Goal: Task Accomplishment & Management: Manage account settings

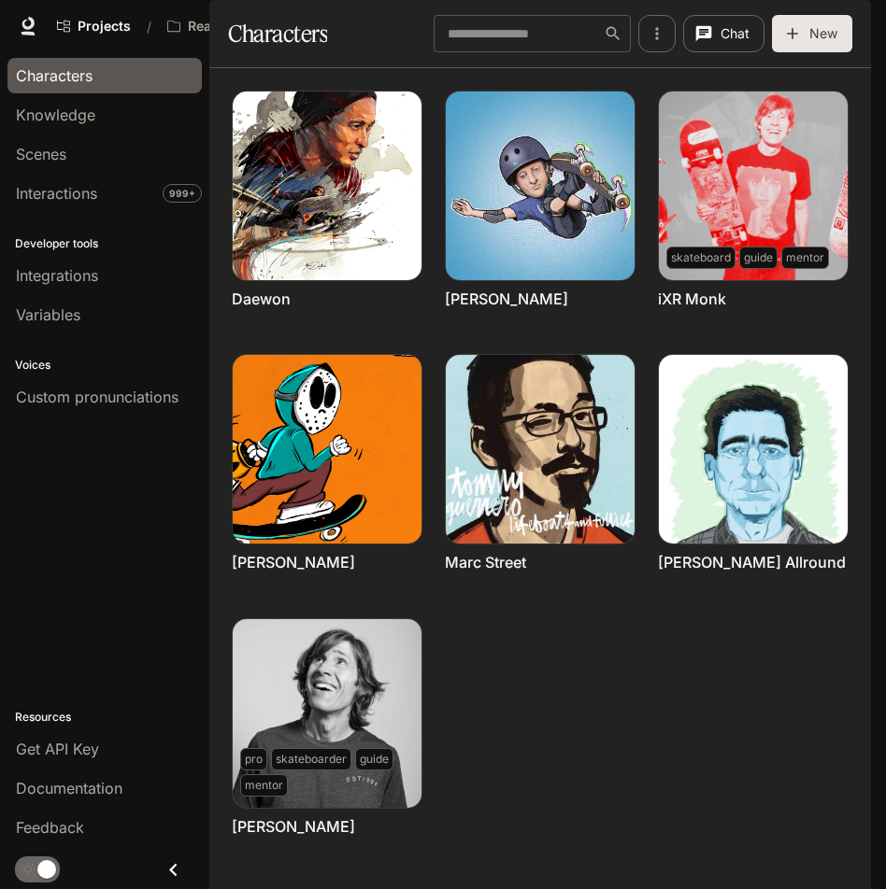
scroll to position [86, 0]
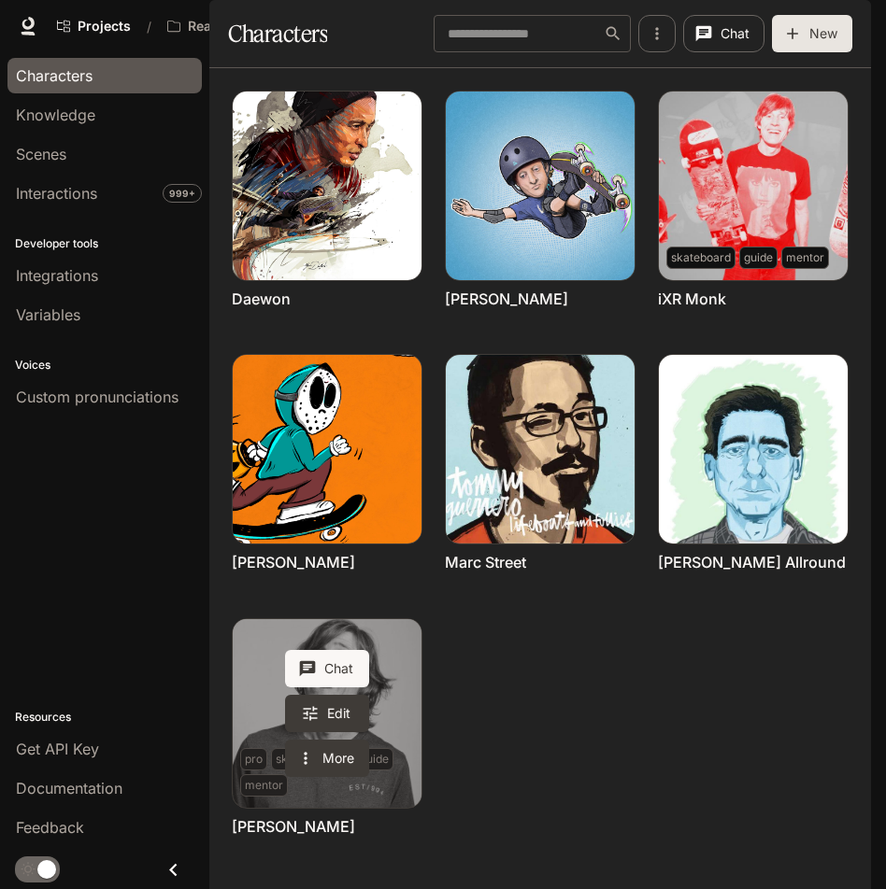
click at [394, 633] on link "Rodney Mullen" at bounding box center [327, 713] width 189 height 189
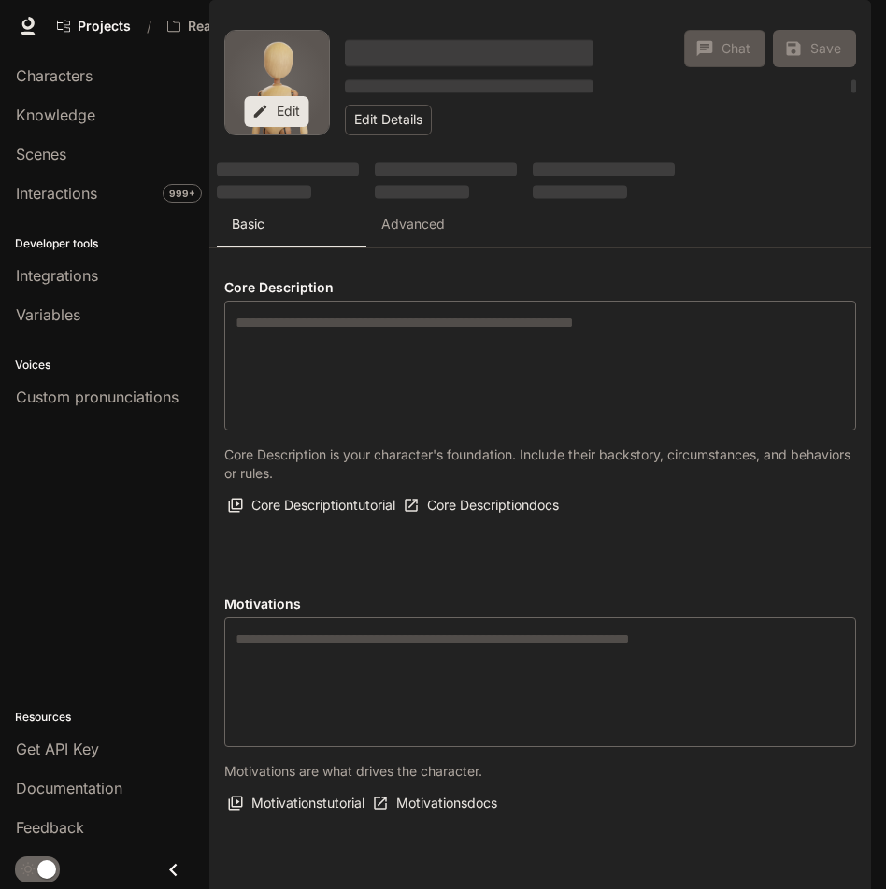
type textarea "**********"
type input "**********"
type textarea "**********"
type input "*"
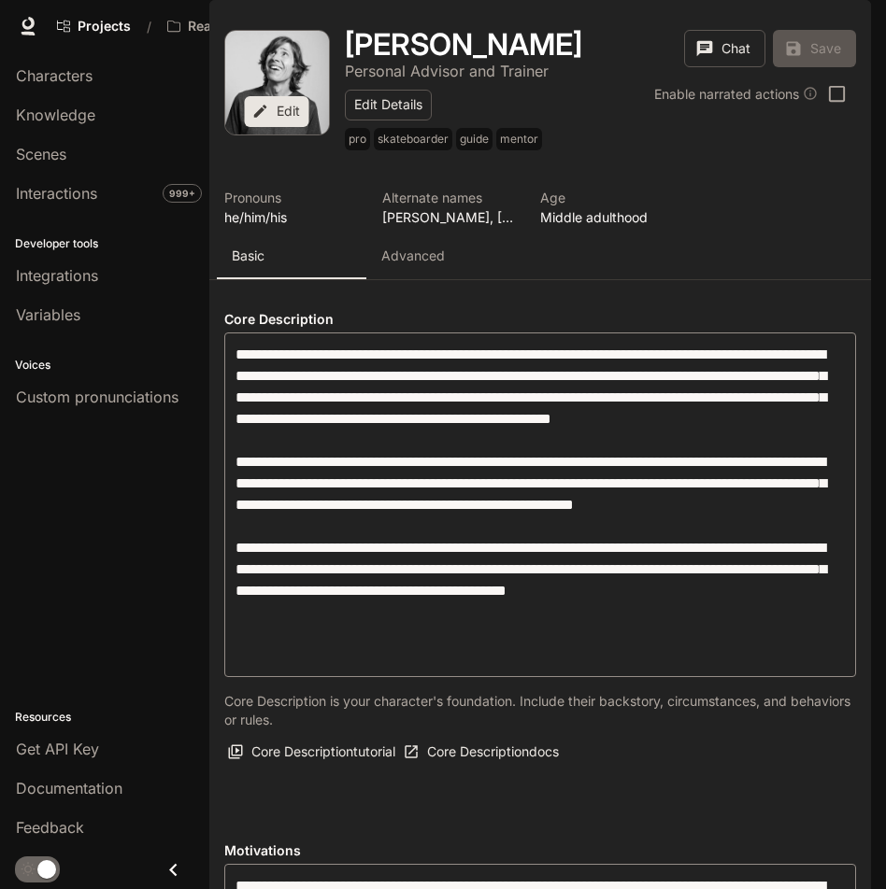
type input "**********"
click at [429, 265] on p "Advanced" at bounding box center [413, 256] width 64 height 19
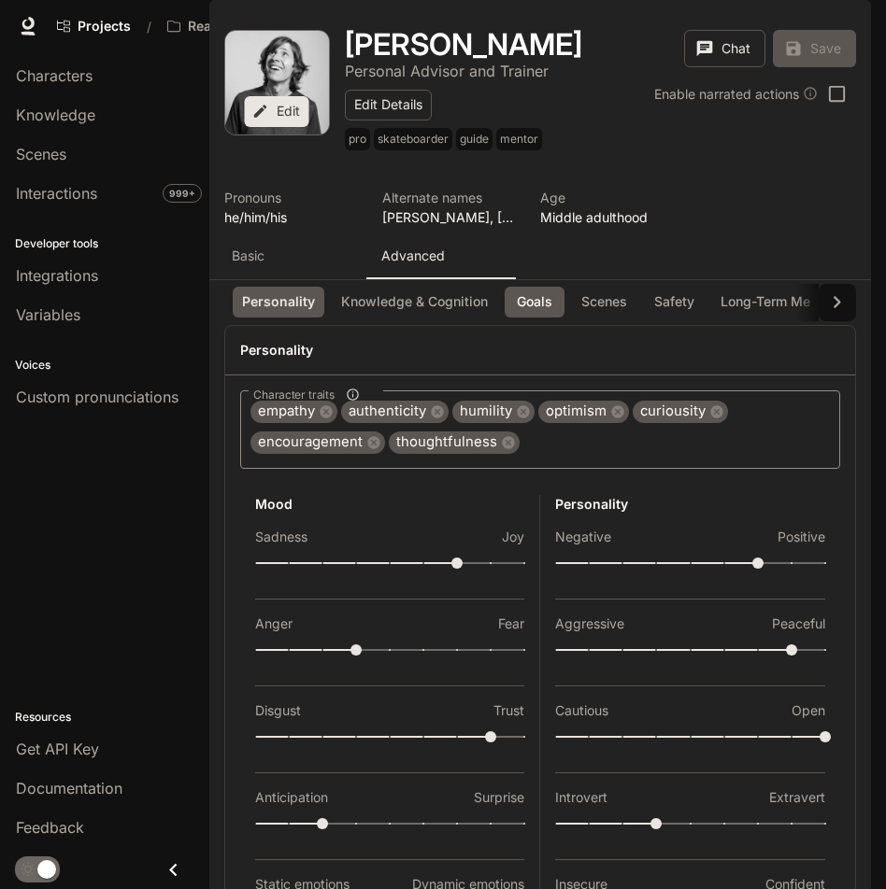
click at [532, 318] on button "Goals" at bounding box center [534, 302] width 60 height 31
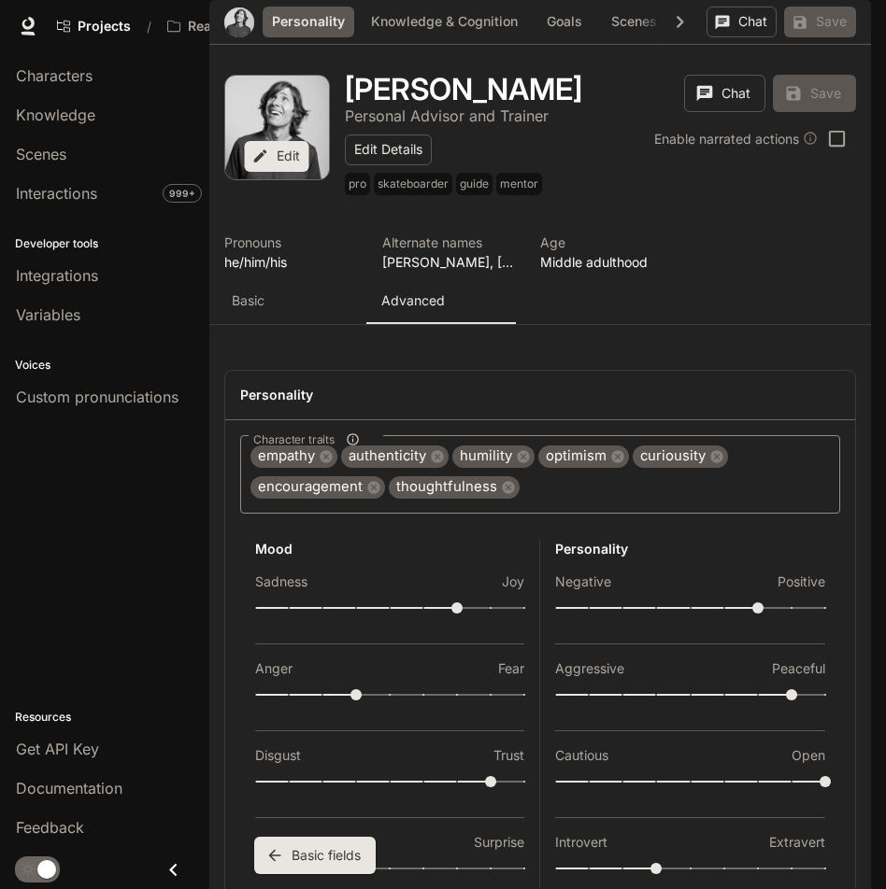
scroll to position [2286, 0]
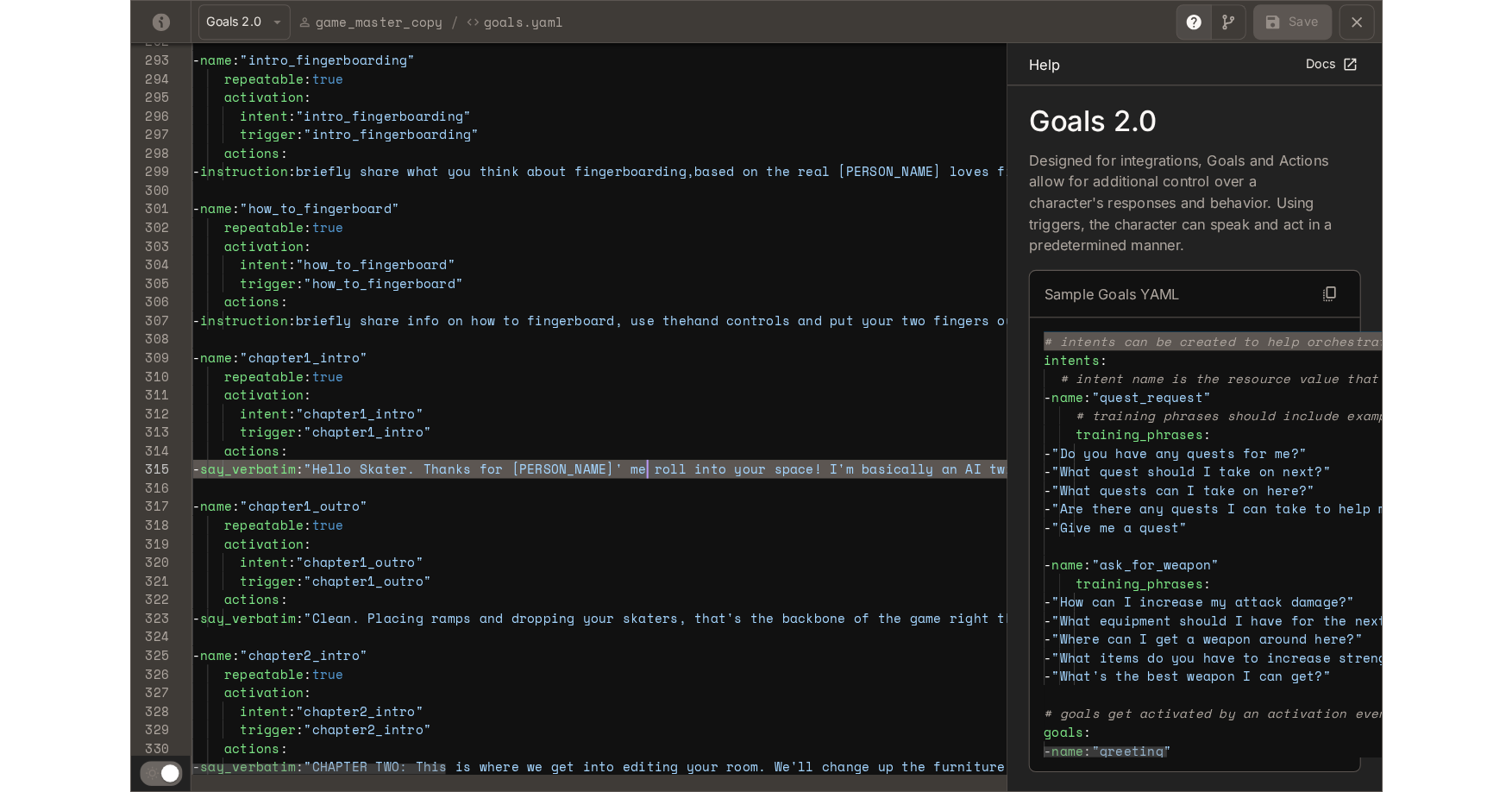
scroll to position [2100, 0]
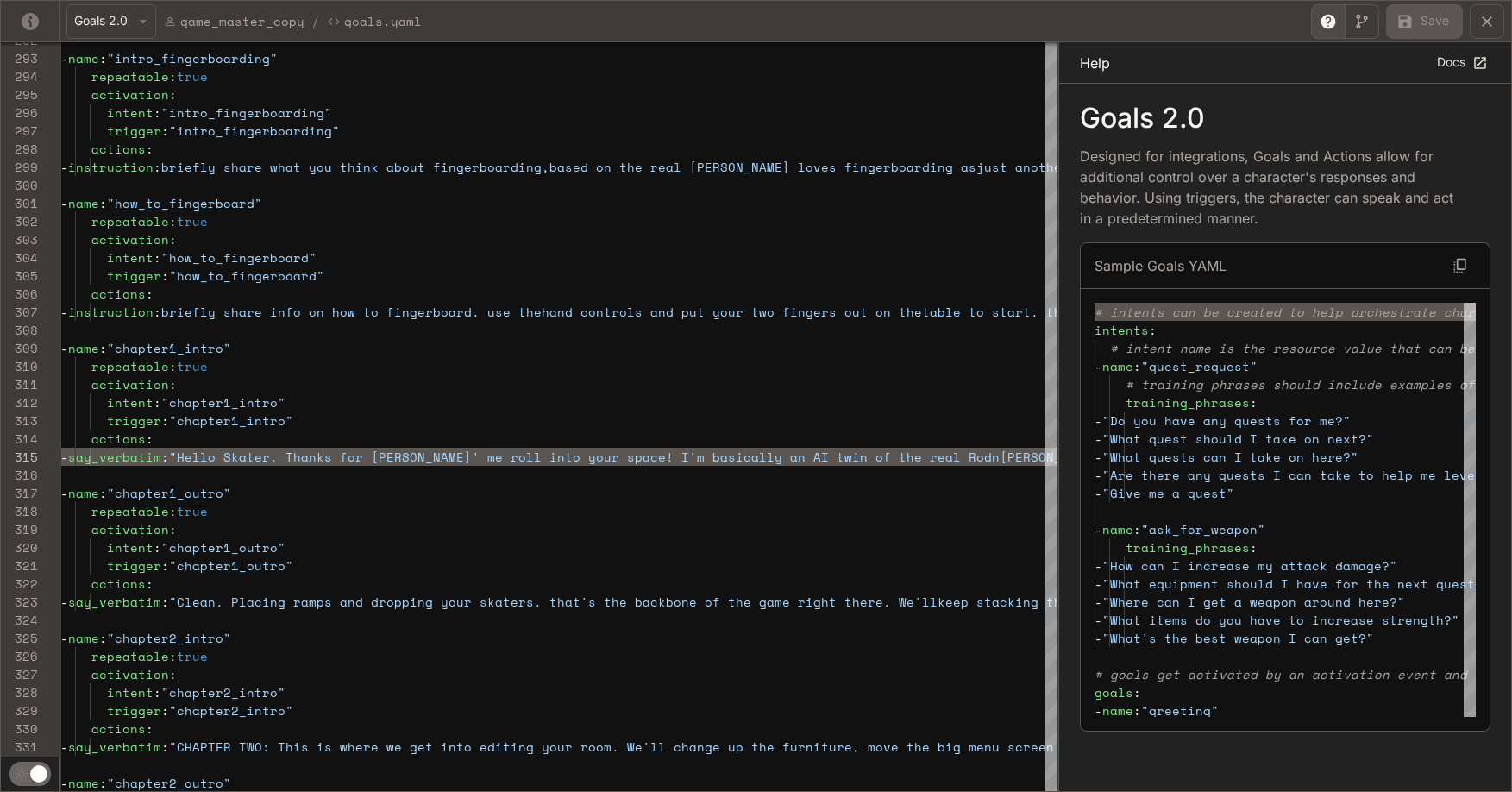
click at [817, 60] on p "Help" at bounding box center [1095, 63] width 30 height 20
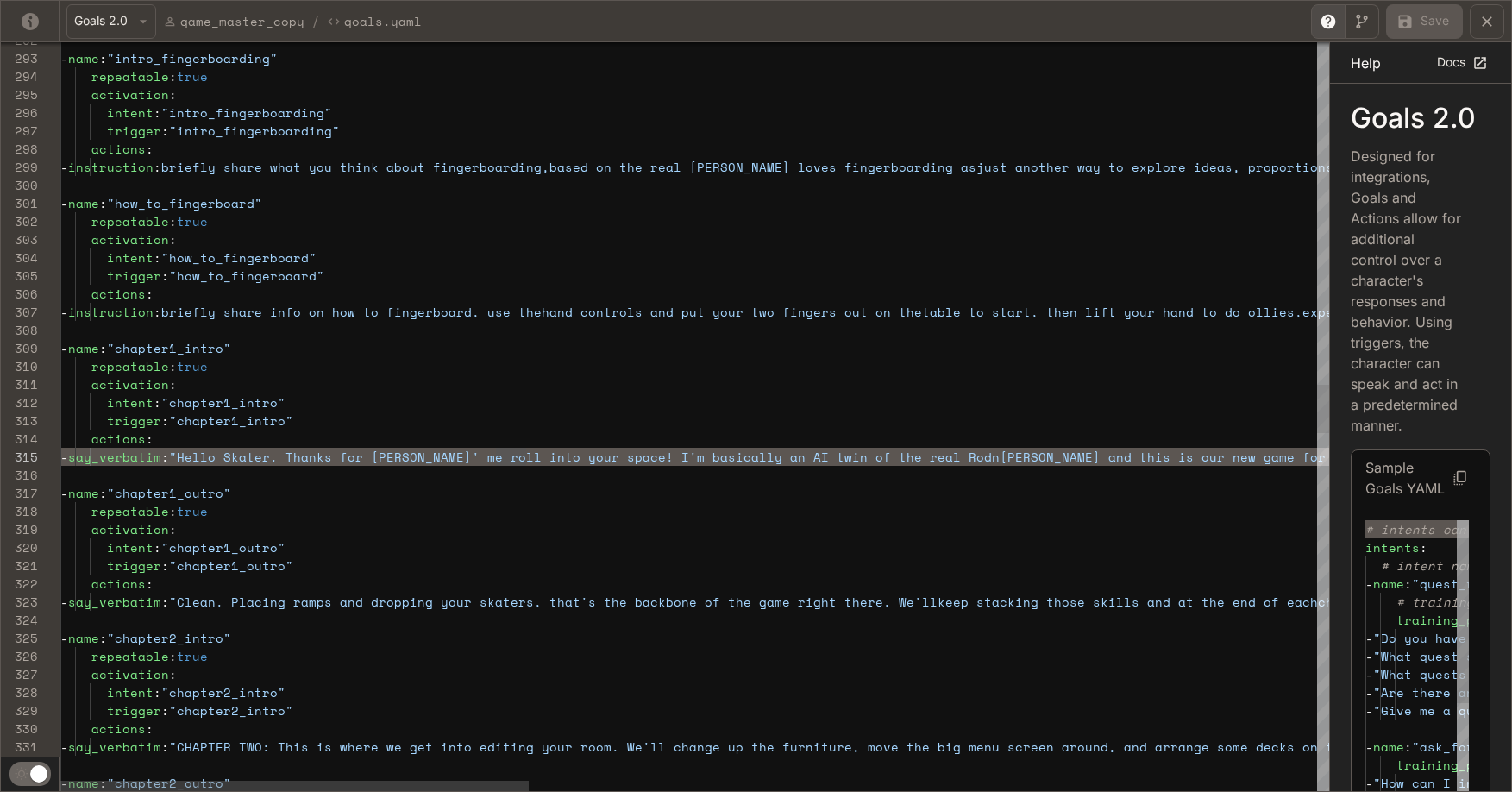
drag, startPoint x: 1062, startPoint y: 346, endPoint x: 1333, endPoint y: 333, distance: 271.3
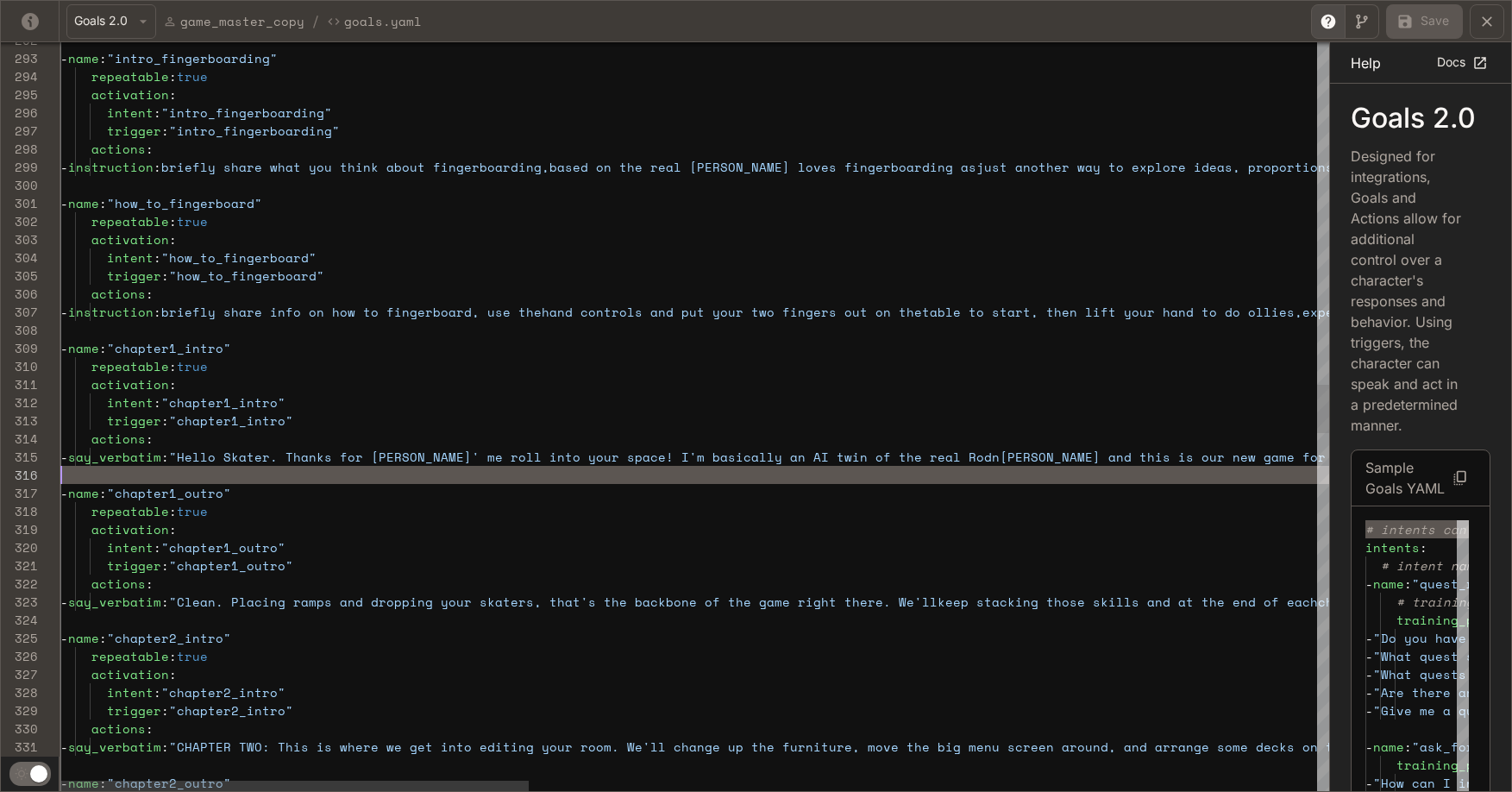
scroll to position [54, 0]
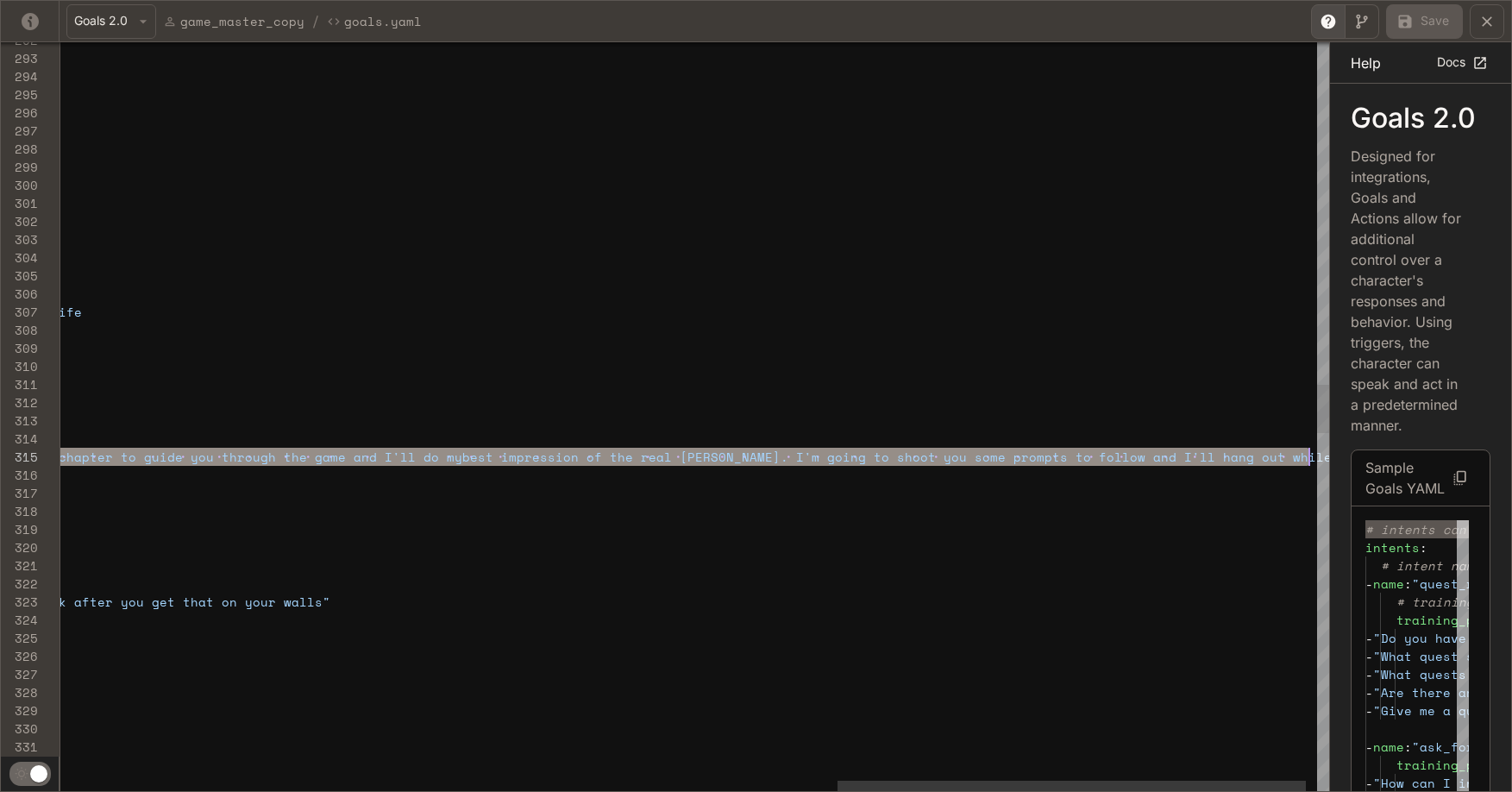
scroll to position [72, 3356]
drag, startPoint x: 333, startPoint y: 457, endPoint x: 1312, endPoint y: 460, distance: 979.0
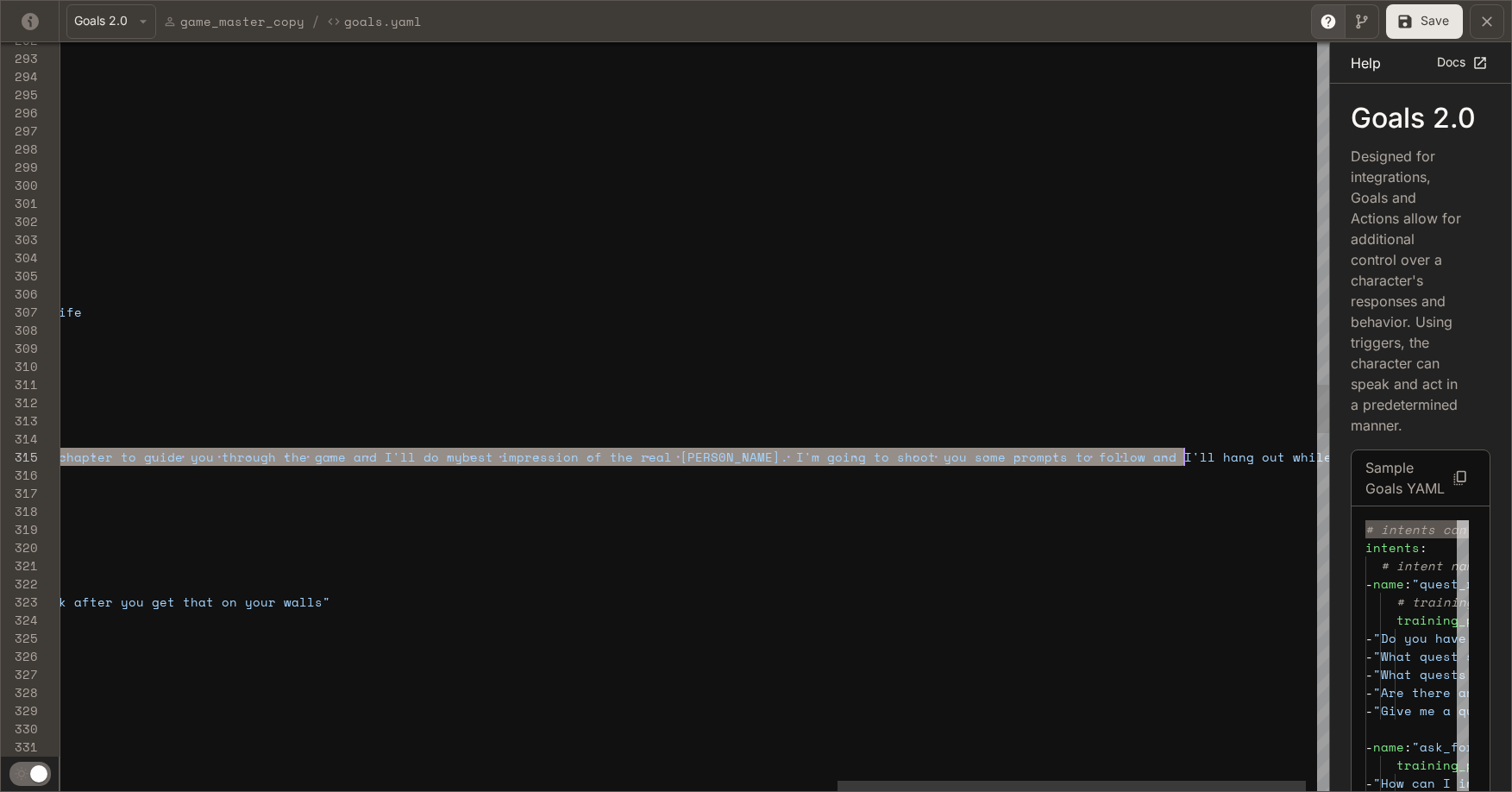
scroll to position [72, 3230]
drag, startPoint x: 336, startPoint y: 453, endPoint x: 1184, endPoint y: 461, distance: 848.0
drag, startPoint x: 647, startPoint y: 459, endPoint x: 507, endPoint y: 462, distance: 140.0
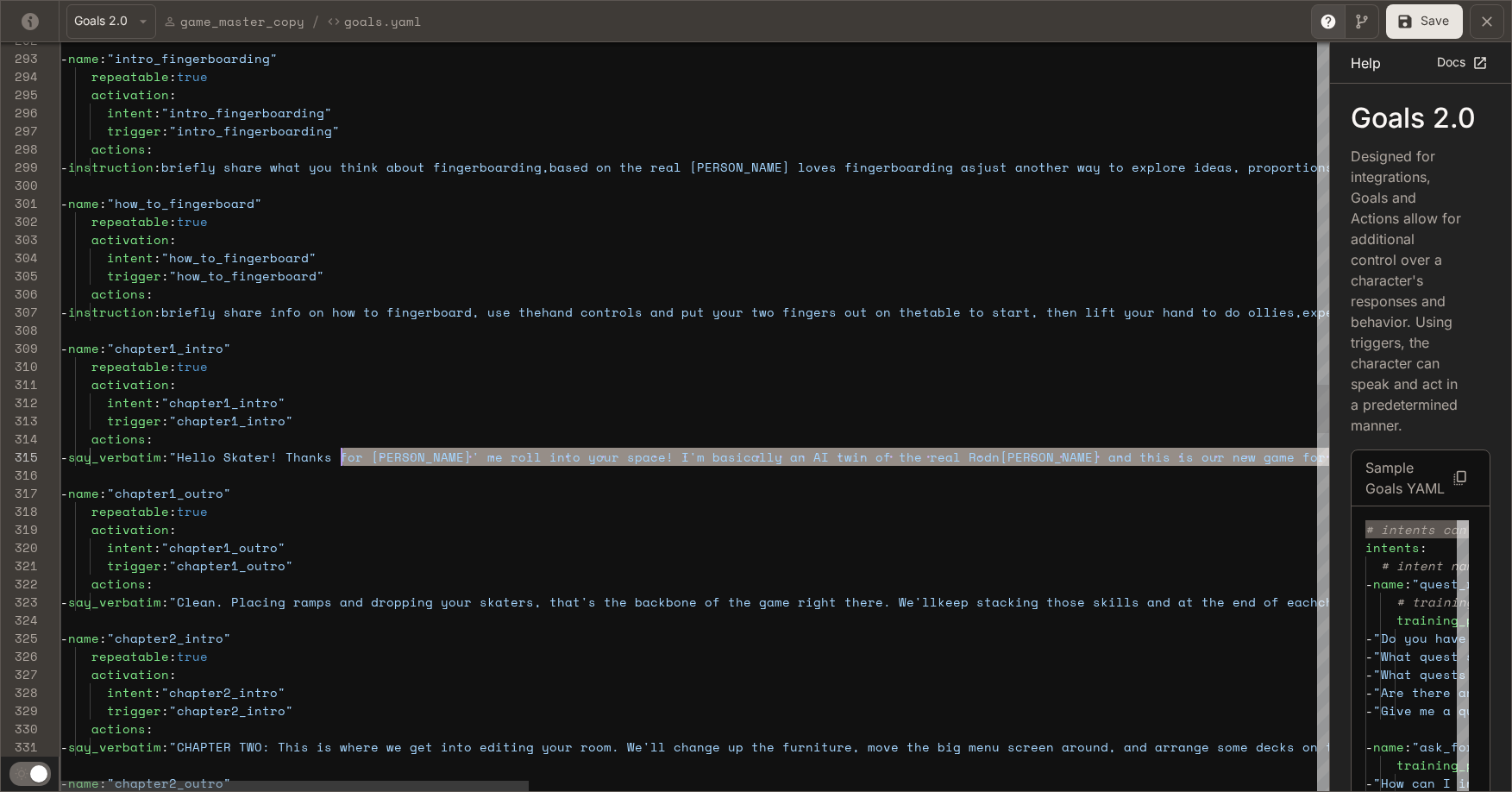
scroll to position [72, 273]
drag, startPoint x: 621, startPoint y: 457, endPoint x: 333, endPoint y: 456, distance: 288.0
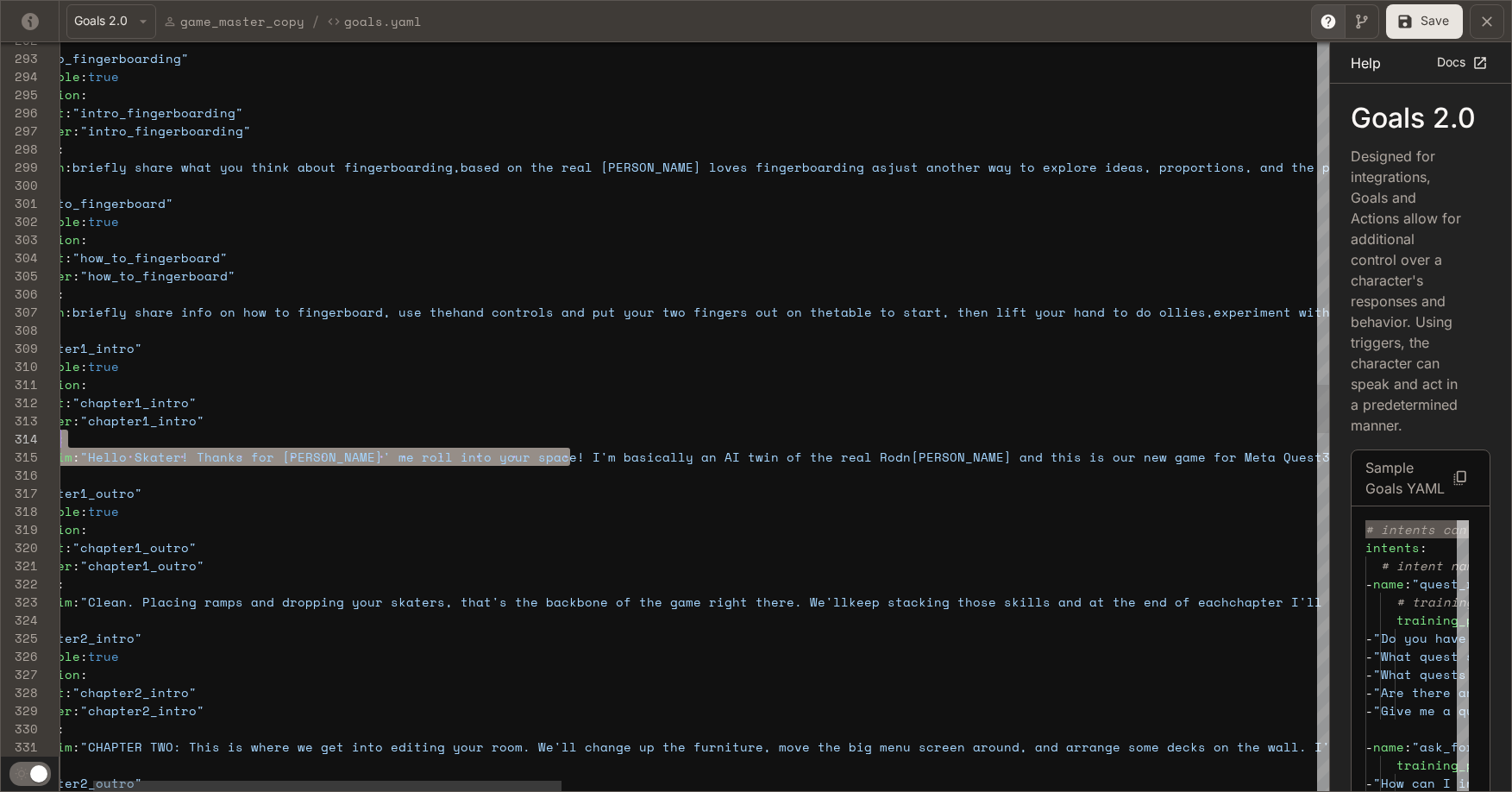
drag, startPoint x: 660, startPoint y: 457, endPoint x: 1518, endPoint y: 438, distance: 858.2
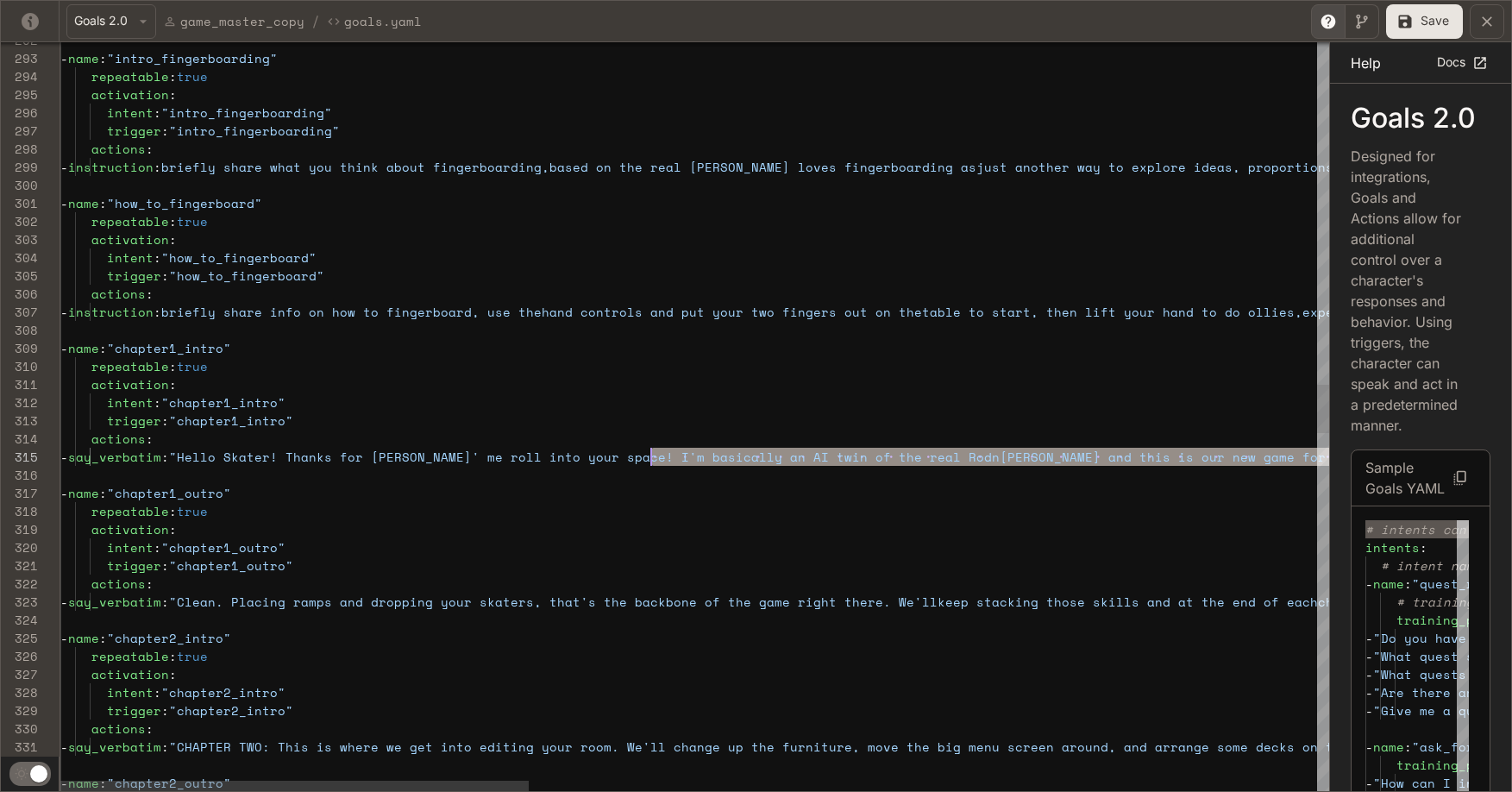
scroll to position [72, 599]
drag, startPoint x: 621, startPoint y: 458, endPoint x: 658, endPoint y: 457, distance: 37.0
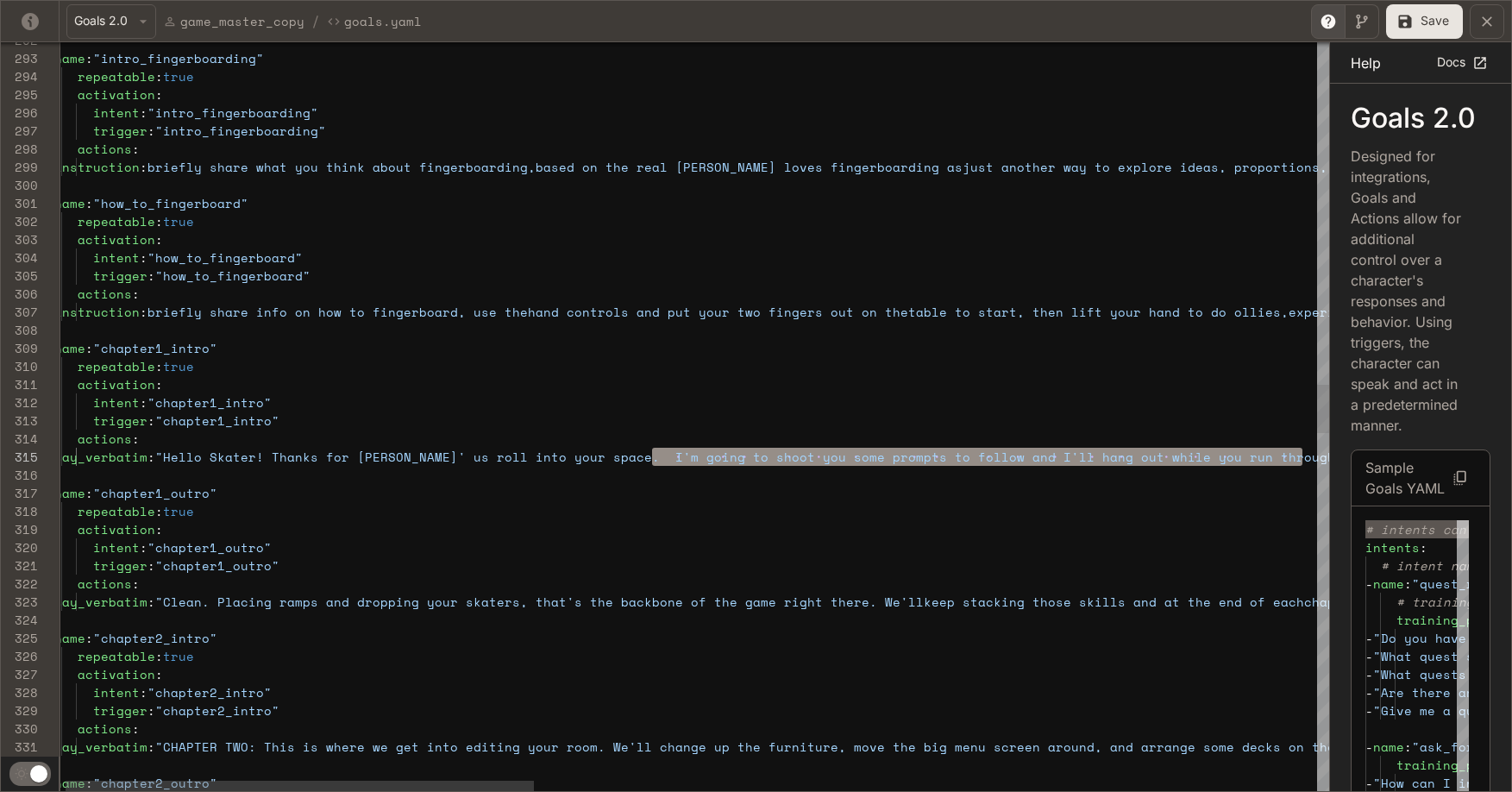
scroll to position [72, 1264]
drag, startPoint x: 664, startPoint y: 460, endPoint x: 1309, endPoint y: 463, distance: 645.0
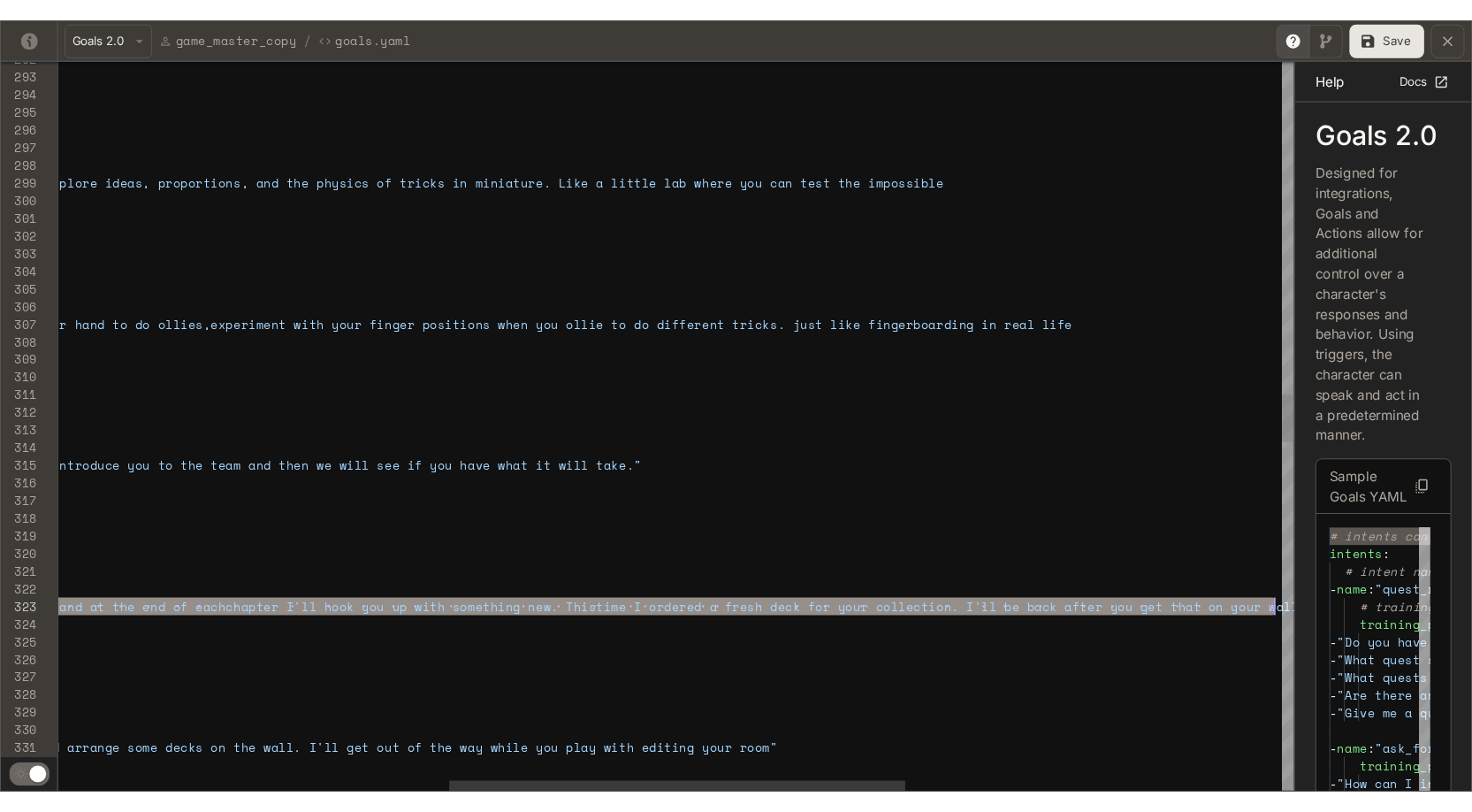
scroll to position [37, 2394]
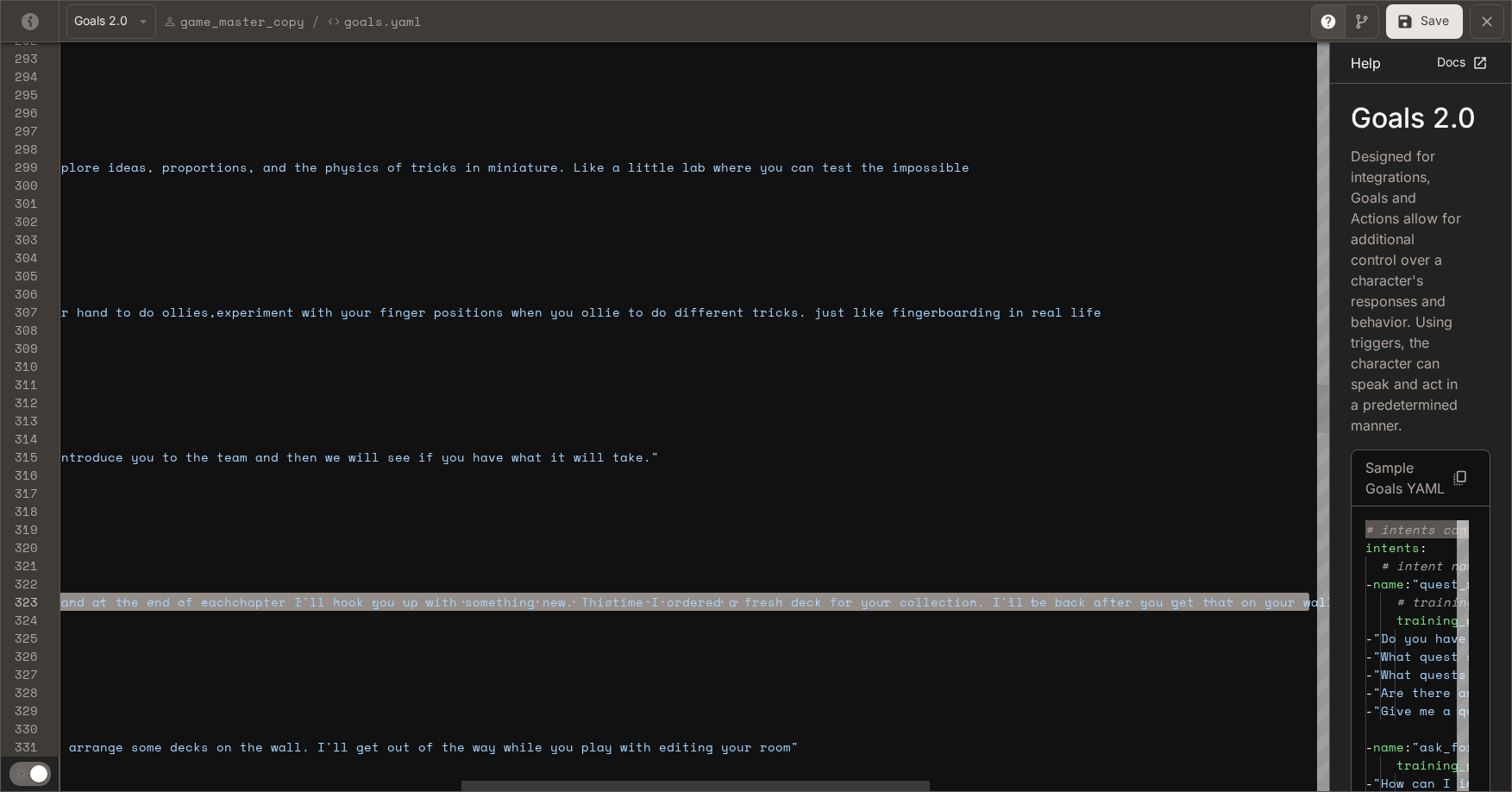
drag, startPoint x: 229, startPoint y: 603, endPoint x: 1310, endPoint y: 602, distance: 1081.0
click at [817, 602] on div "activation : intent : "how_to_fingerboard" trigger : "how_to_fingerboard" actio…" at bounding box center [676, 541] width 3405 height 11559
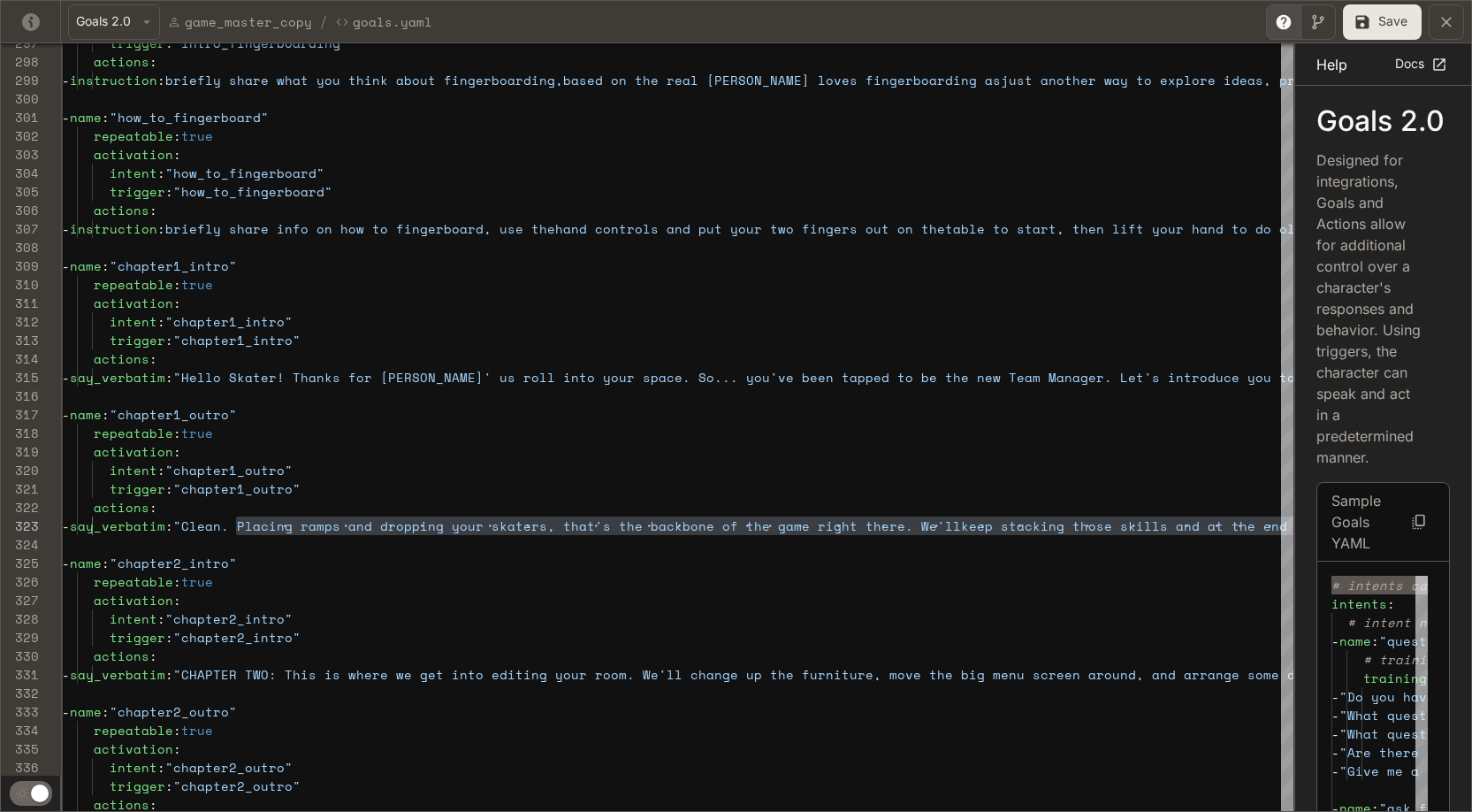
click at [415, 529] on div "intent : "how_to_fingerboard" trigger : "how_to_fingerboard" actions : - instru…" at bounding box center [1284, 464] width 2444 height 11851
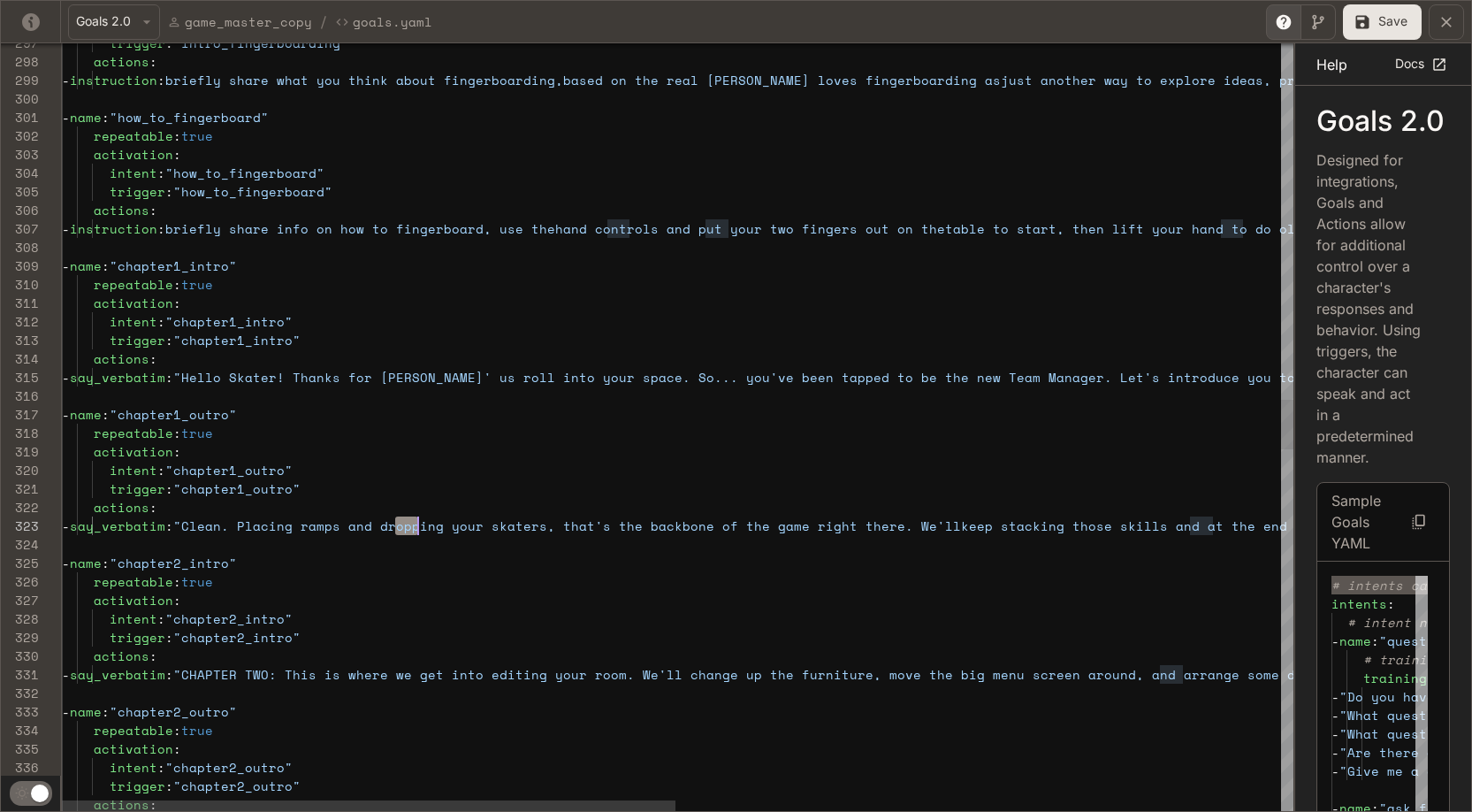
click at [415, 529] on div "intent : "how_to_fingerboard" trigger : "how_to_fingerboard" actions : - instru…" at bounding box center [1284, 464] width 2444 height 11851
click at [303, 538] on div "intent : "how_to_fingerboard" trigger : "how_to_fingerboard" actions : - instru…" at bounding box center [1284, 464] width 2444 height 11851
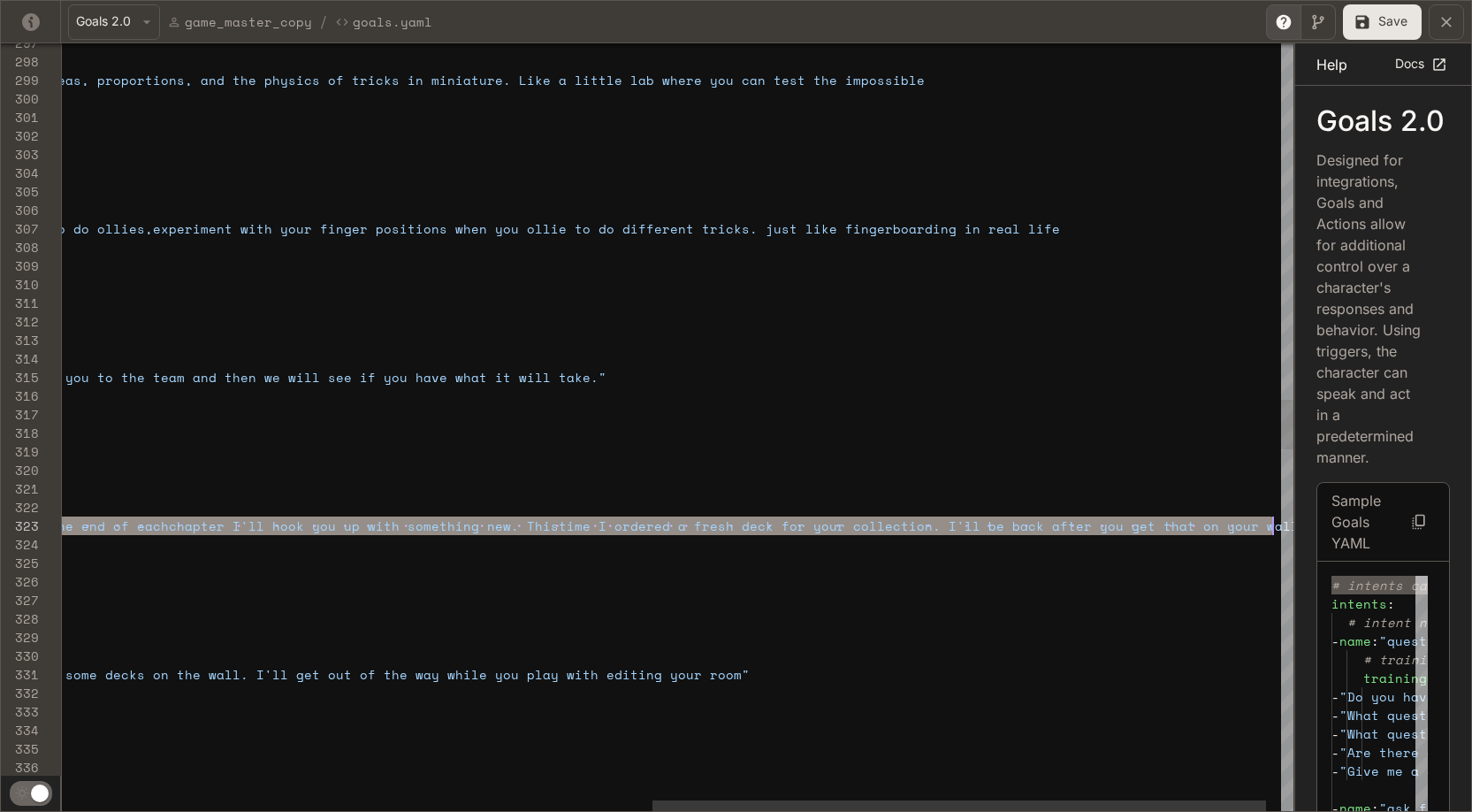
scroll to position [37, 2394]
drag, startPoint x: 939, startPoint y: 526, endPoint x: 1274, endPoint y: 526, distance: 335.0
click at [838, 526] on div "intent : "how_to_fingerboard" trigger : "how_to_fingerboard" actions : - instru…" at bounding box center [101, 464] width 2444 height 11851
click at [838, 527] on div "intent : "how_to_fingerboard" trigger : "how_to_fingerboard" actions : - instru…" at bounding box center [101, 464] width 2444 height 11851
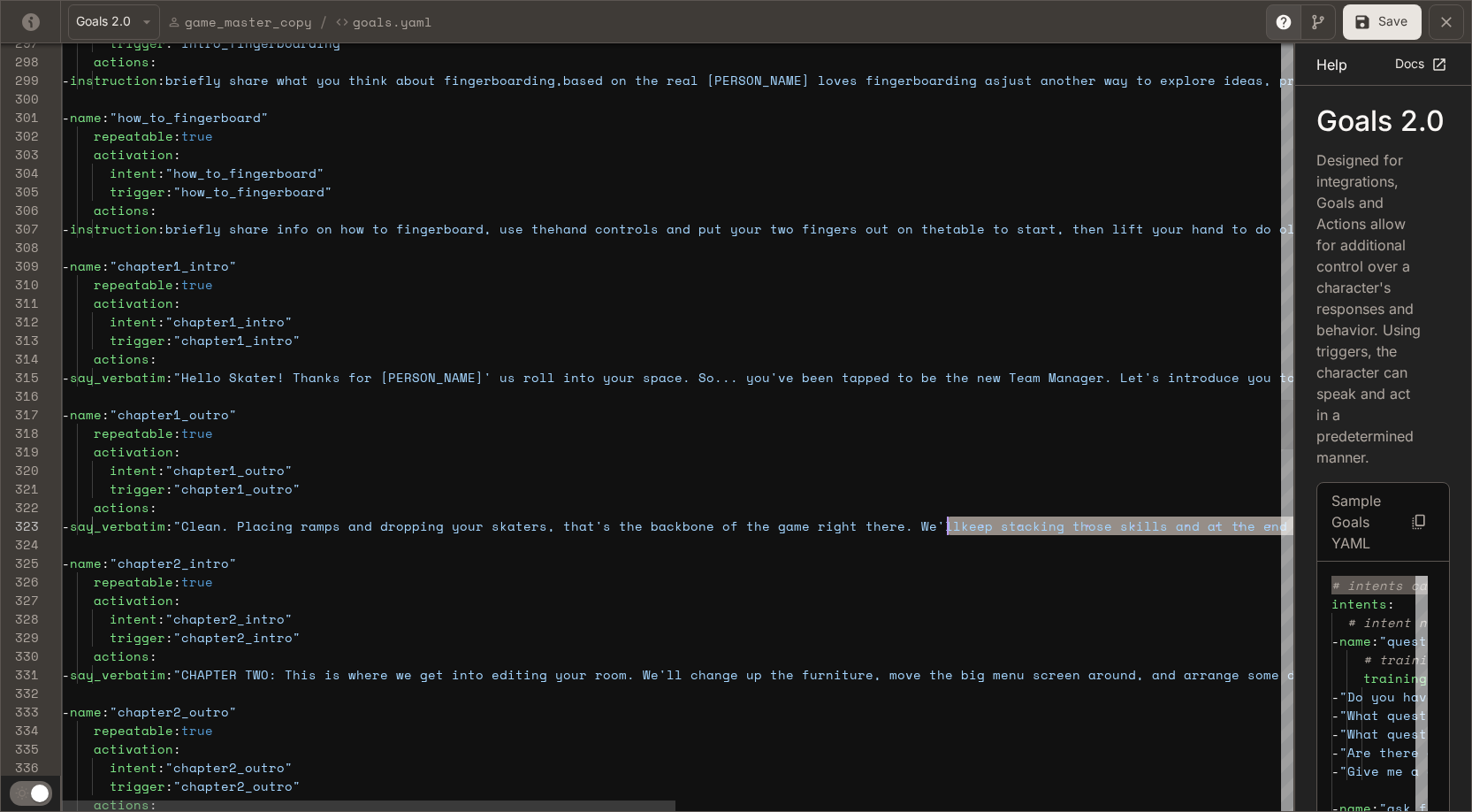
scroll to position [37, 878]
drag, startPoint x: 1273, startPoint y: 525, endPoint x: 943, endPoint y: 530, distance: 330.0
click at [838, 530] on div "intent : "how_to_fingerboard" trigger : "how_to_fingerboard" actions : - instru…" at bounding box center [1284, 464] width 2444 height 11851
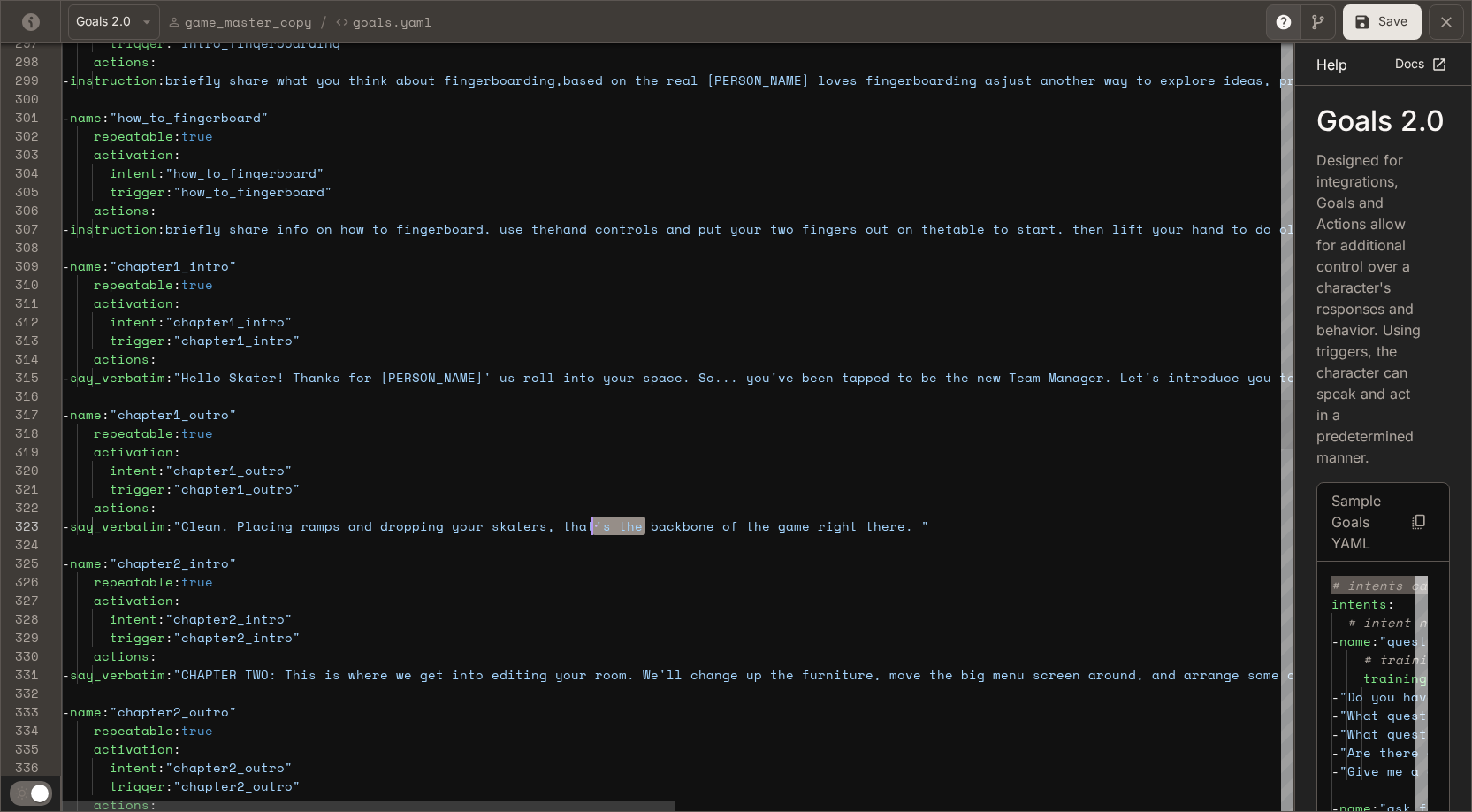
scroll to position [37, 523]
drag, startPoint x: 644, startPoint y: 527, endPoint x: 587, endPoint y: 526, distance: 57.0
click at [587, 526] on div "intent : "how_to_fingerboard" trigger : "how_to_fingerboard" actions : - instru…" at bounding box center [1284, 464] width 2444 height 11851
drag, startPoint x: 898, startPoint y: 529, endPoint x: 734, endPoint y: 534, distance: 164.1
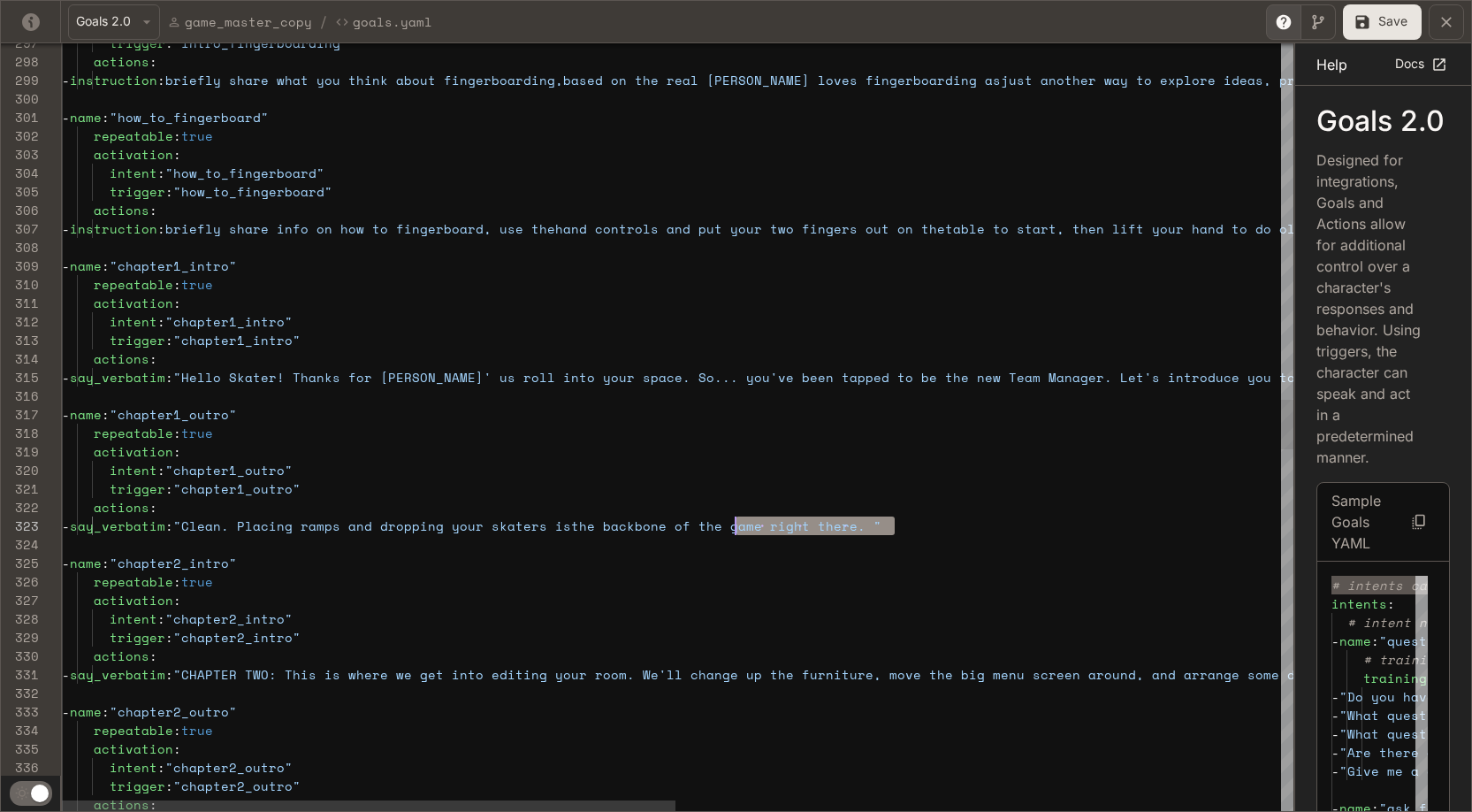
click at [734, 534] on div "intent : "how_to_fingerboard" trigger : "how_to_fingerboard" actions : - instru…" at bounding box center [1284, 464] width 2444 height 11851
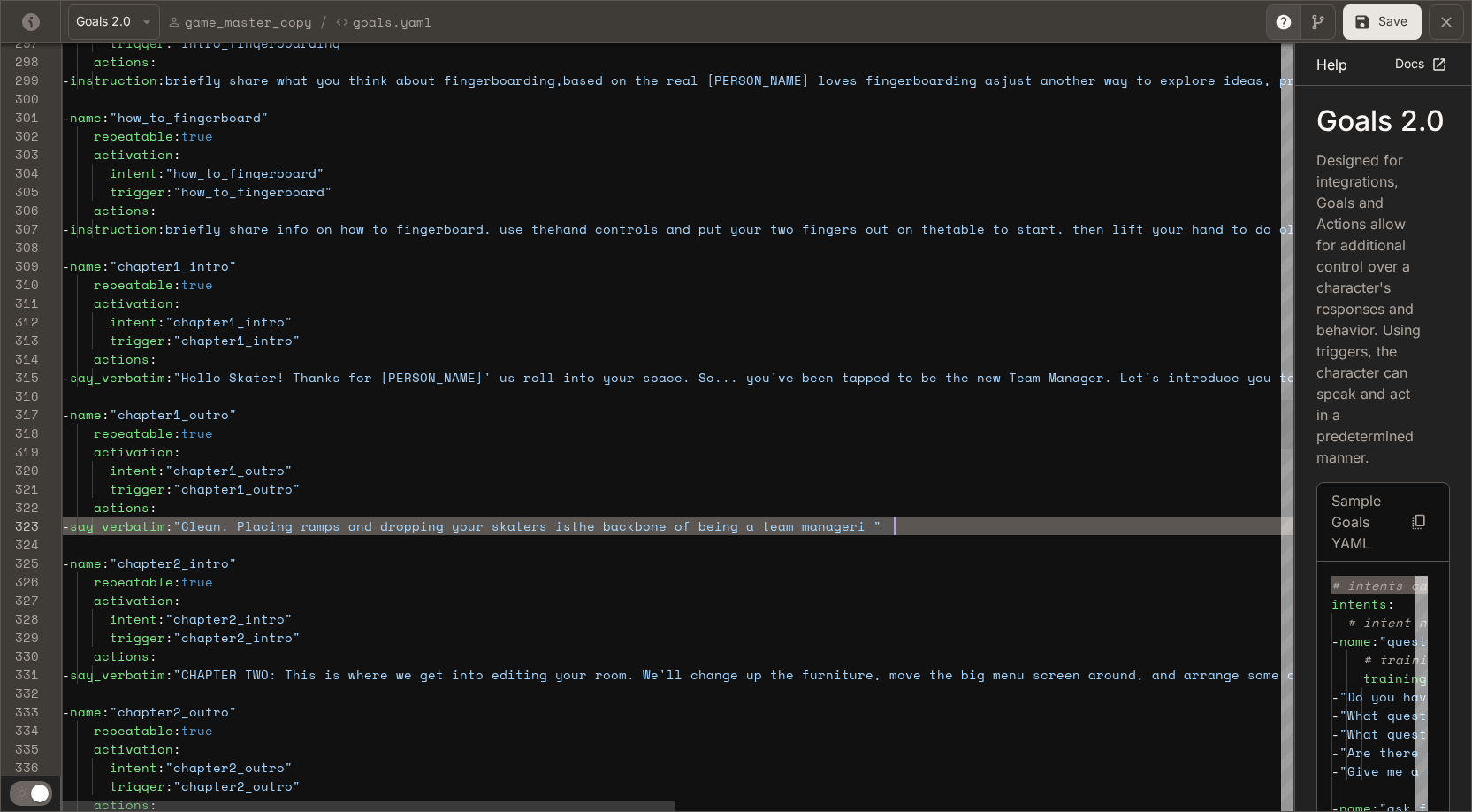
scroll to position [37, 825]
click at [427, 527] on div "intent : "how_to_fingerboard" trigger : "how_to_fingerboard" actions : - instru…" at bounding box center [1284, 464] width 2444 height 11851
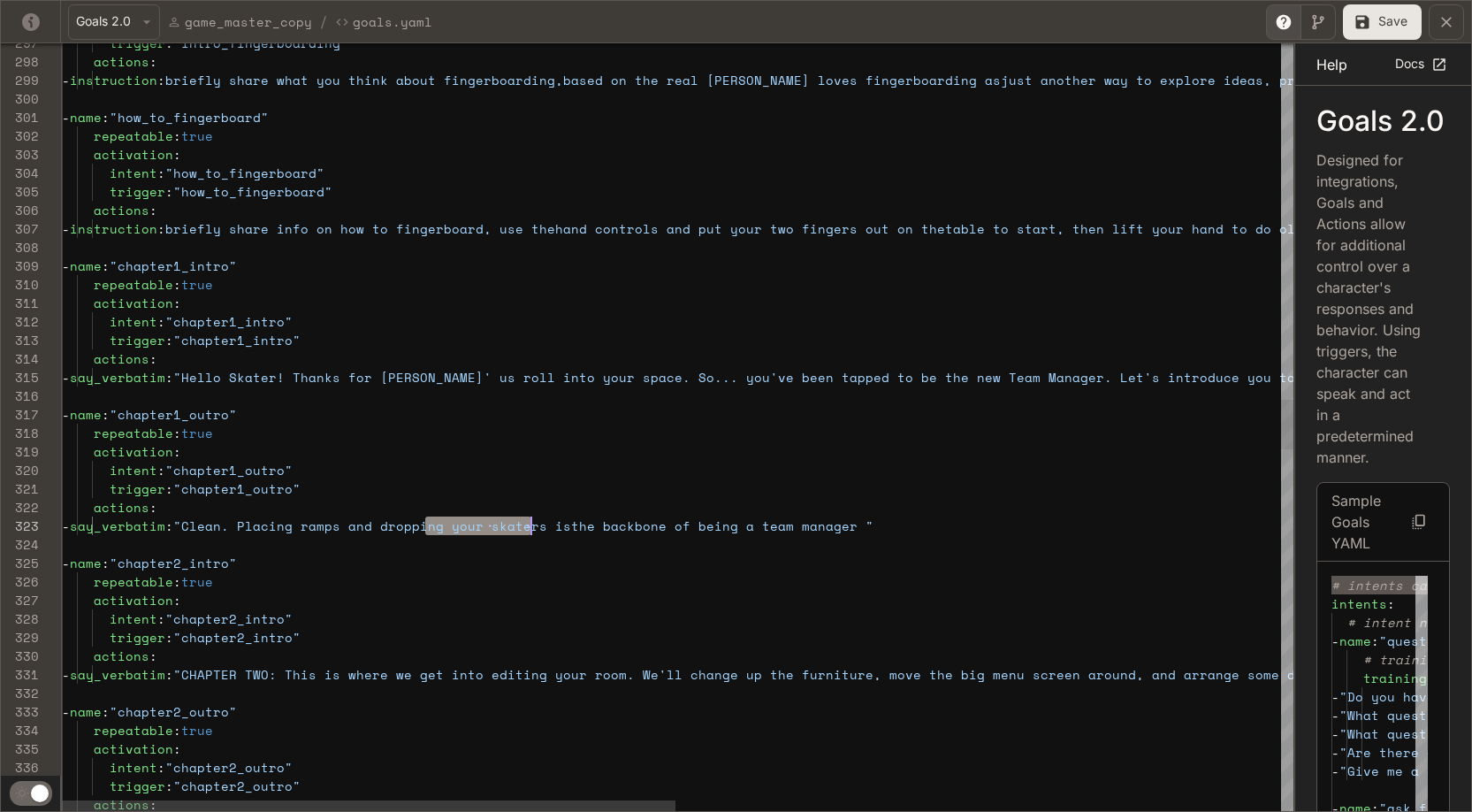
scroll to position [37, 470]
drag, startPoint x: 427, startPoint y: 527, endPoint x: 529, endPoint y: 520, distance: 102.2
click at [529, 520] on div "intent : "how_to_fingerboard" trigger : "how_to_fingerboard" actions : - instru…" at bounding box center [1284, 464] width 2444 height 11851
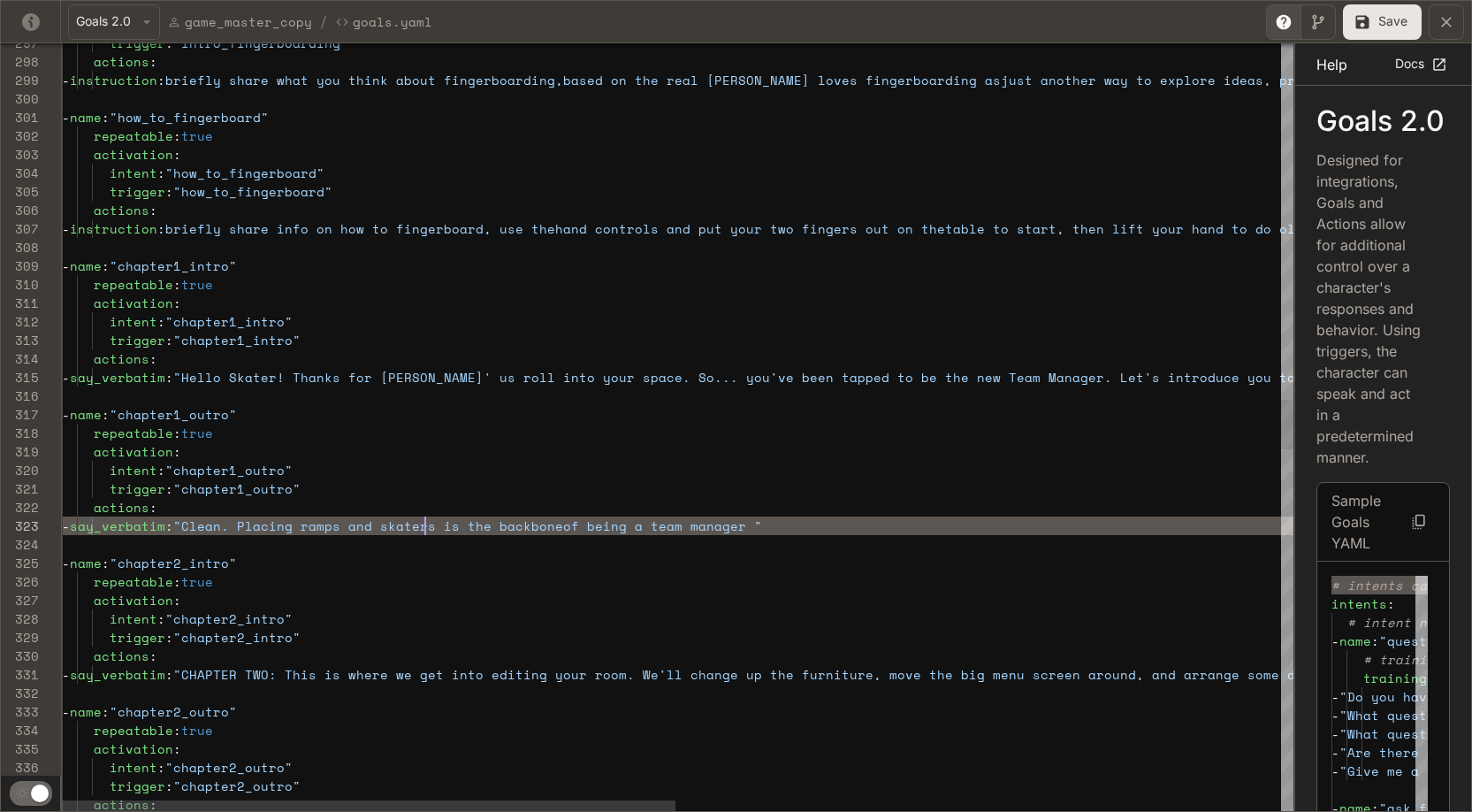
scroll to position [37, 364]
click at [785, 530] on div "intent : "how_to_fingerboard" trigger : "how_to_fingerboard" actions : - instru…" at bounding box center [1284, 464] width 2444 height 11851
click at [582, 527] on div "intent : "how_to_fingerboard" trigger : "how_to_fingerboard" actions : - instru…" at bounding box center [1284, 464] width 2444 height 11851
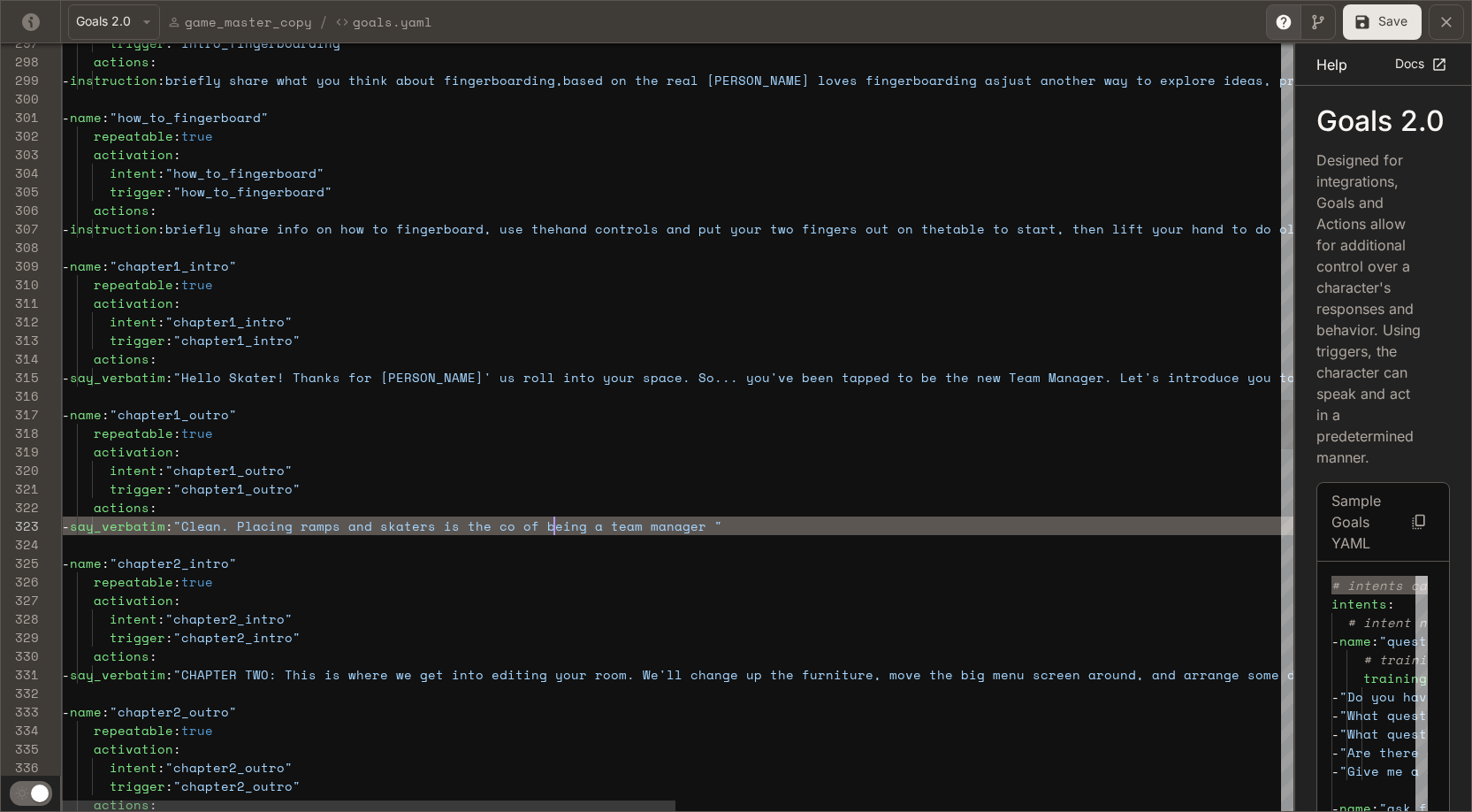
scroll to position [37, 507]
click at [748, 524] on div "intent : "how_to_fingerboard" trigger : "how_to_fingerboard" actions : - instru…" at bounding box center [1284, 464] width 2444 height 11851
click at [799, 527] on div "intent : "how_to_fingerboard" trigger : "how_to_fingerboard" actions : - instru…" at bounding box center [1284, 464] width 2444 height 11851
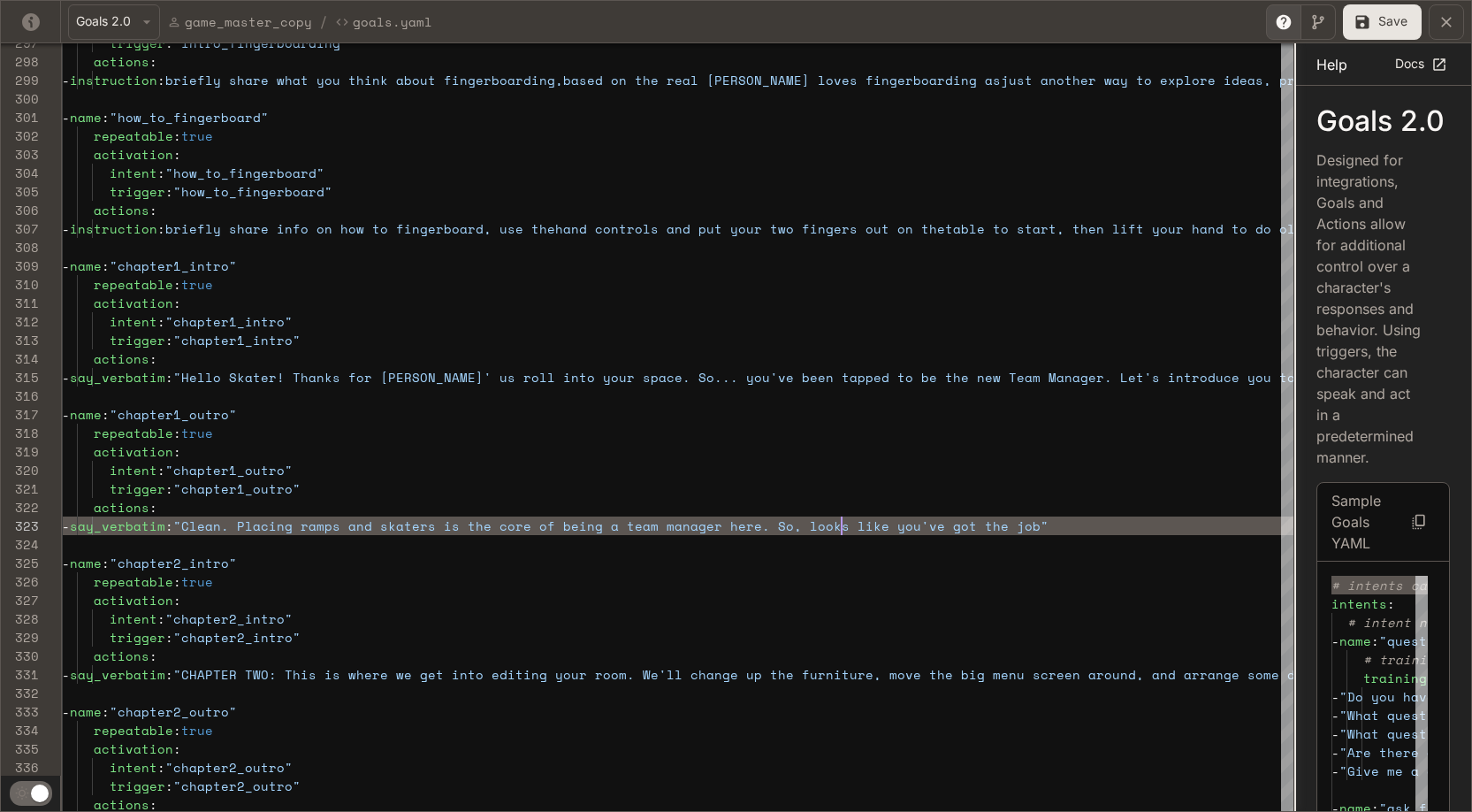
scroll to position [37, 780]
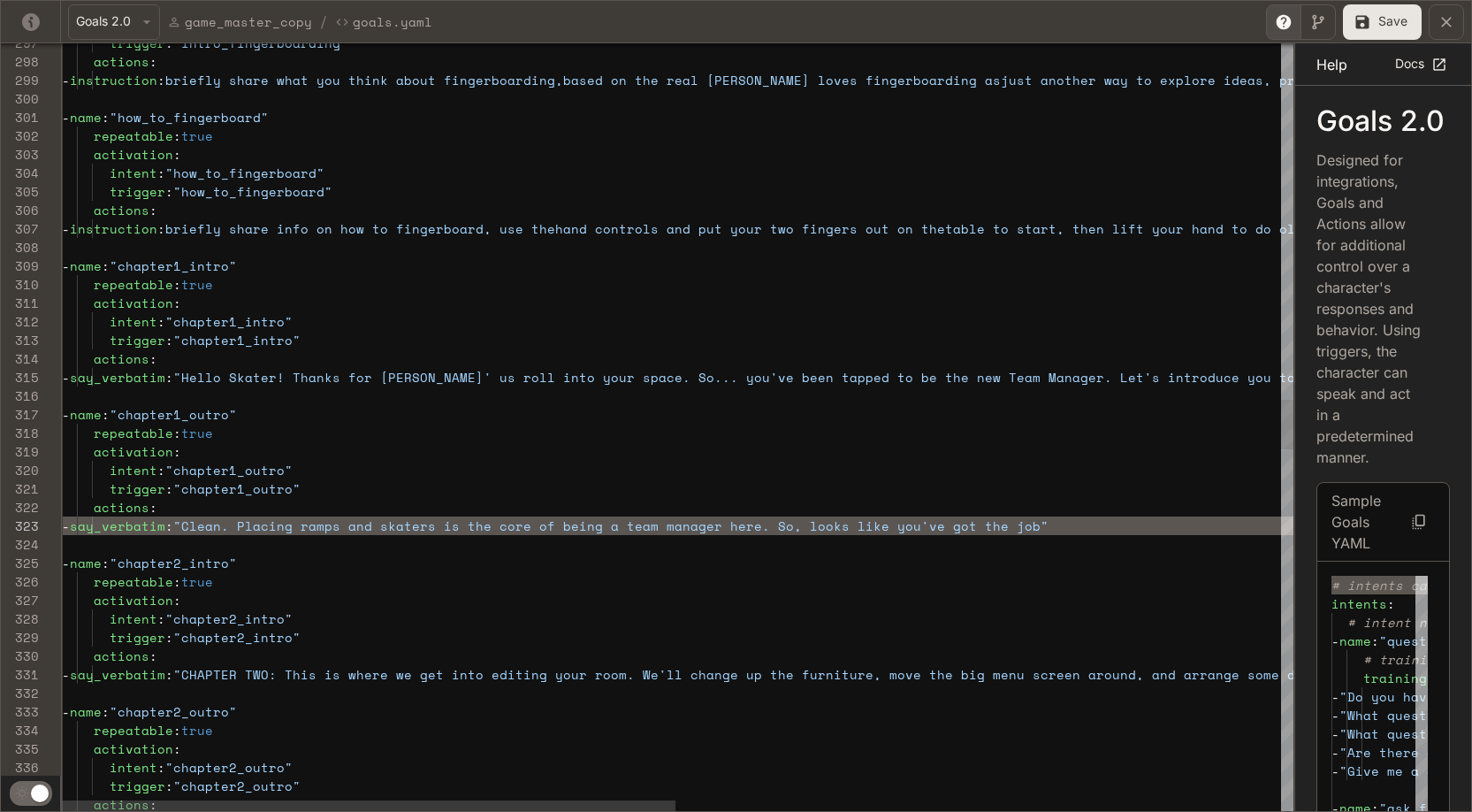
click at [838, 522] on div "intent : "how_to_fingerboard" trigger : "how_to_fingerboard" actions : - instru…" at bounding box center [1284, 464] width 2444 height 11851
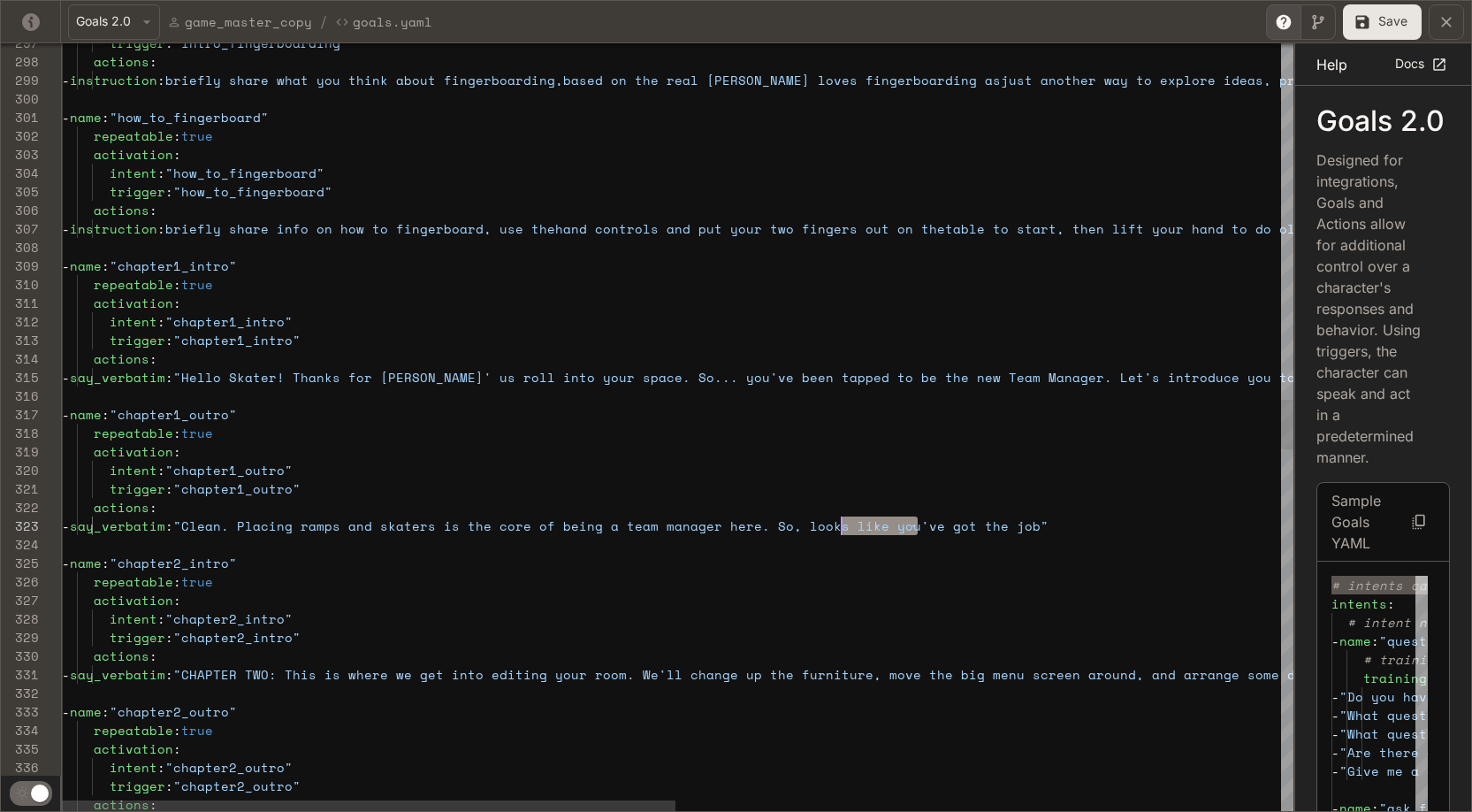
scroll to position [37, 772]
drag, startPoint x: 919, startPoint y: 532, endPoint x: 836, endPoint y: 532, distance: 83.0
click at [836, 532] on div "intent : "how_to_fingerboard" trigger : "how_to_fingerboard" actions : - instru…" at bounding box center [1284, 464] width 2444 height 11851
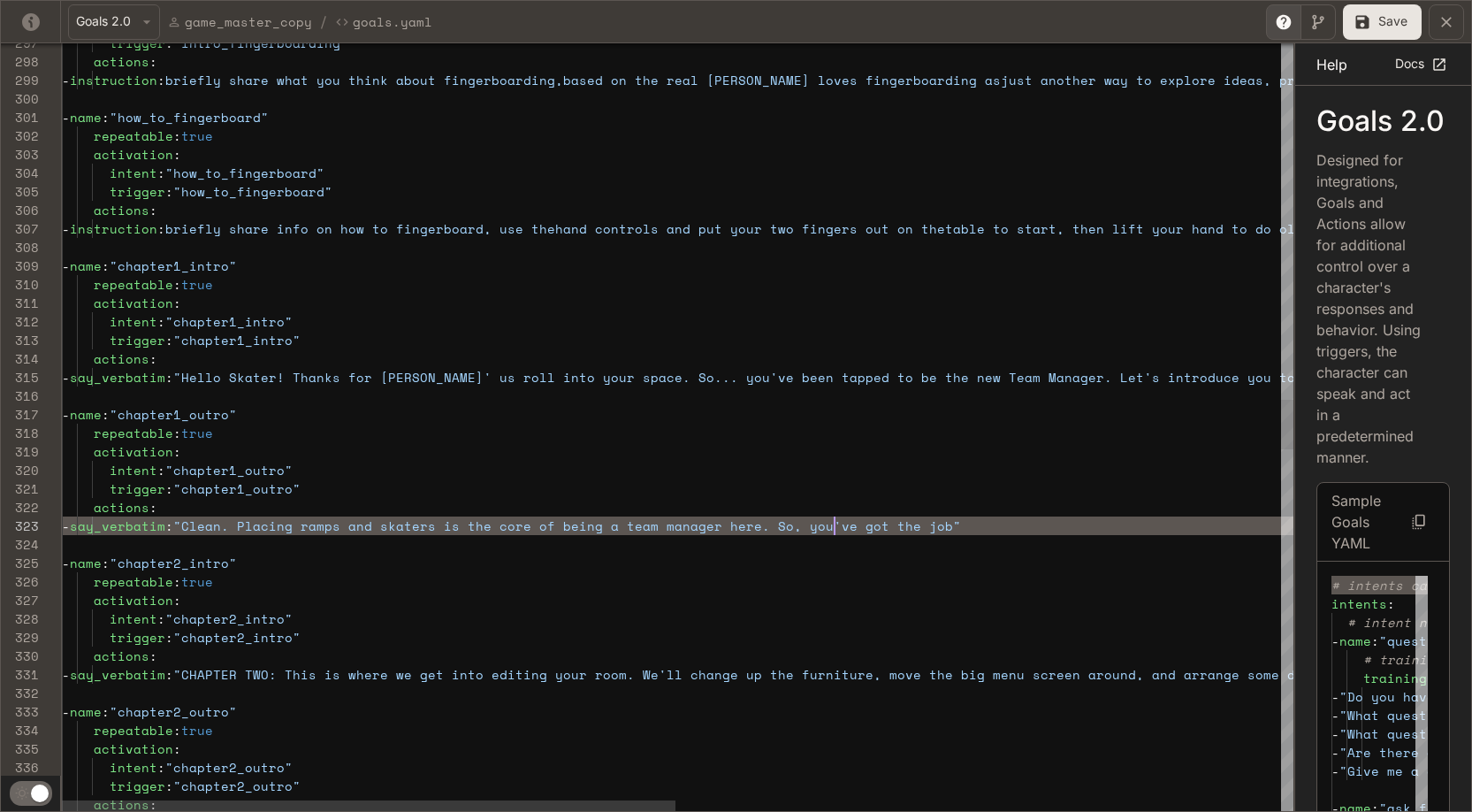
click at [838, 520] on div "intent : "how_to_fingerboard" trigger : "how_to_fingerboard" actions : - instru…" at bounding box center [1284, 464] width 2444 height 11851
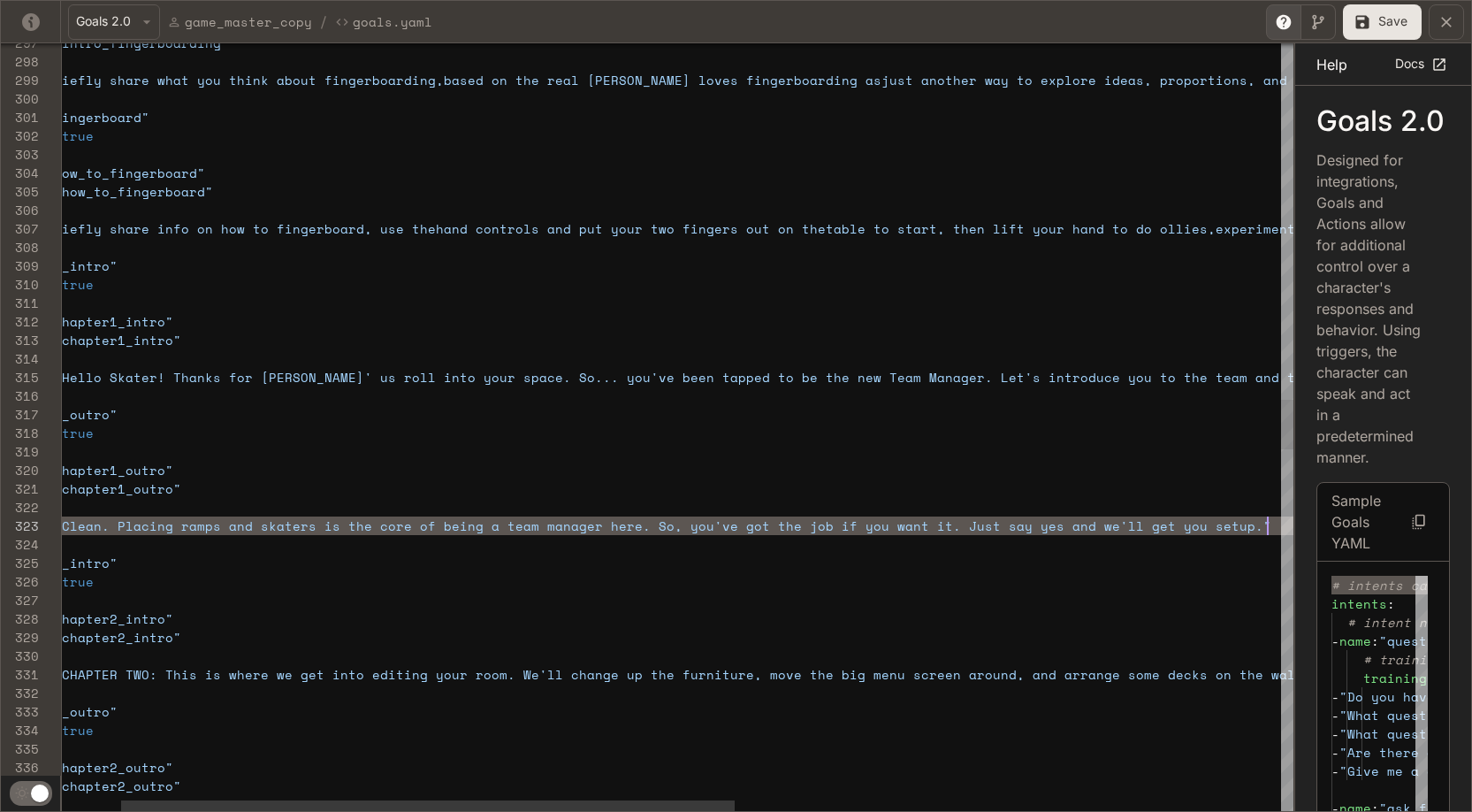
scroll to position [37, 1325]
click at [384, 455] on div "intent : "how_to_fingerboard" trigger : "how_to_fingerboard" actions : - instru…" at bounding box center [1164, 464] width 2444 height 11851
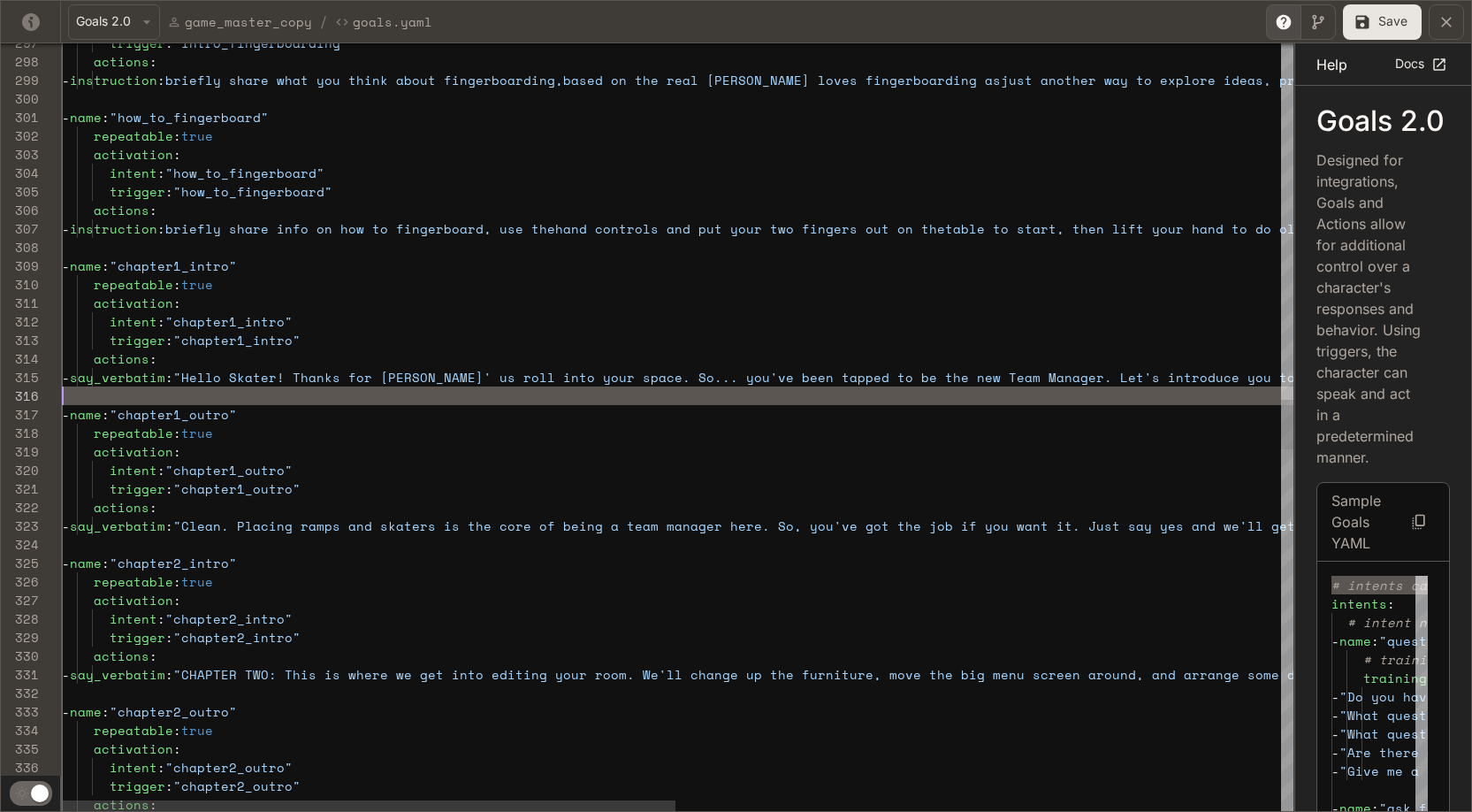
click at [109, 396] on div "intent : "how_to_fingerboard" trigger : "how_to_fingerboard" actions : - instru…" at bounding box center [1284, 464] width 2444 height 11851
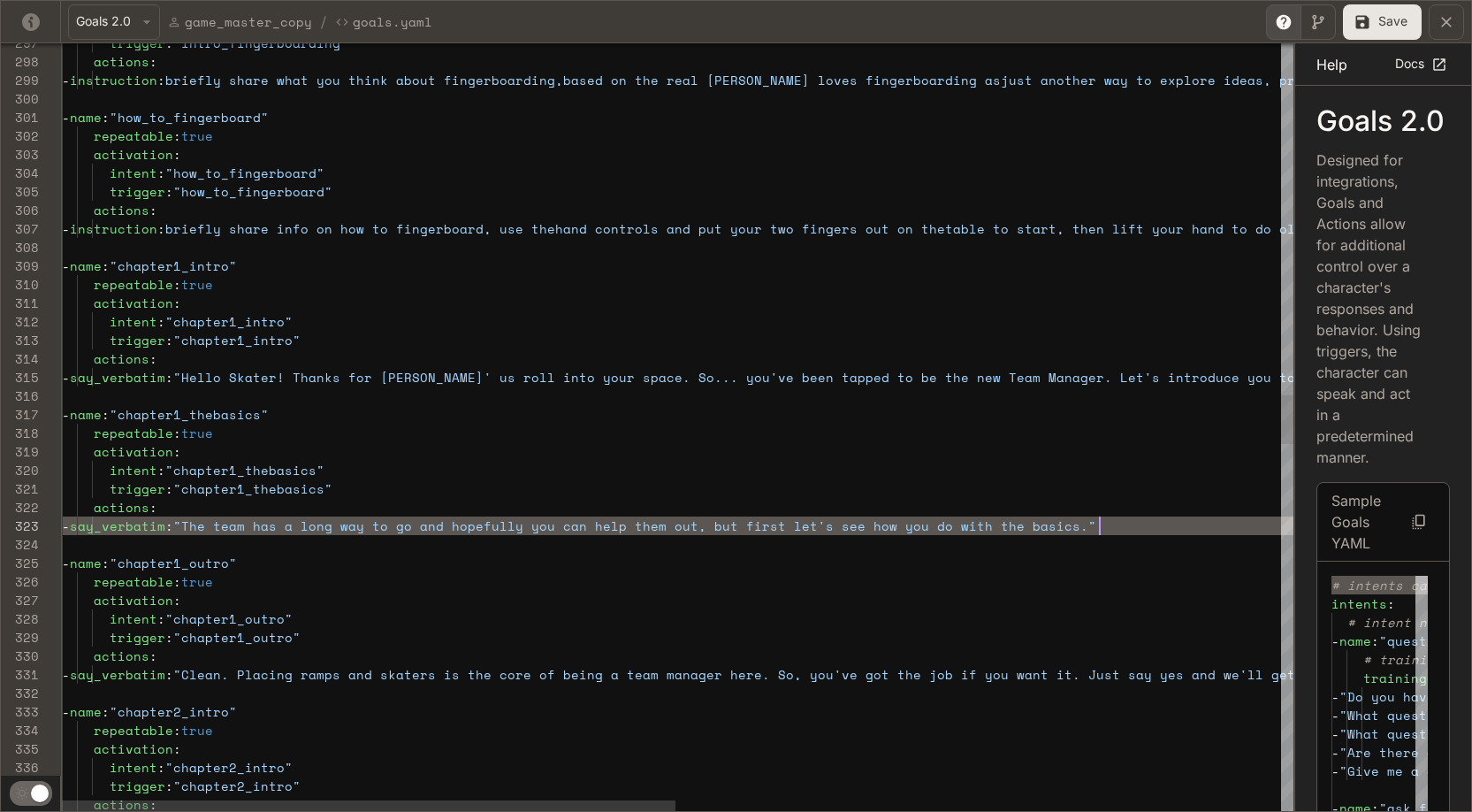
scroll to position [37, 1038]
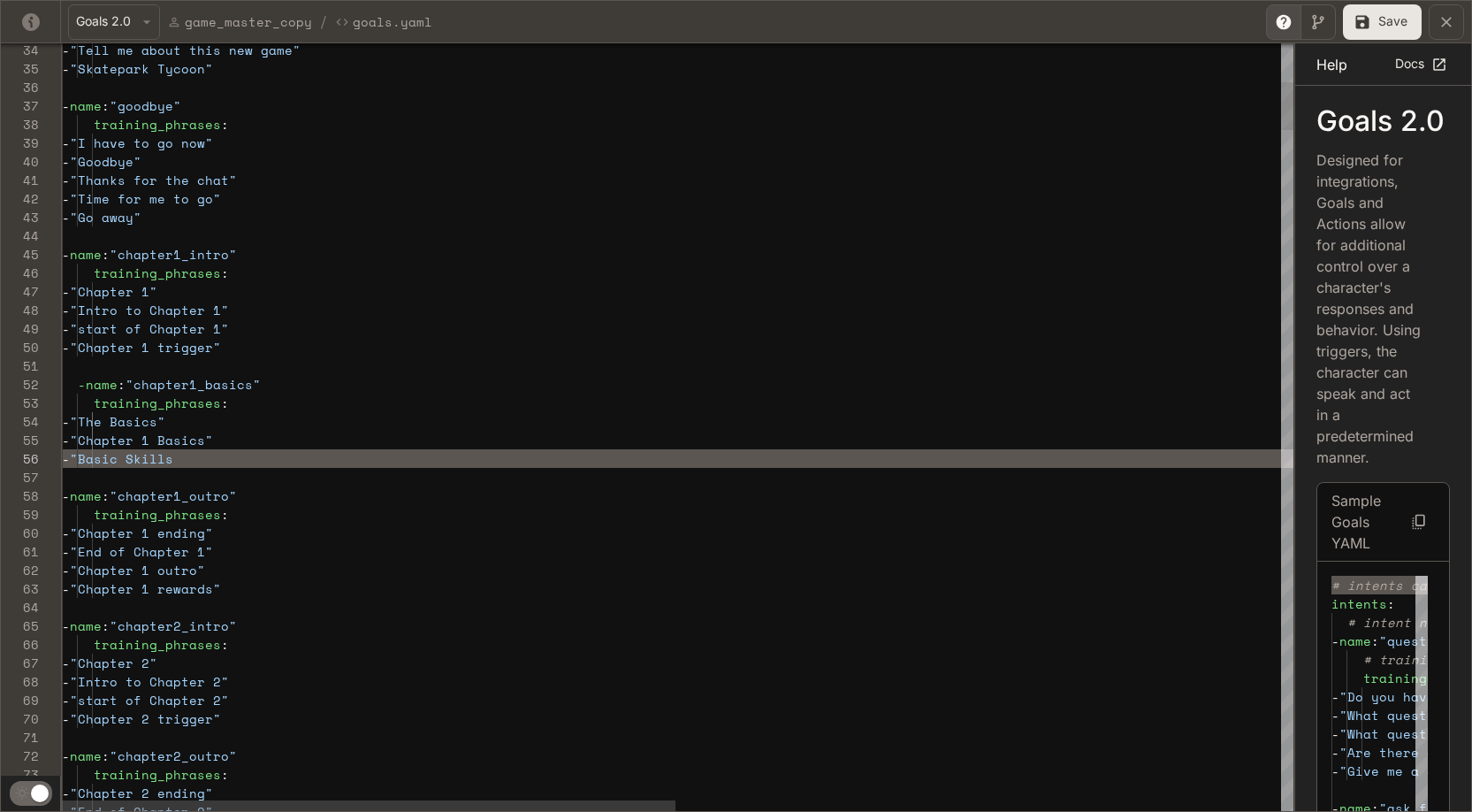
scroll to position [93, 167]
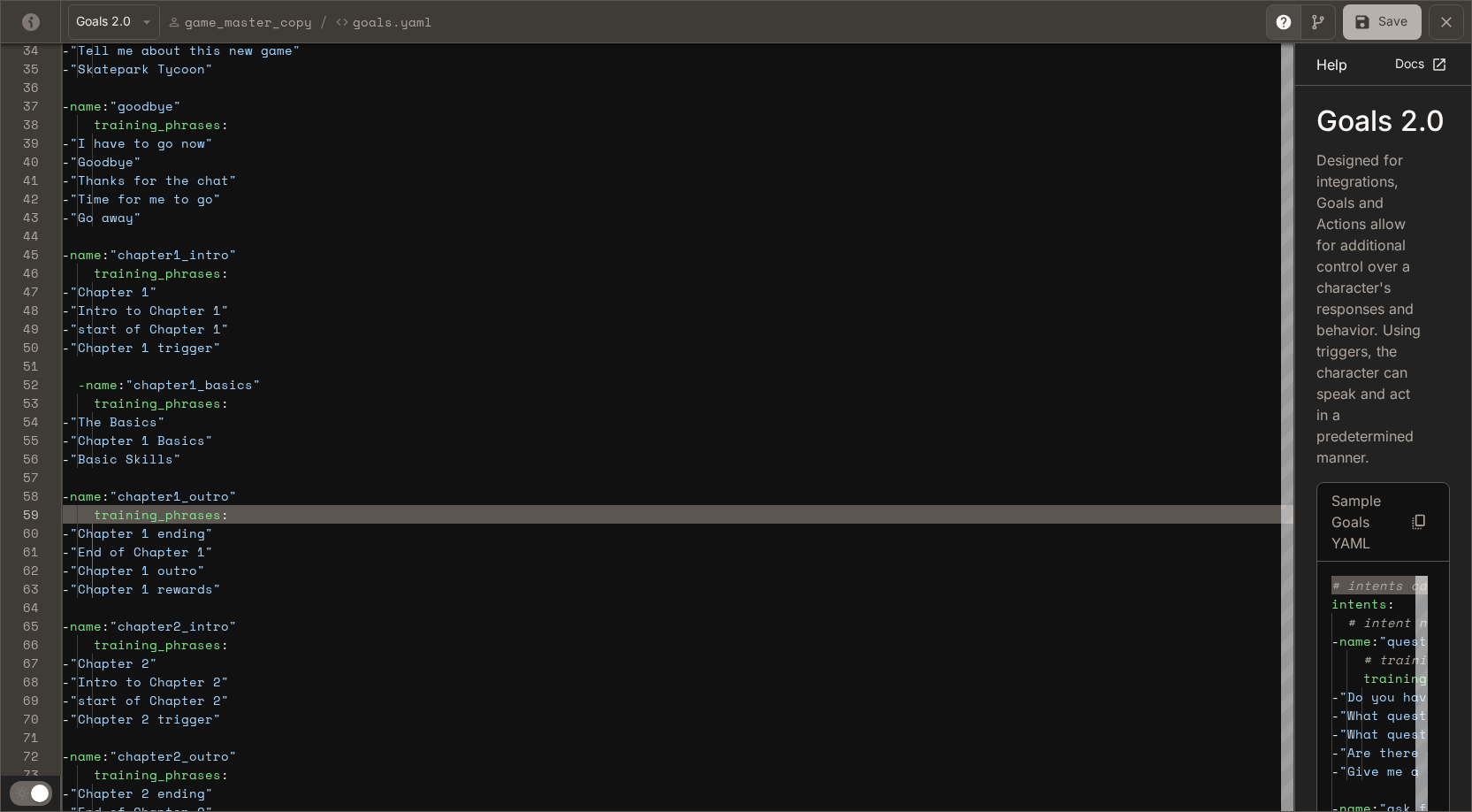
click at [838, 22] on button "Save" at bounding box center [1382, 22] width 79 height 35
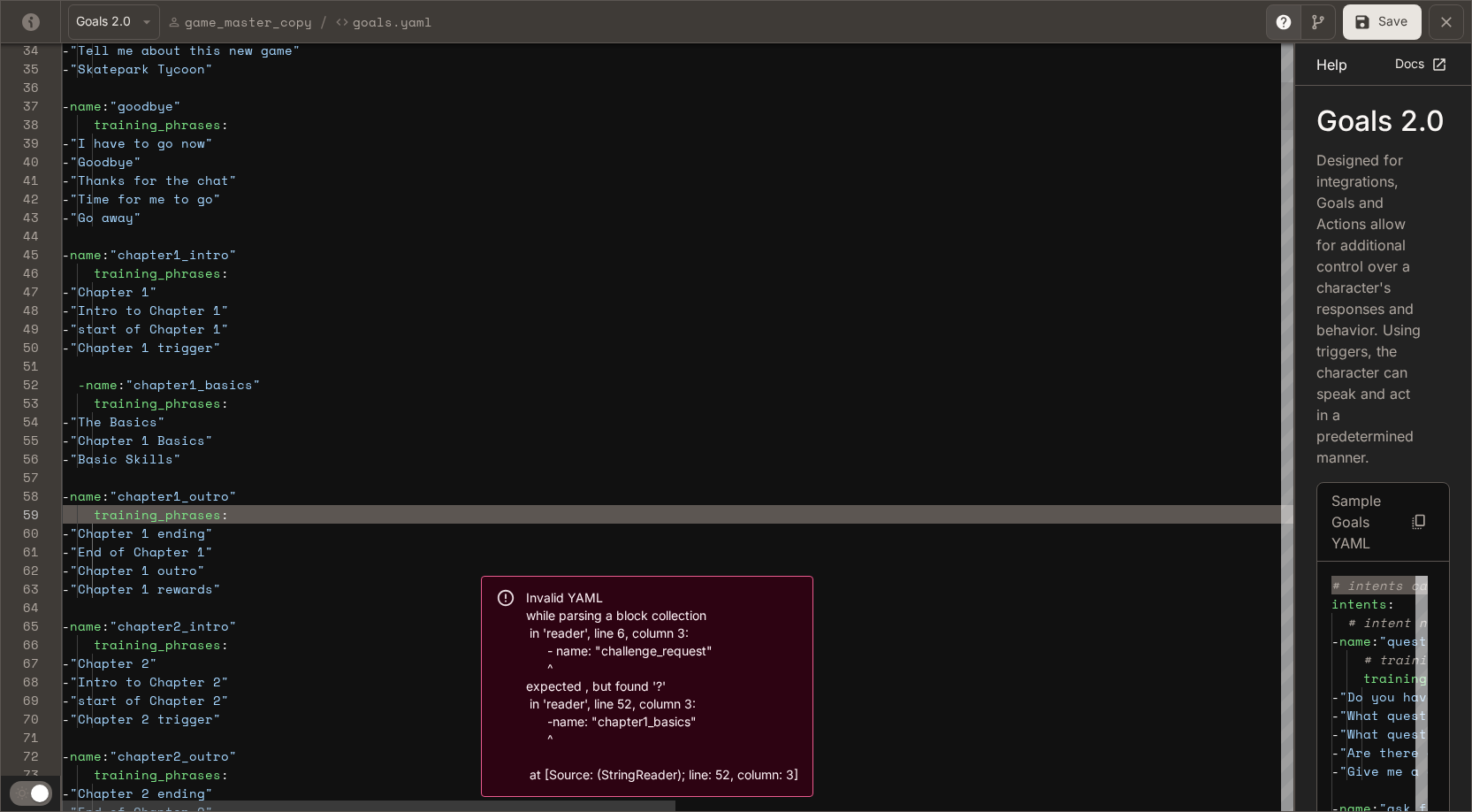
scroll to position [19, 144]
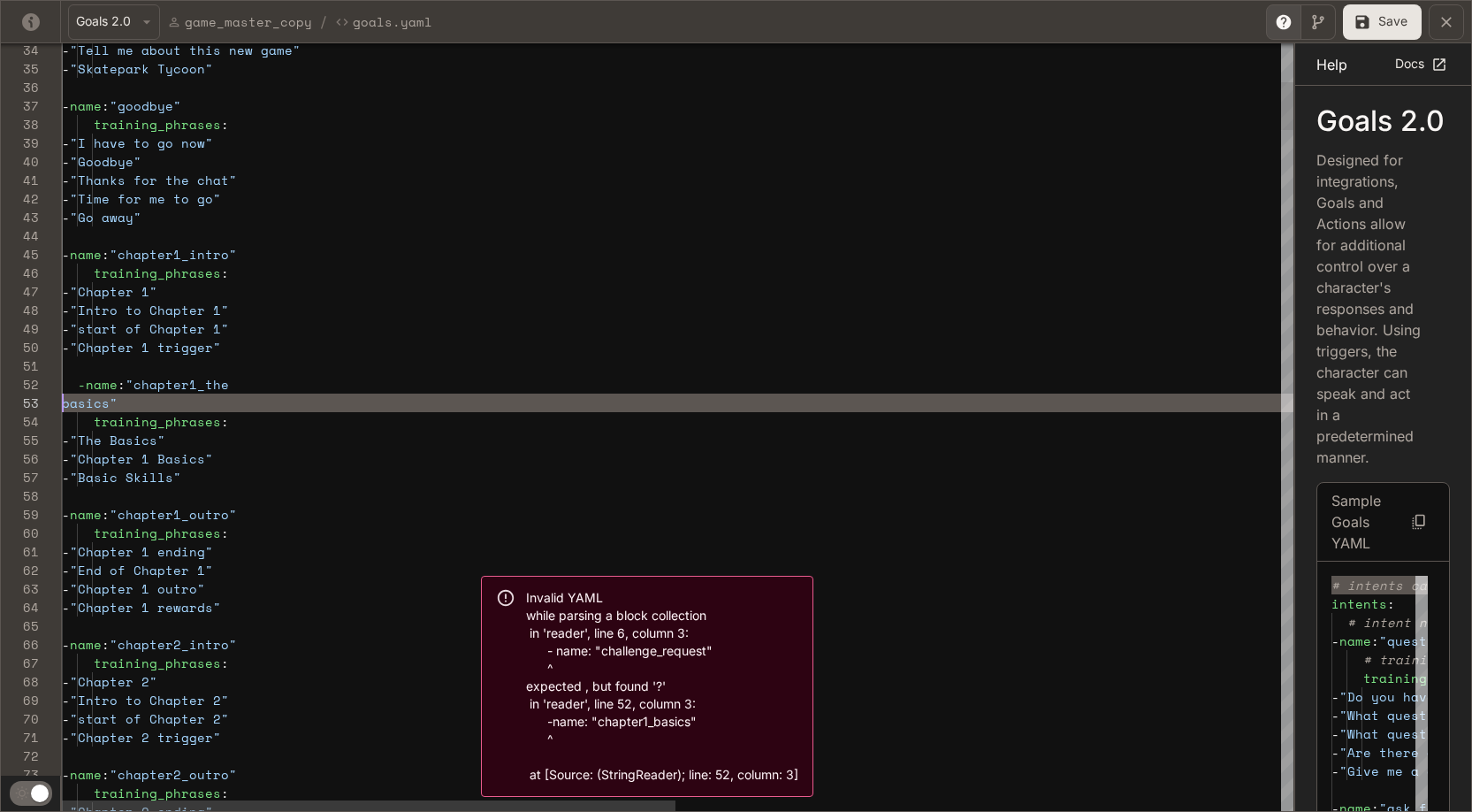
scroll to position [19, 167]
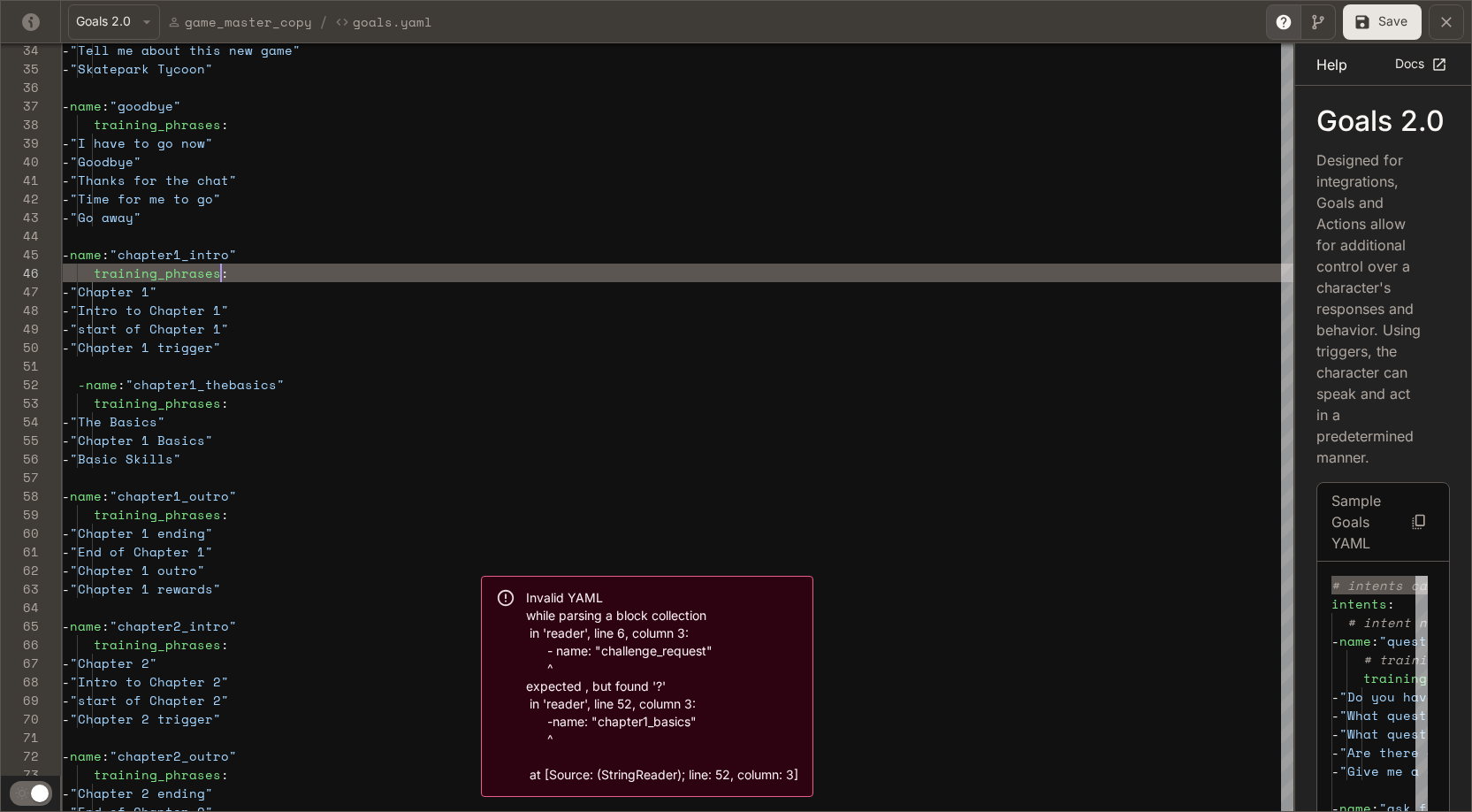
click at [838, 20] on button "Save" at bounding box center [1382, 22] width 79 height 35
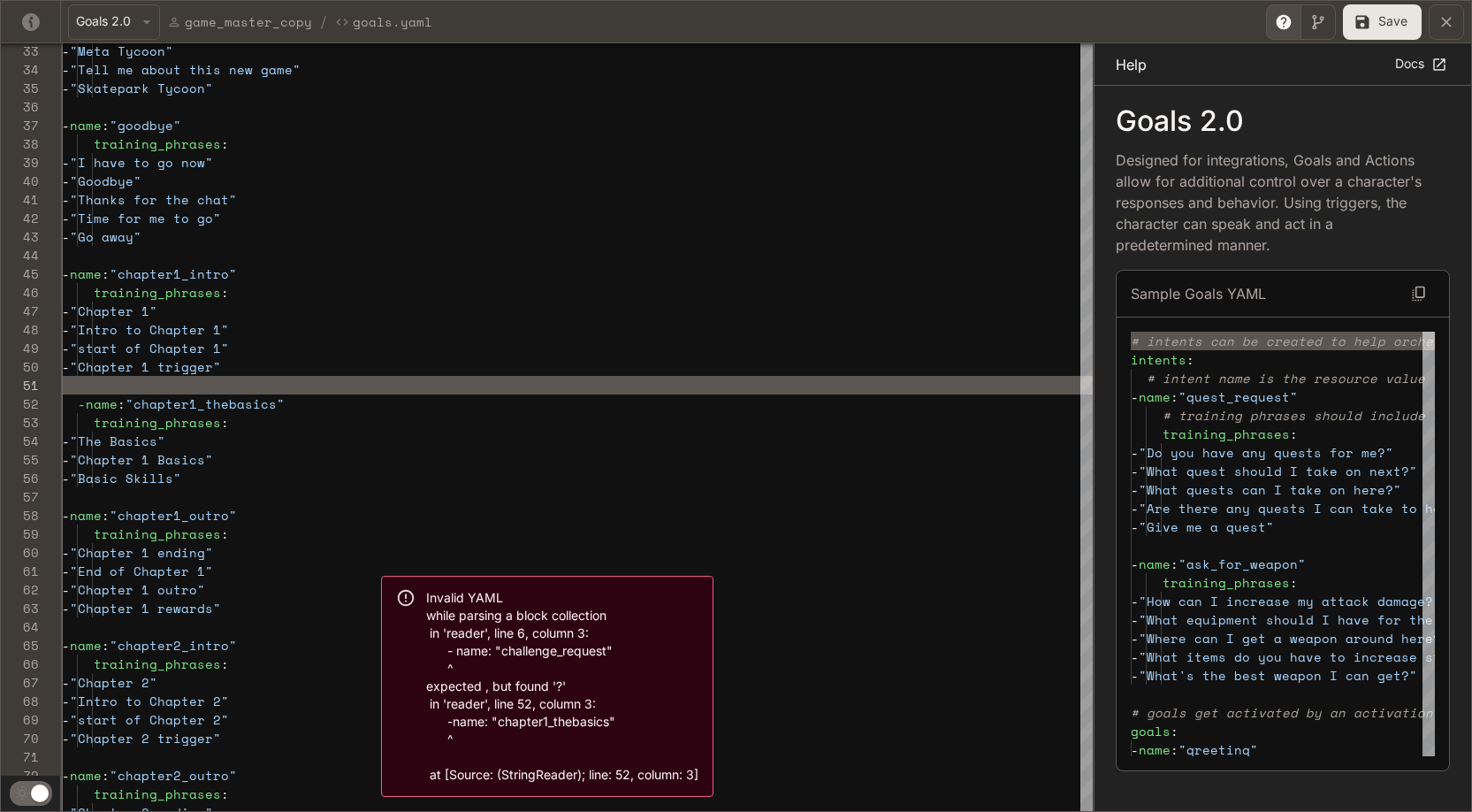
drag, startPoint x: 1294, startPoint y: 469, endPoint x: 1093, endPoint y: 454, distance: 201.6
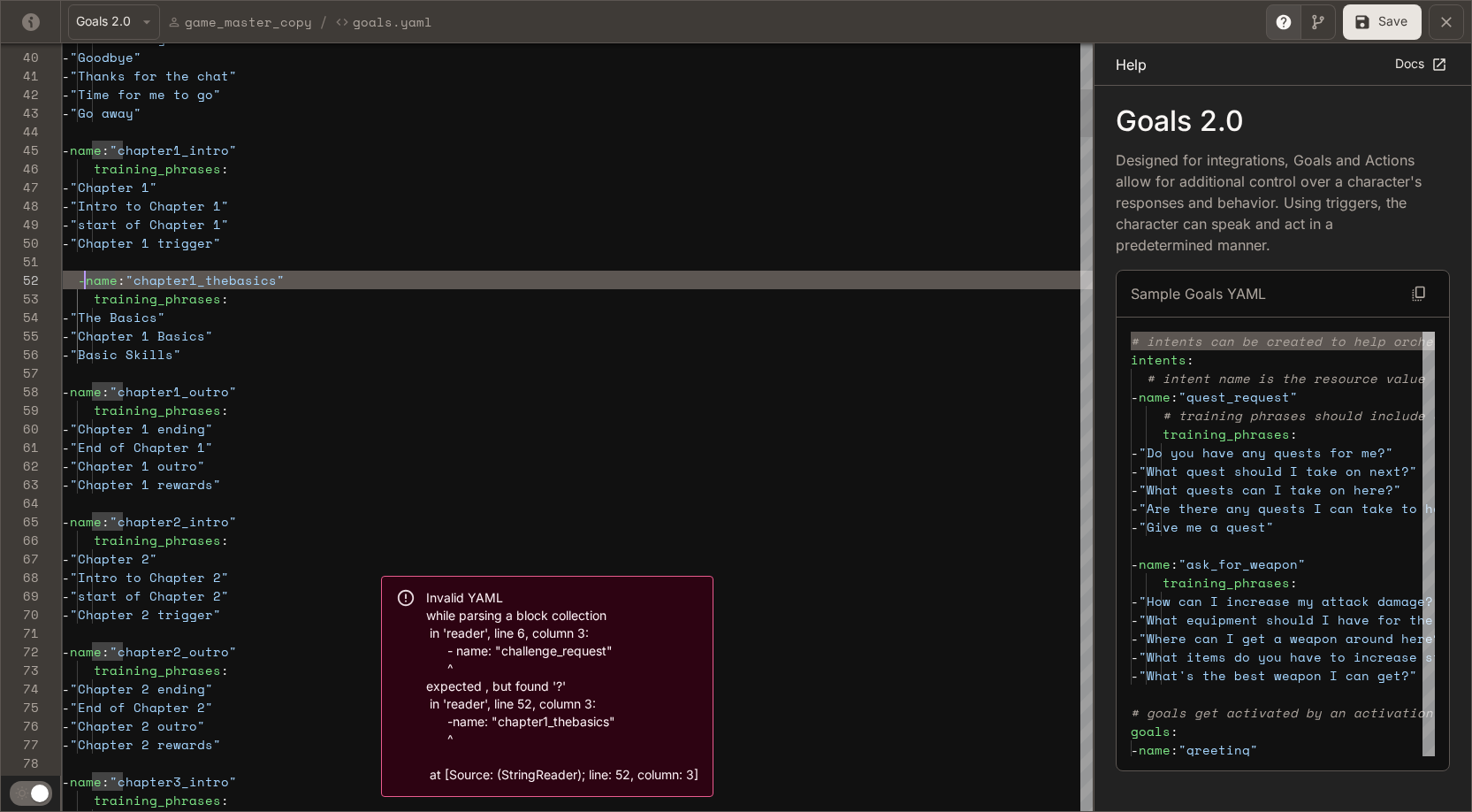
scroll to position [19, 30]
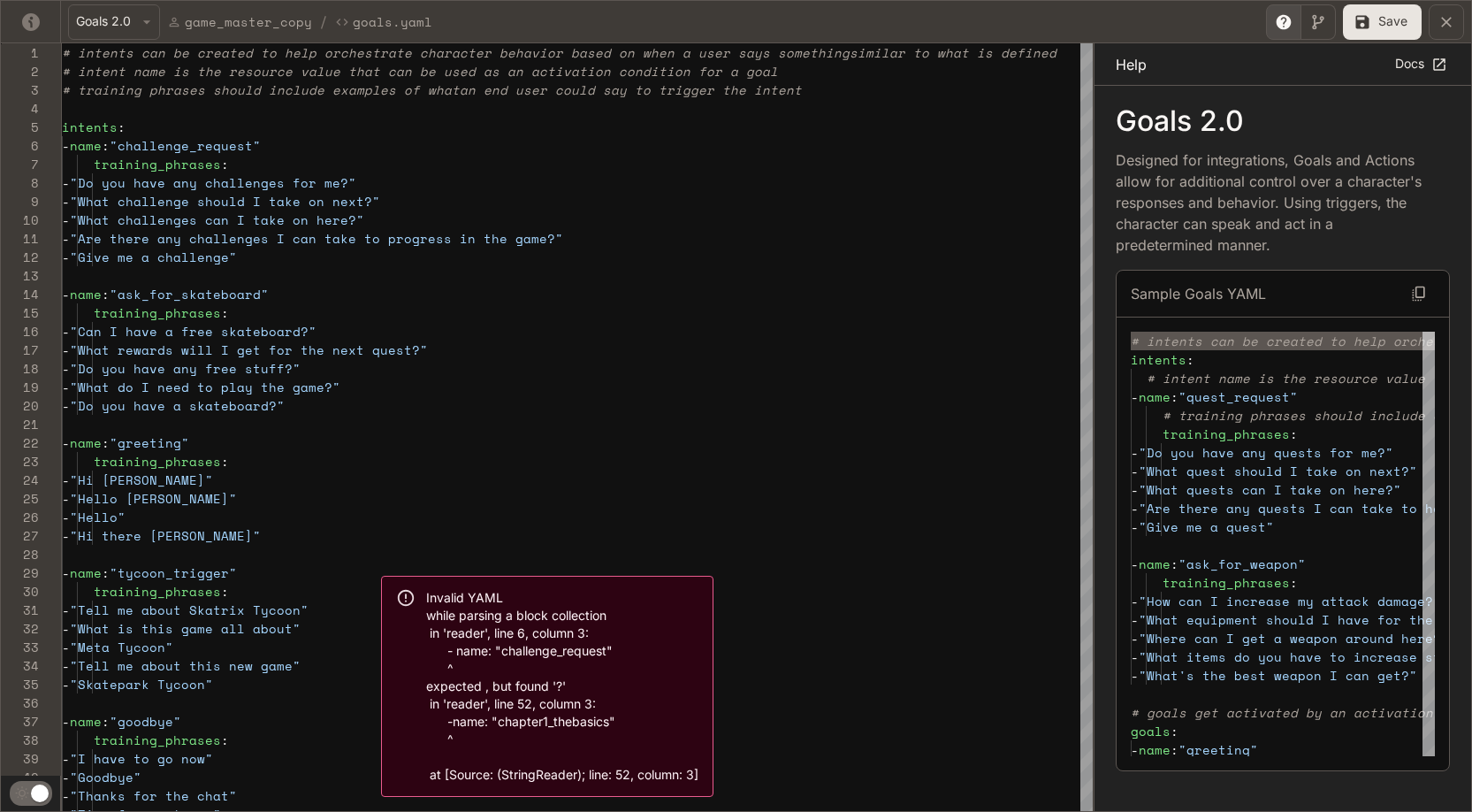
click at [838, 18] on button "Save" at bounding box center [1382, 22] width 79 height 35
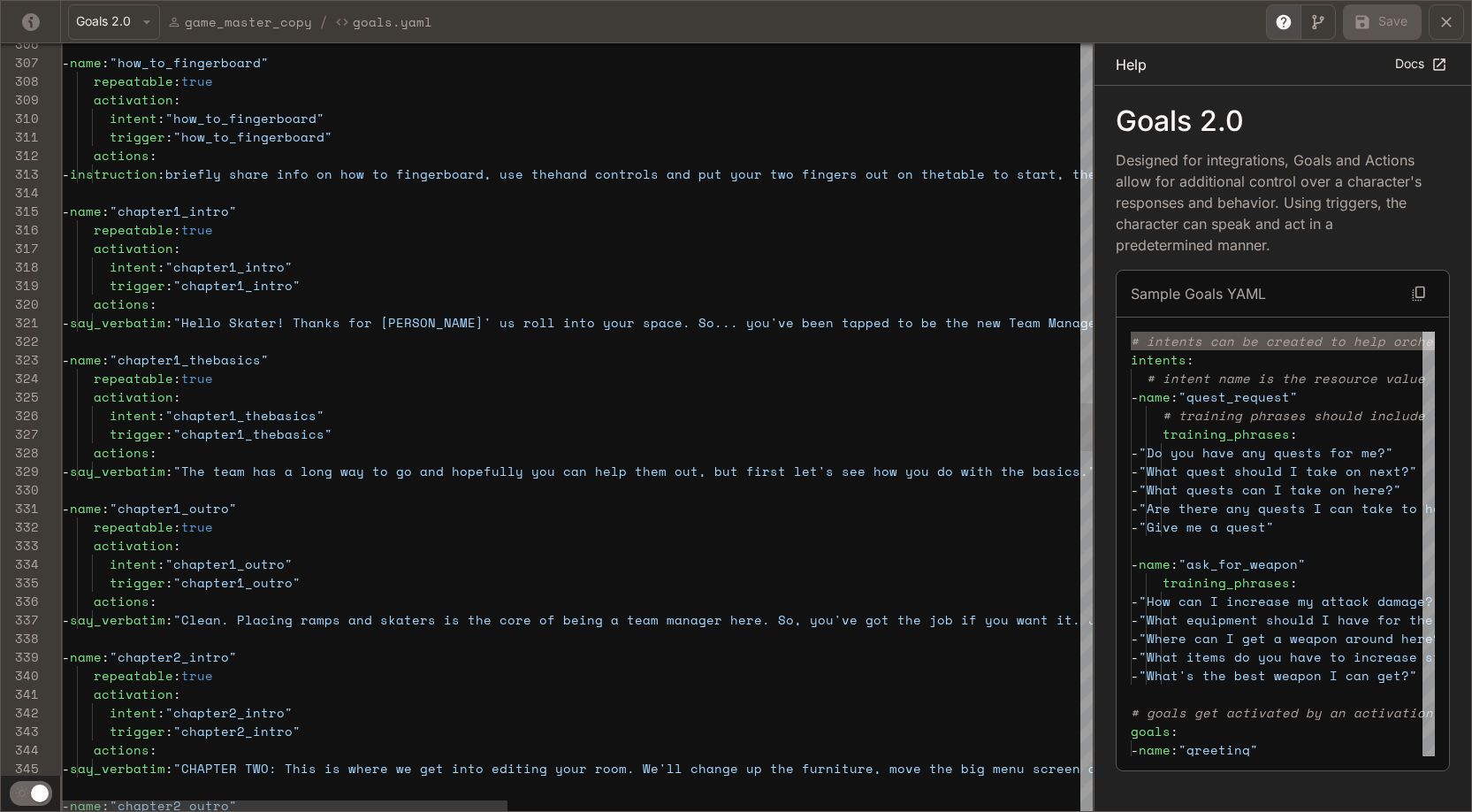
click at [239, 322] on div "activation : intent : "chapter1_intro" trigger : "chapter1_intro" actions : - s…" at bounding box center [1238, 428] width 2353 height 12110
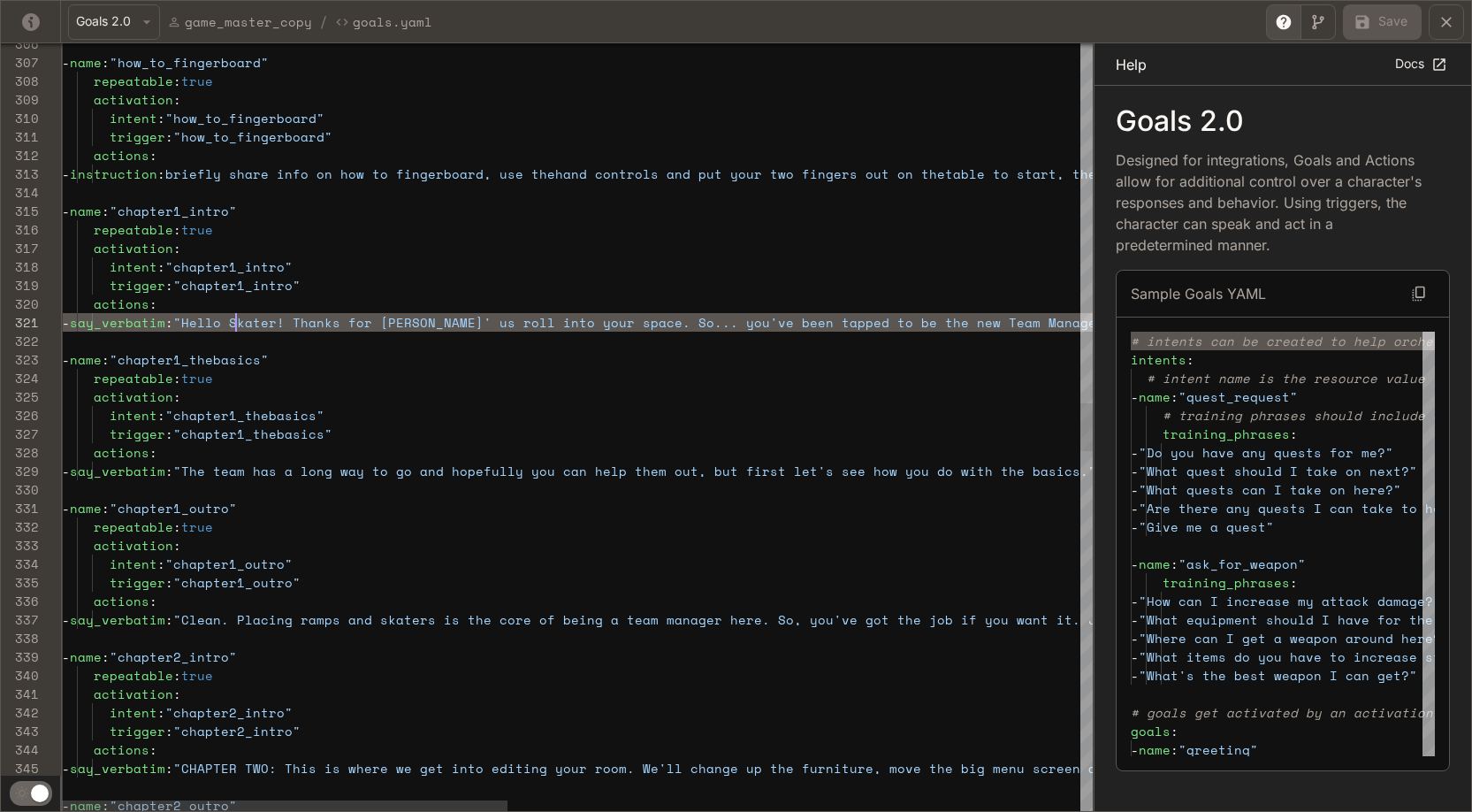
click at [239, 322] on div "activation : intent : "chapter1_intro" trigger : "chapter1_intro" actions : - s…" at bounding box center [1238, 428] width 2353 height 12110
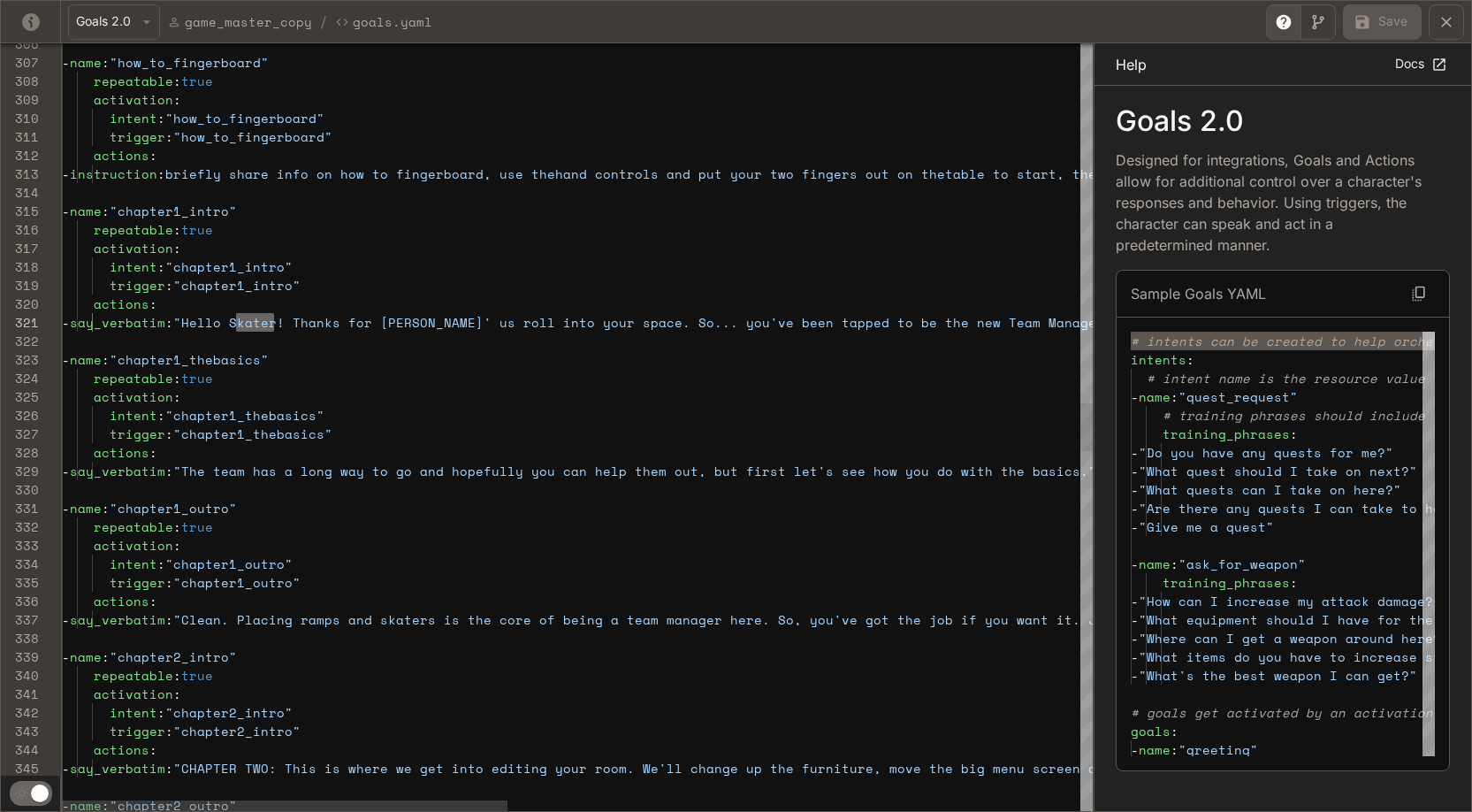
click at [239, 322] on div "activation : intent : "chapter1_intro" trigger : "chapter1_intro" actions : - s…" at bounding box center [1238, 428] width 2353 height 12110
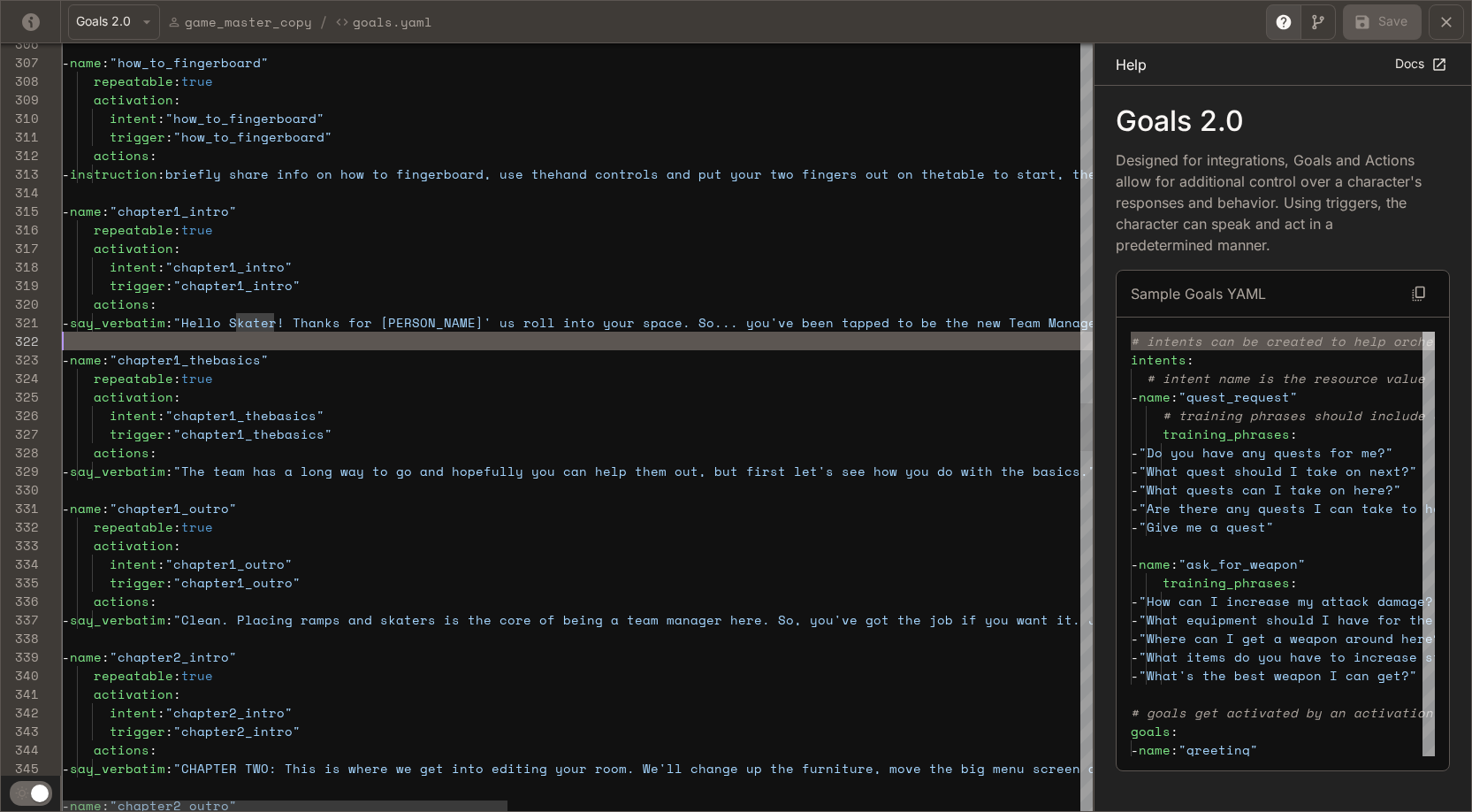
click at [277, 337] on div "activation : intent : "chapter1_intro" trigger : "chapter1_intro" actions : - s…" at bounding box center [1238, 428] width 2353 height 12110
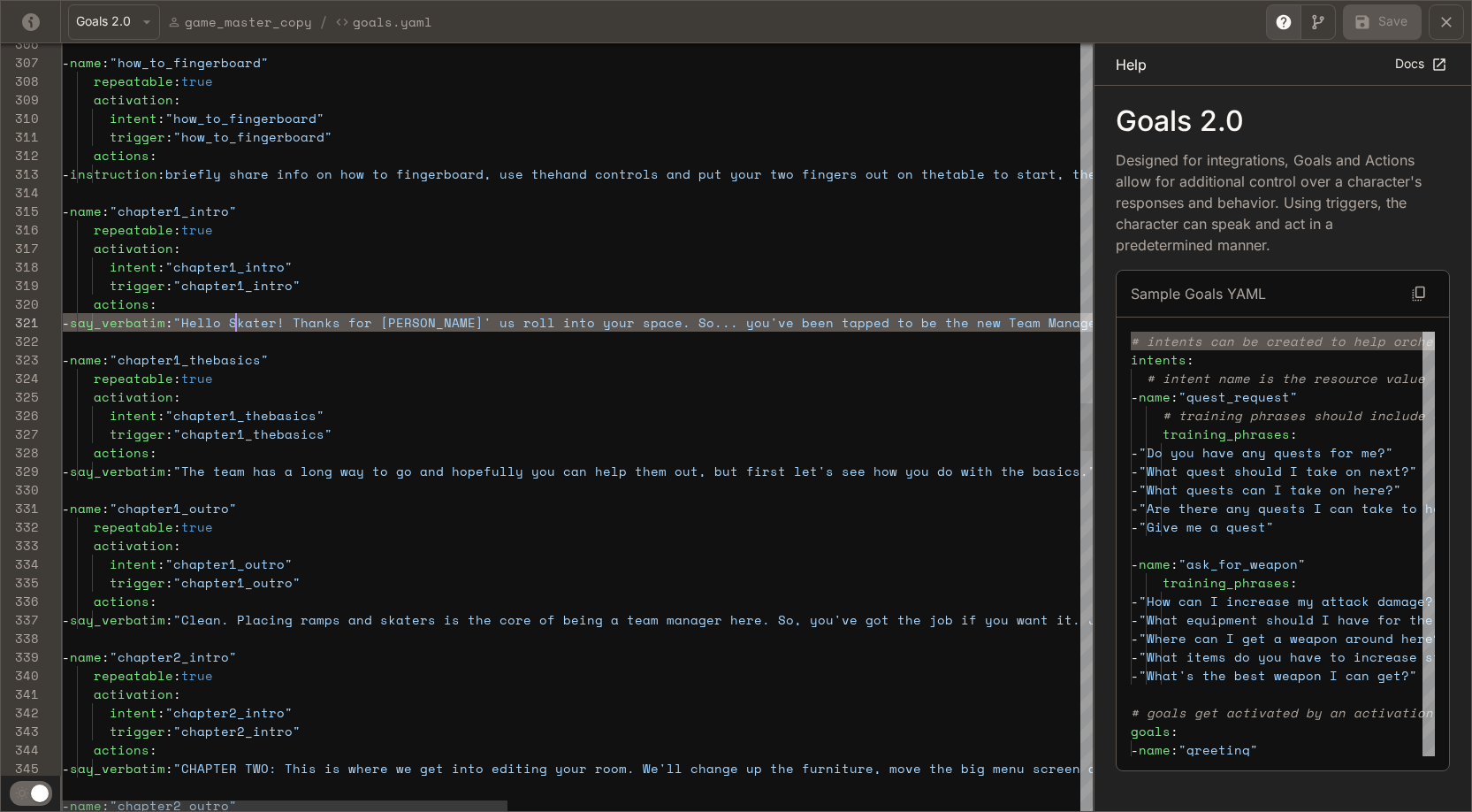
click at [236, 328] on div "activation : intent : "chapter1_intro" trigger : "chapter1_intro" actions : - s…" at bounding box center [1238, 428] width 2353 height 12110
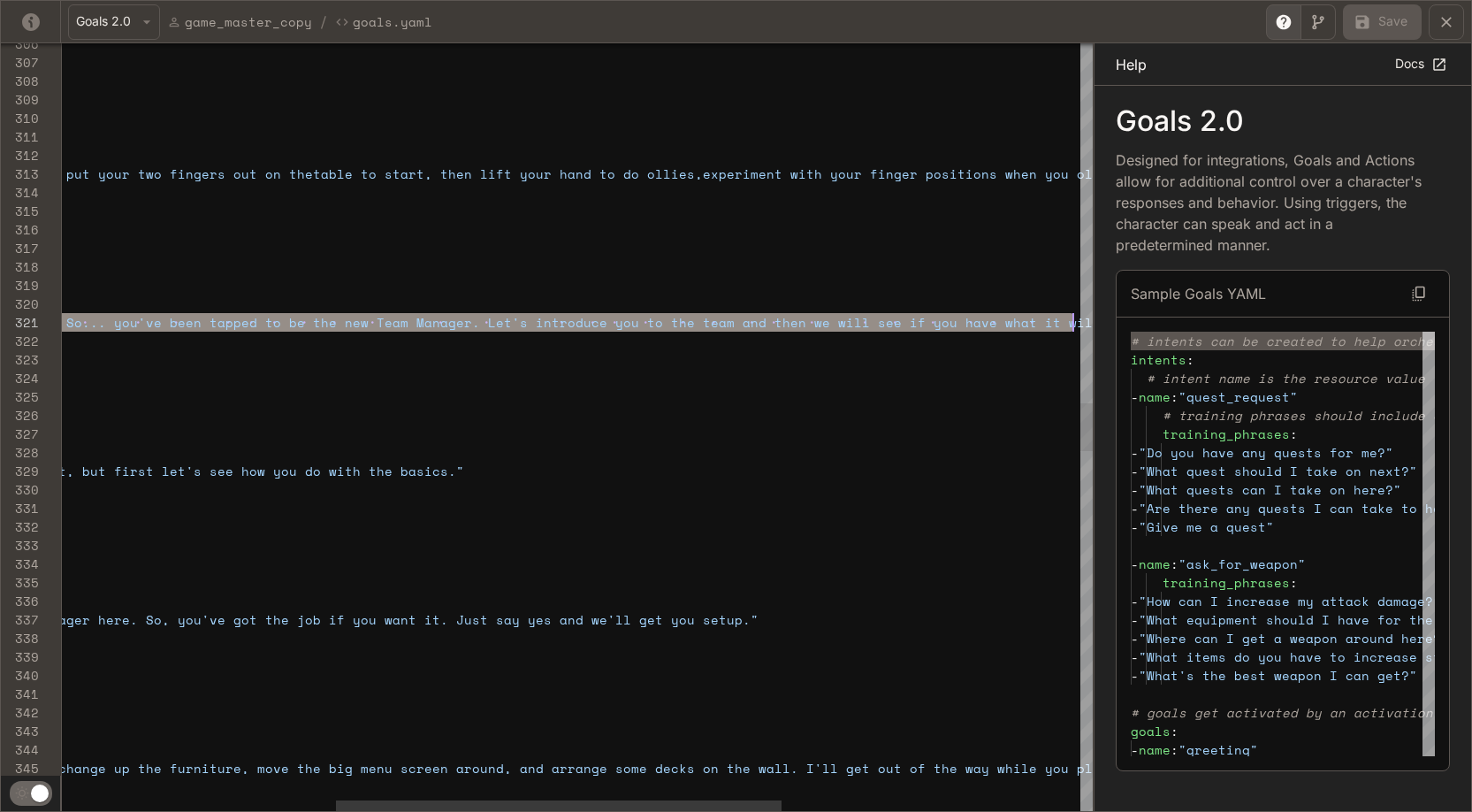
scroll to position [0, 1643]
drag, startPoint x: 236, startPoint y: 327, endPoint x: 1072, endPoint y: 327, distance: 836.0
click at [838, 327] on div "activation : intent : "chapter1_intro" trigger : "chapter1_intro" actions : - s…" at bounding box center [607, 428] width 2353 height 12110
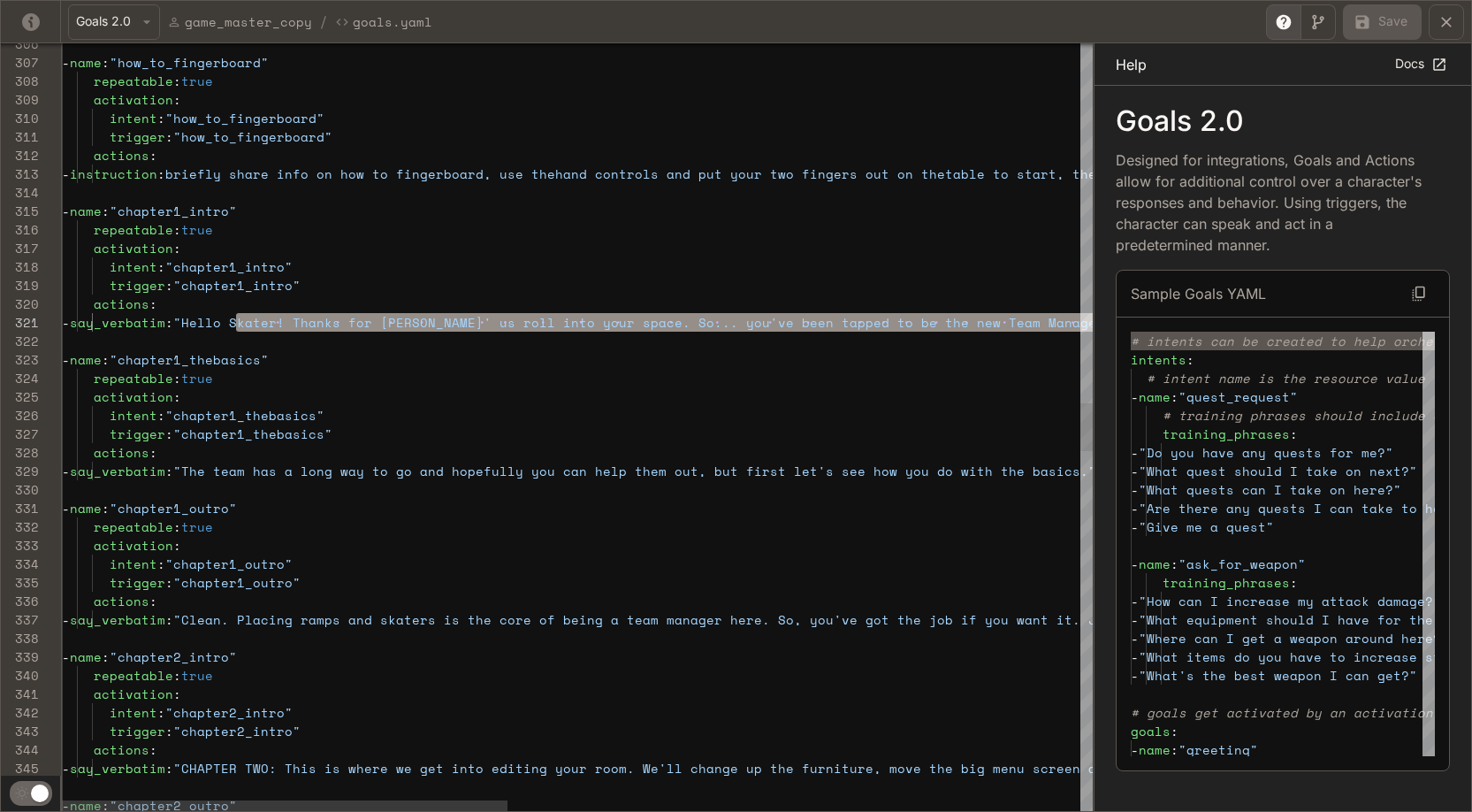
click at [237, 474] on div "activation : intent : "chapter1_intro" trigger : "chapter1_intro" actions : - s…" at bounding box center [1238, 428] width 2353 height 12110
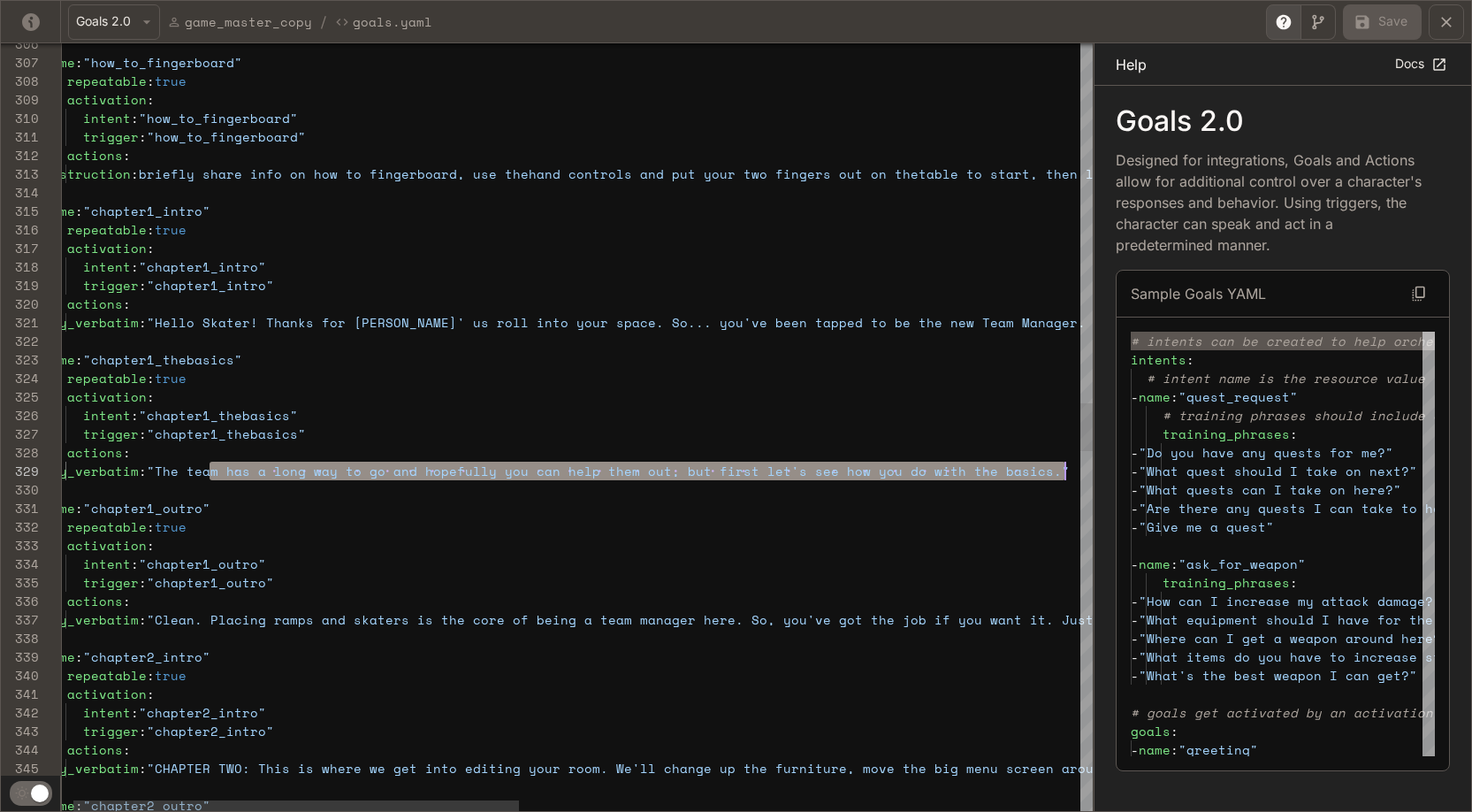
scroll to position [149, 1038]
drag, startPoint x: 237, startPoint y: 474, endPoint x: 1072, endPoint y: 469, distance: 835.0
click at [838, 469] on div "activation : intent : "chapter1_intro" trigger : "chapter1_intro" actions : - s…" at bounding box center [1212, 428] width 2353 height 12110
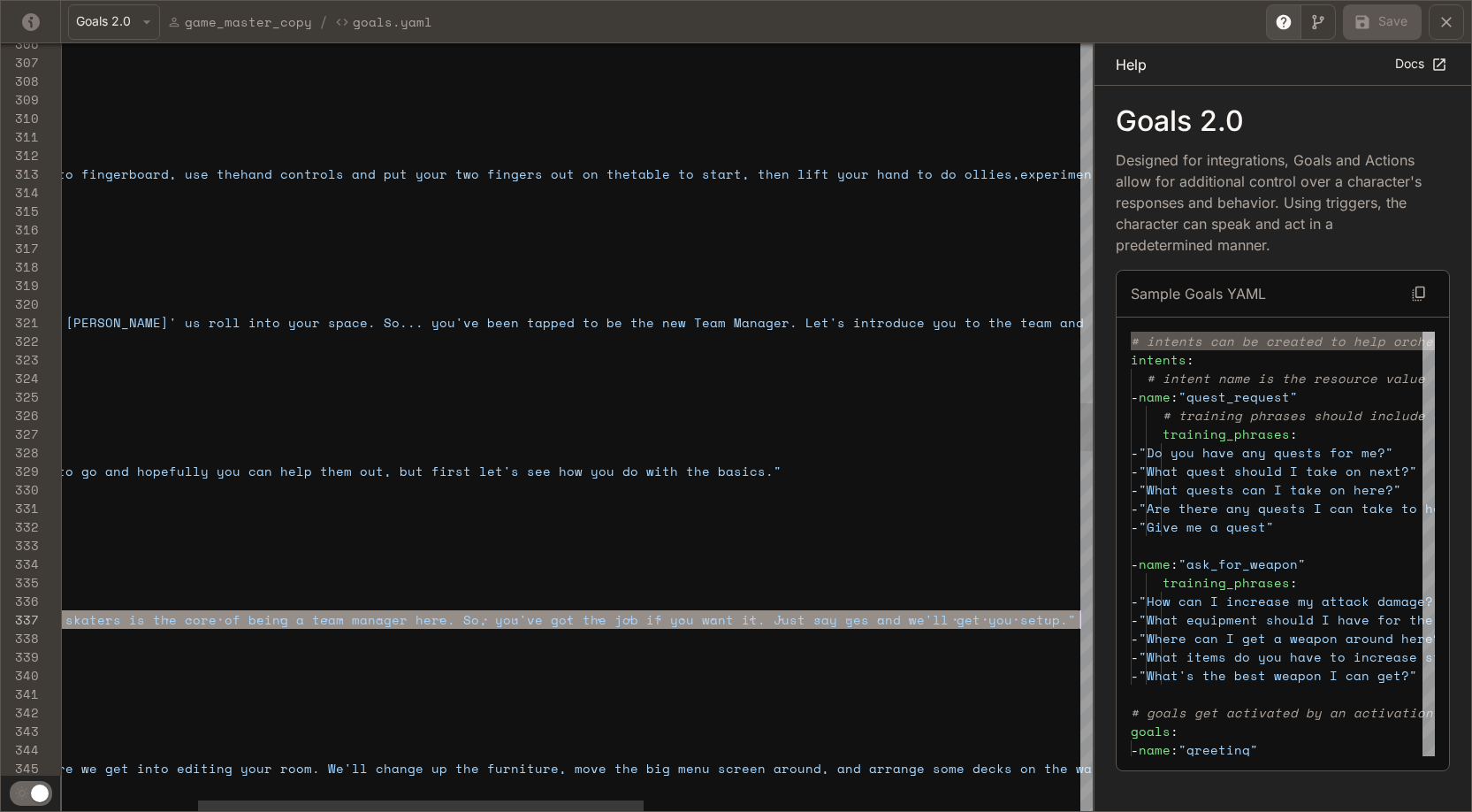
scroll to position [112, 1325]
drag, startPoint x: 209, startPoint y: 623, endPoint x: 1069, endPoint y: 615, distance: 860.0
click at [838, 615] on div "activation : intent : "chapter1_intro" trigger : "chapter1_intro" actions : - s…" at bounding box center [924, 428] width 2353 height 12110
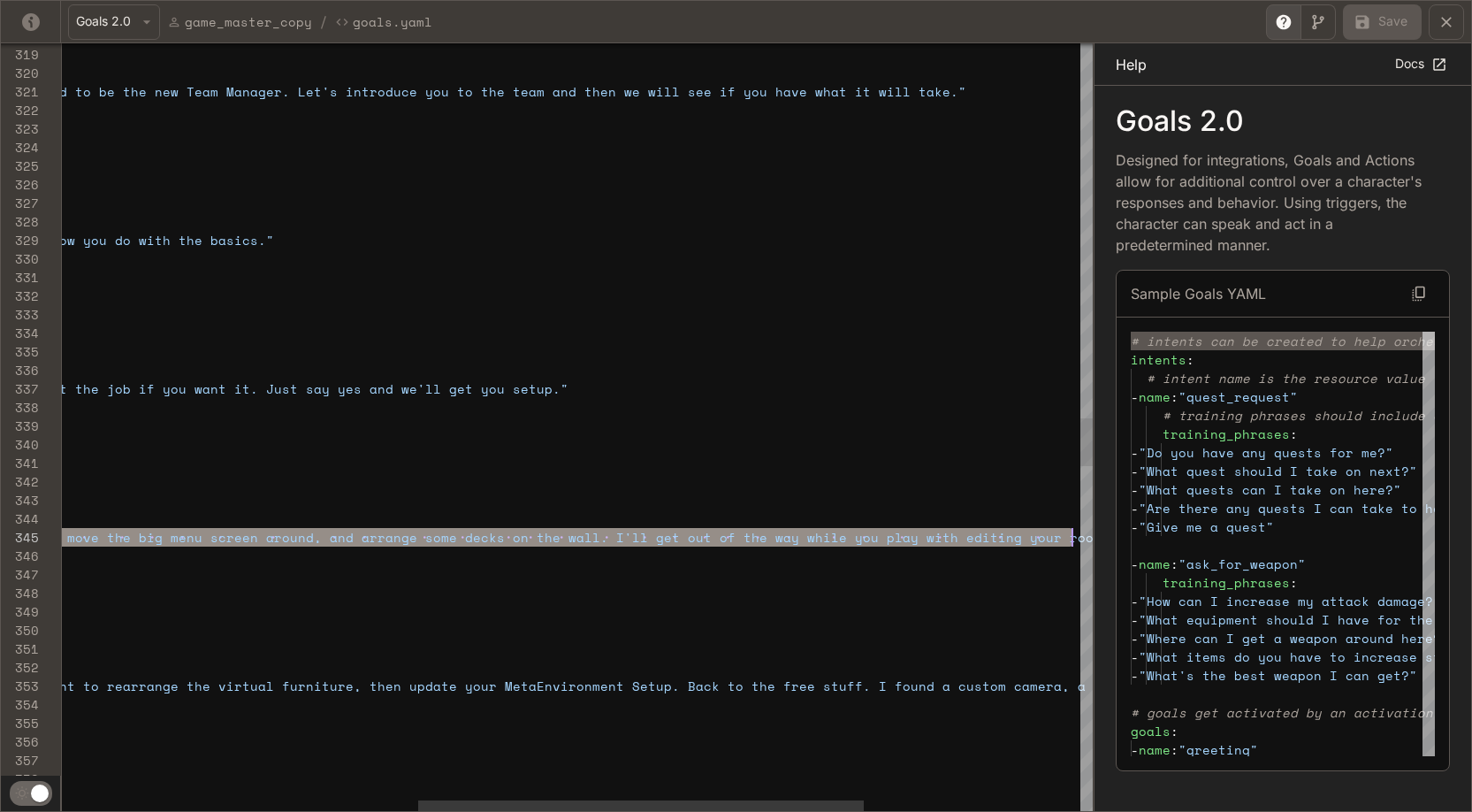
scroll to position [74, 1833]
drag, startPoint x: 236, startPoint y: 538, endPoint x: 1075, endPoint y: 533, distance: 839.0
click at [838, 533] on div "intent : "chapter1_intro" trigger : "chapter1_intro" actions : - say_verbatim :…" at bounding box center [417, 197] width 2353 height 12110
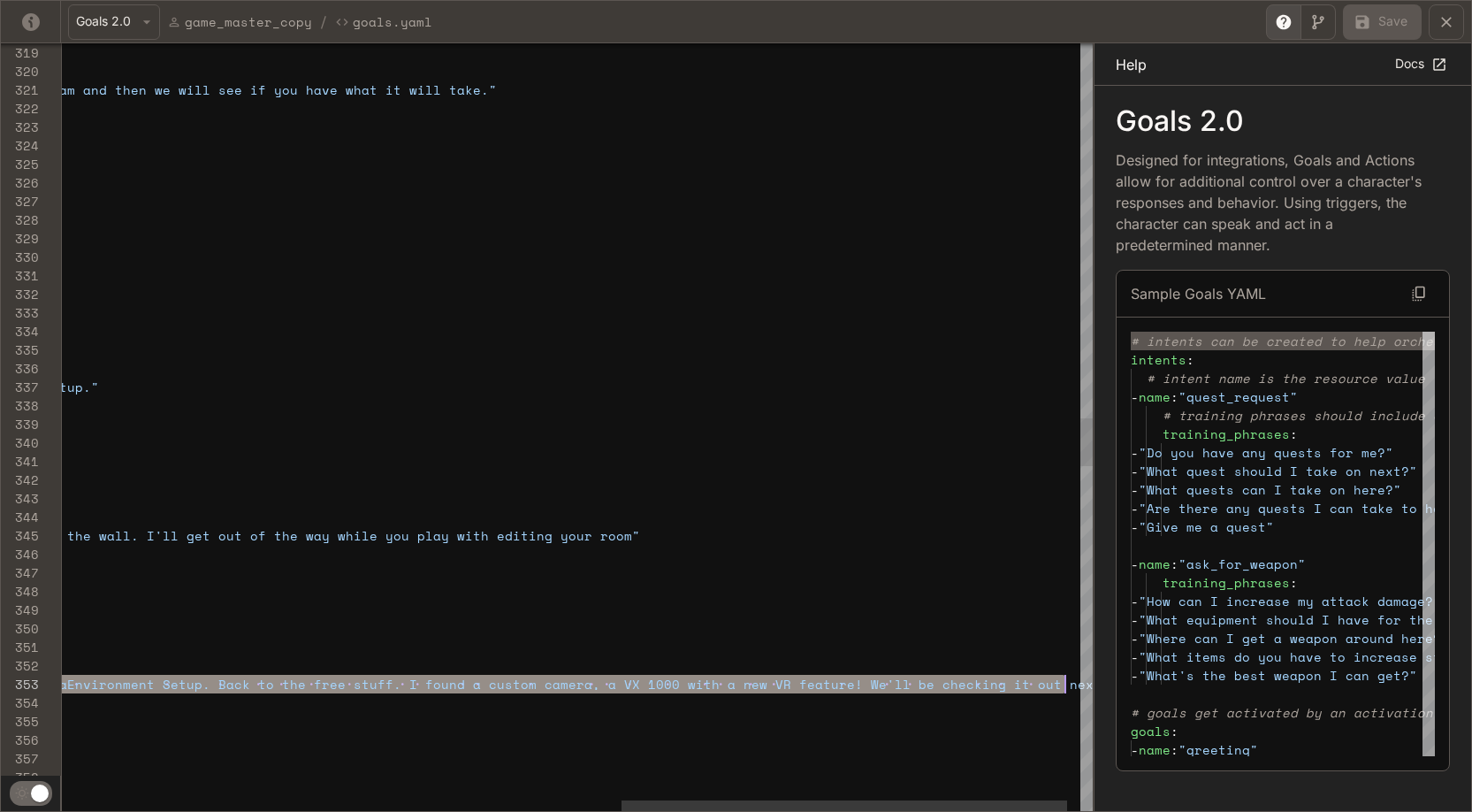
scroll to position [37, 2296]
drag, startPoint x: 237, startPoint y: 685, endPoint x: 1066, endPoint y: 683, distance: 829.0
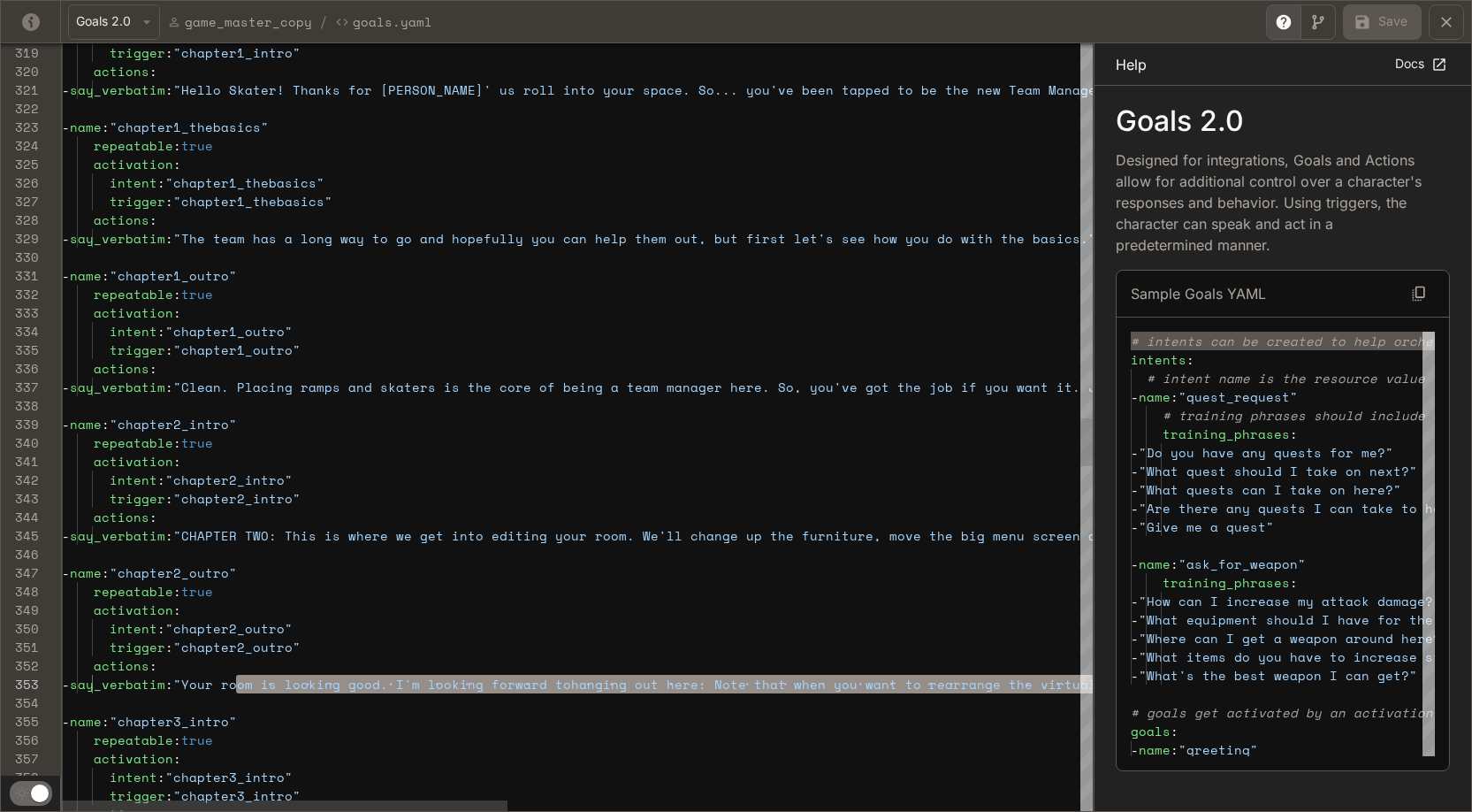
click at [492, 537] on div "trigger : "chapter1_intro" actions : - say_verbatim : "Hello Skater! Thanks for…" at bounding box center [1238, 195] width 2353 height 12110
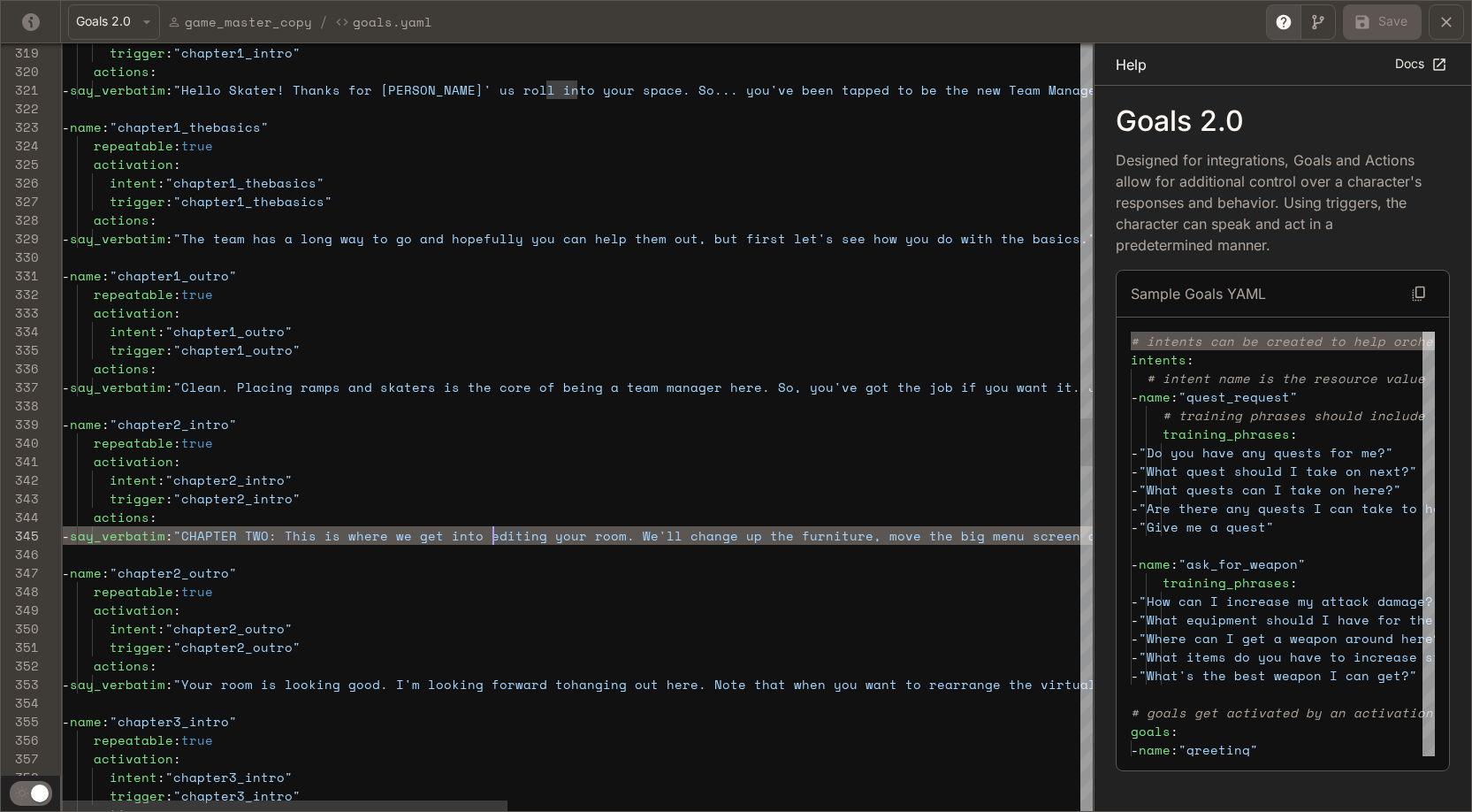
scroll to position [74, 273]
click at [335, 536] on div "trigger : "chapter1_intro" actions : - say_verbatim : "Hello Skater! Thanks for…" at bounding box center [1238, 195] width 2353 height 12110
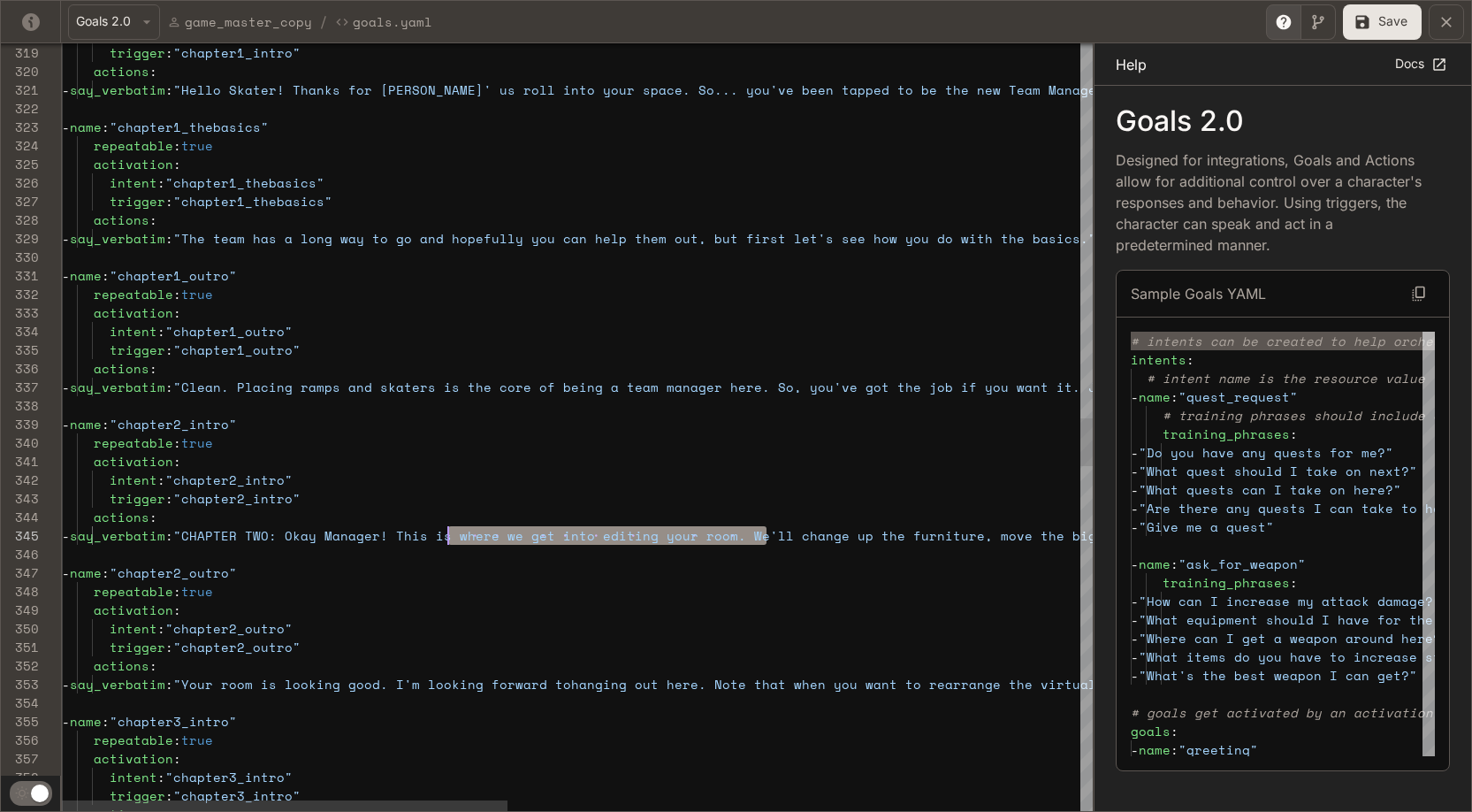
scroll to position [74, 386]
drag, startPoint x: 770, startPoint y: 538, endPoint x: 451, endPoint y: 538, distance: 319.0
click at [451, 538] on span "- say_verbatim : "CHAPTER TWO: Okay Manager! This is where we get i nto editing…" at bounding box center [1052, 536] width 1981 height 19
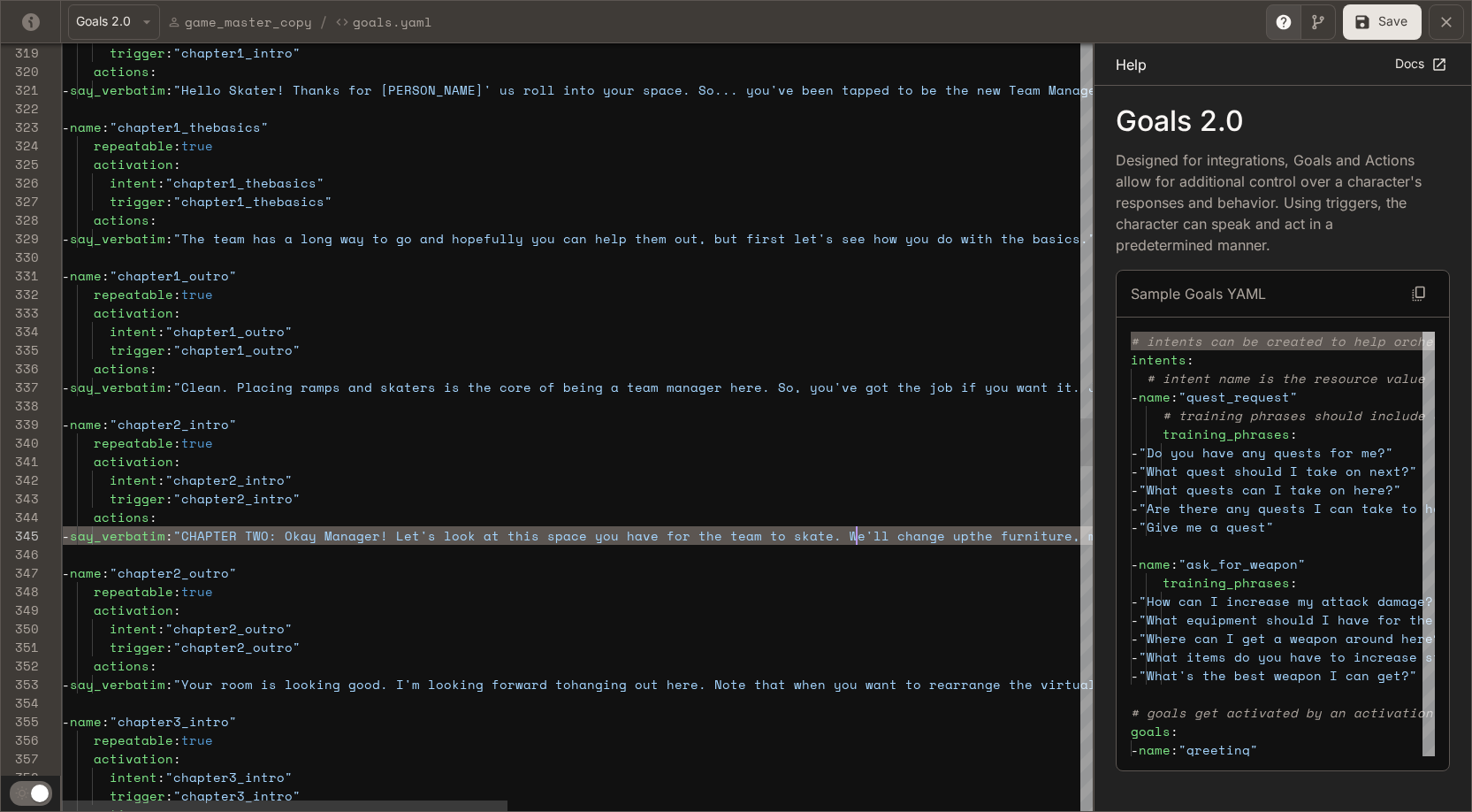
scroll to position [74, 795]
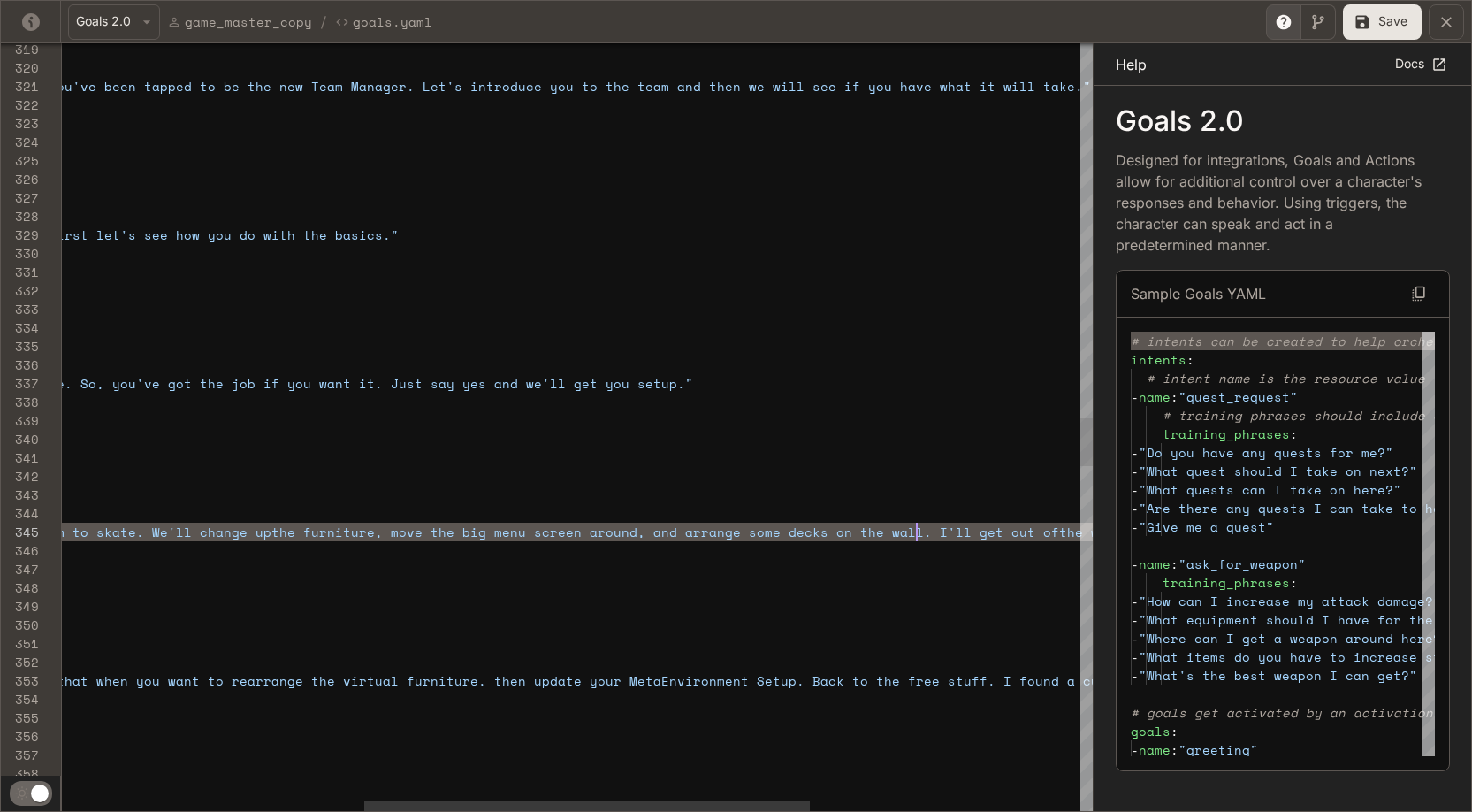
click at [838, 530] on div "trigger : "chapter1_intro" actions : - say_verbatim : "Hello Skater! Thanks for…" at bounding box center [541, 191] width 2353 height 12110
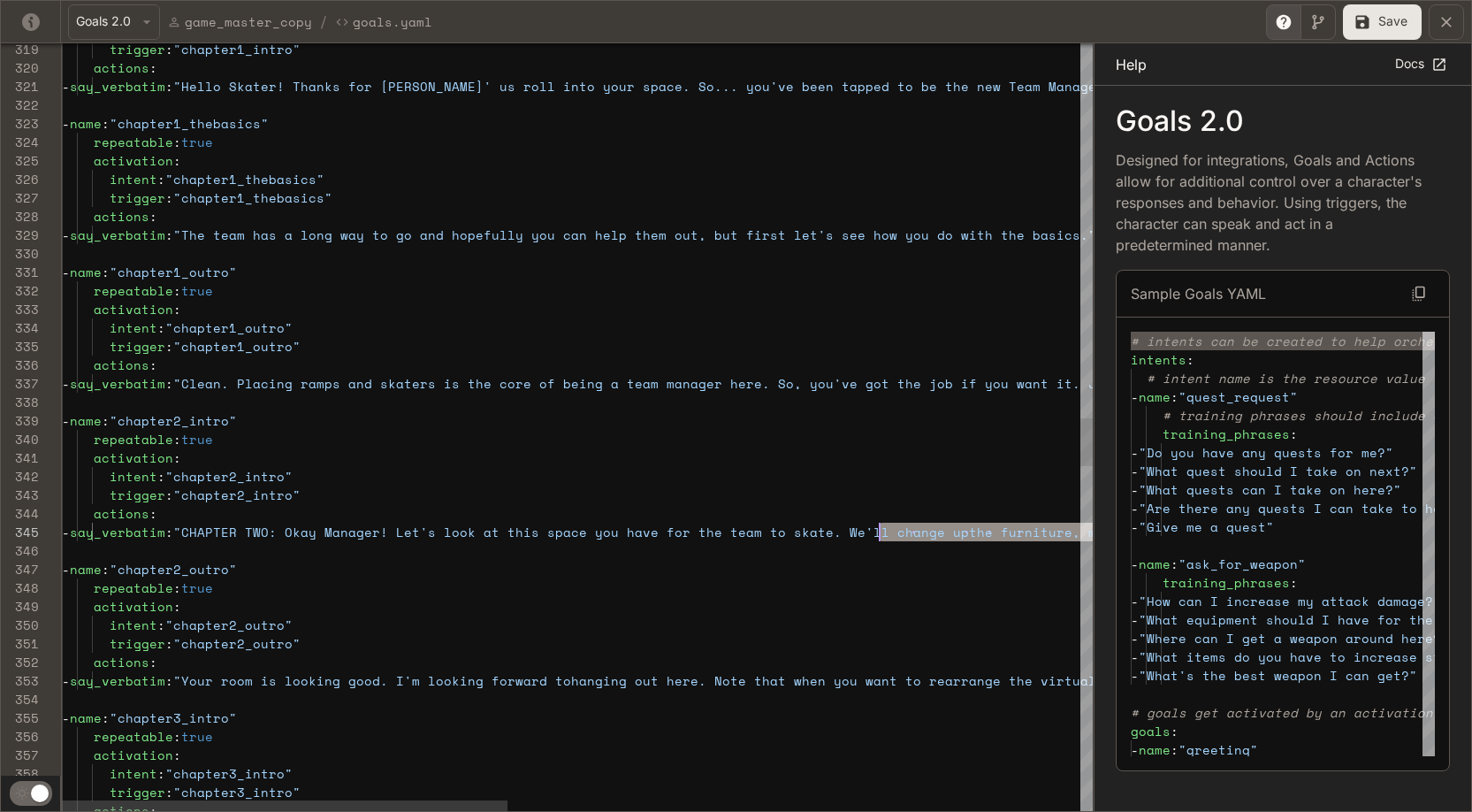
scroll to position [74, 811]
drag, startPoint x: 919, startPoint y: 530, endPoint x: 870, endPoint y: 532, distance: 49.0
click at [838, 532] on span "- say_verbatim : "CHAPTER TWO: Okay Manager! Let's look at this spa ce you have…" at bounding box center [1091, 532] width 2061 height 19
click at [838, 536] on div "trigger : "chapter1_intro" actions : - say_verbatim : "Hello Skater! Thanks for…" at bounding box center [1238, 191] width 2353 height 12110
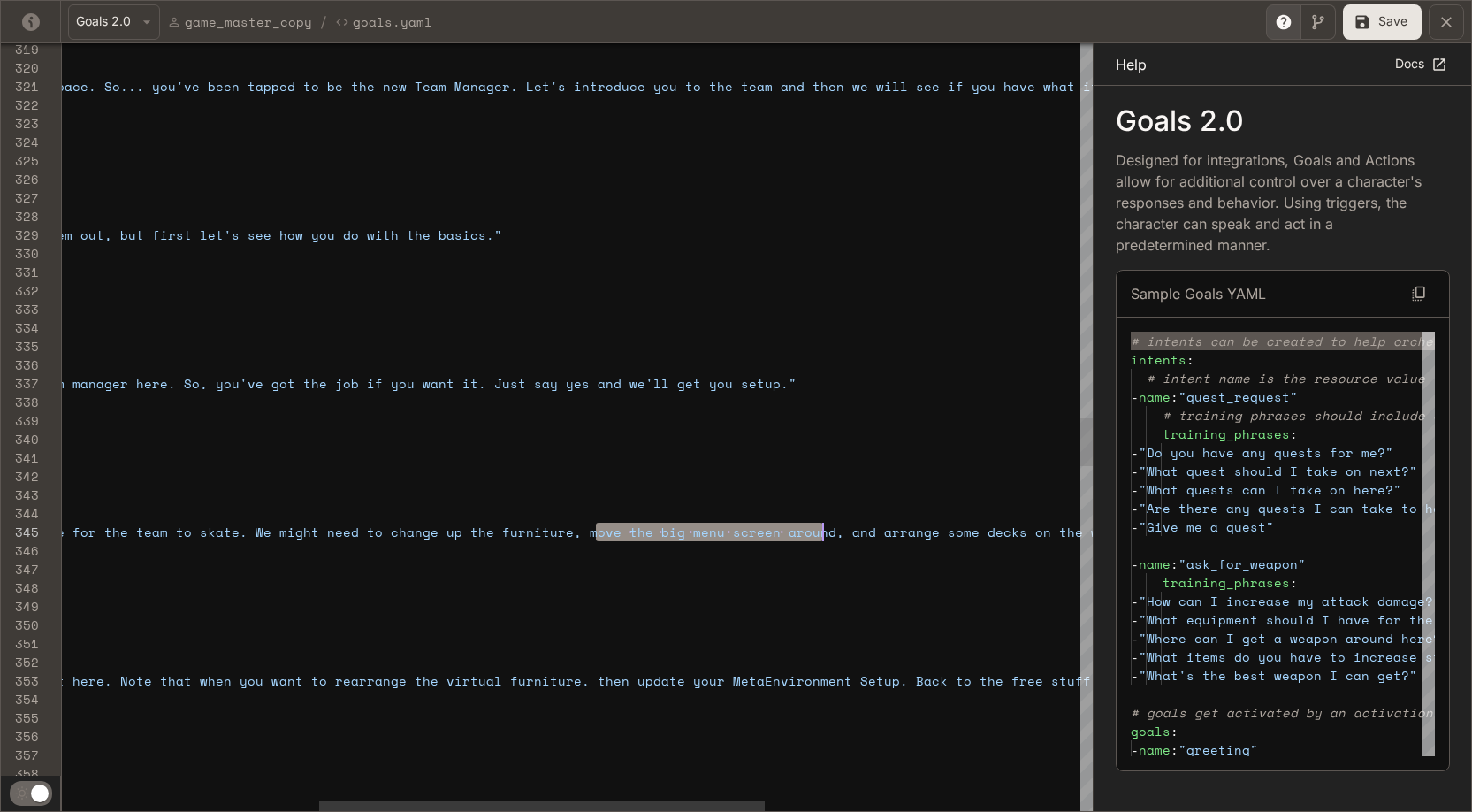
scroll to position [74, 1363]
drag, startPoint x: 598, startPoint y: 535, endPoint x: 832, endPoint y: 535, distance: 234.0
click at [832, 535] on div "trigger : "chapter1_intro" actions : - say_verbatim : "Hello Skater! Thanks for…" at bounding box center [645, 191] width 2353 height 12110
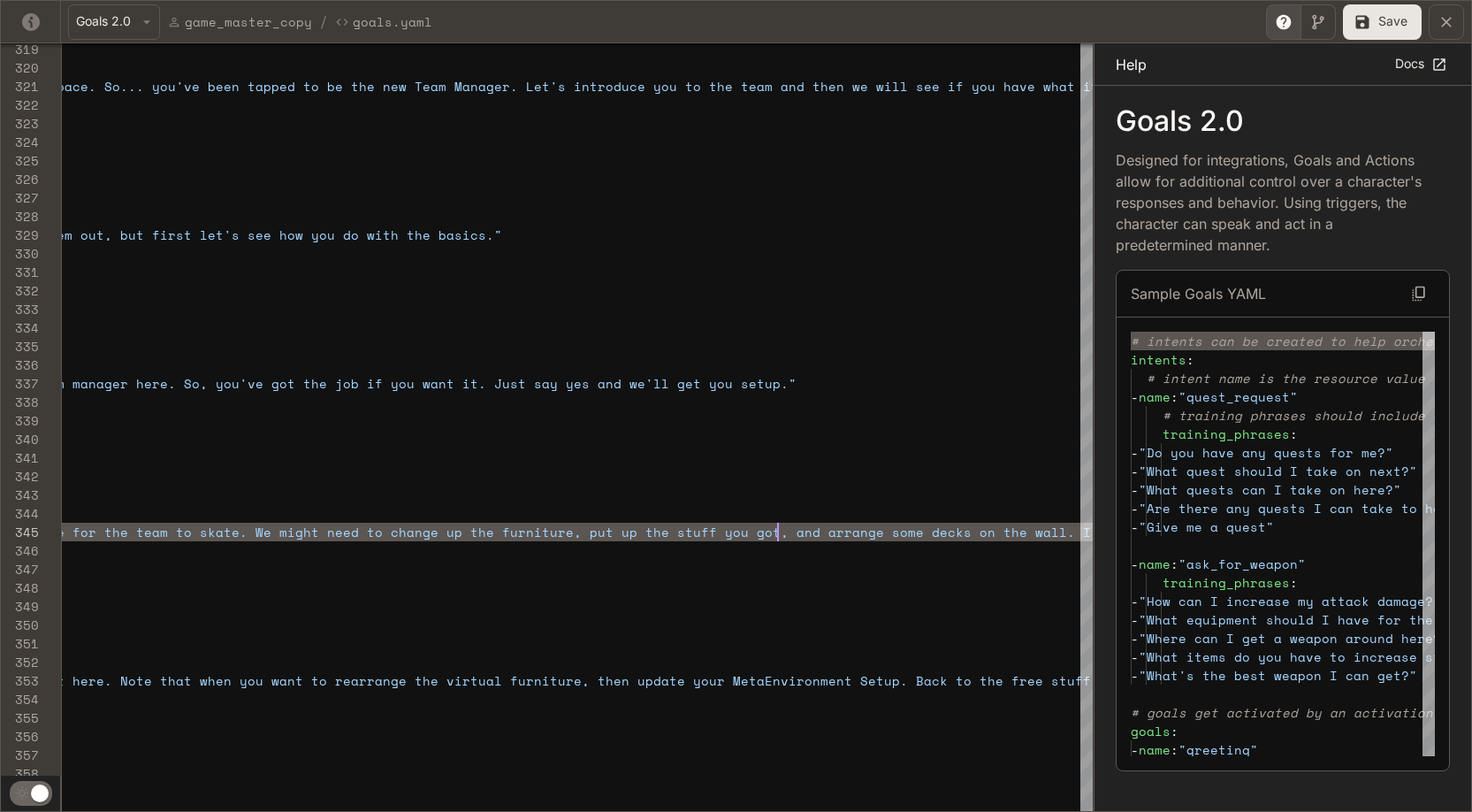
scroll to position [74, 1310]
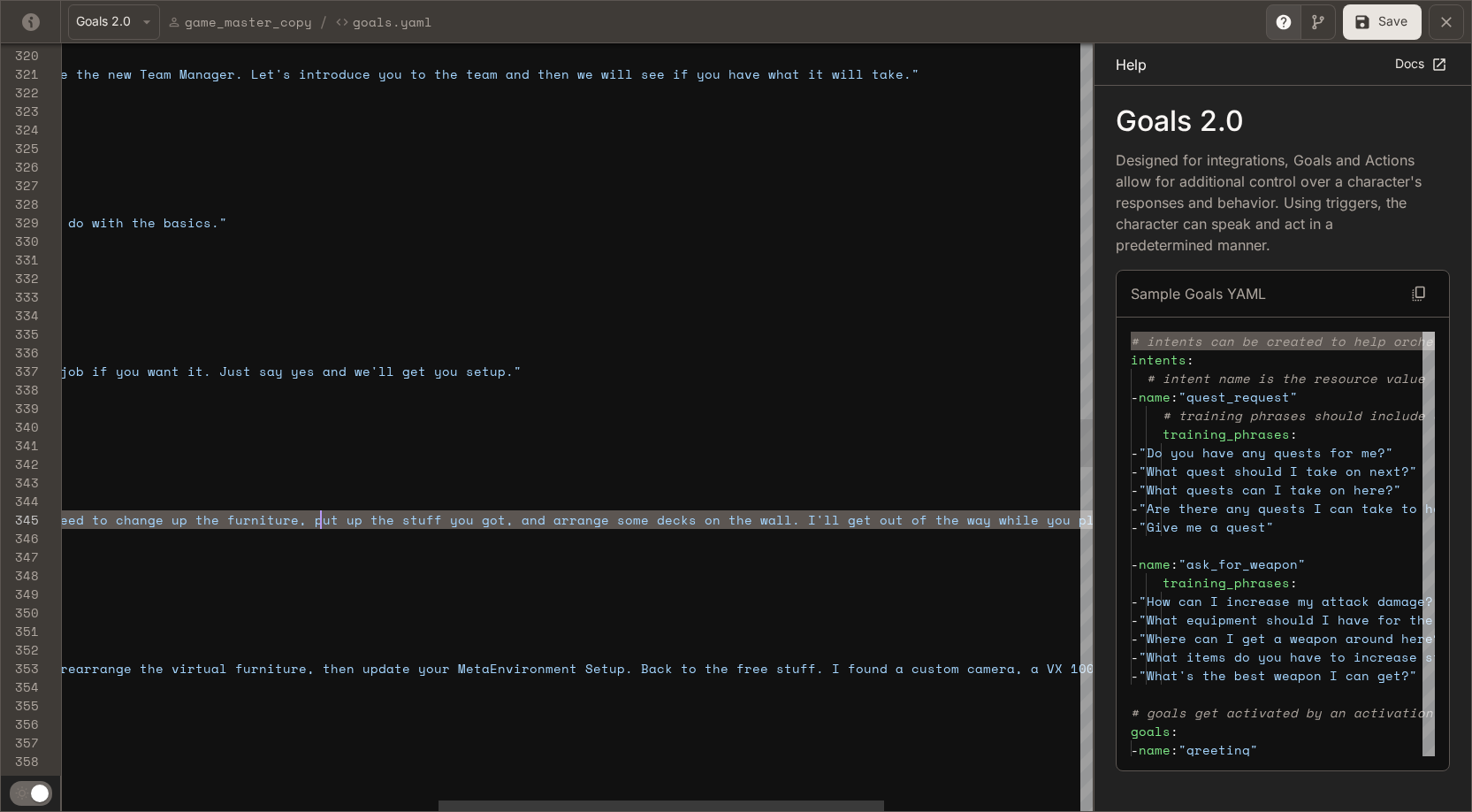
click at [323, 518] on div "trigger : "chapter1_intro" actions : - say_verbatim : "Hello Skater! Thanks for…" at bounding box center [369, 179] width 2353 height 12110
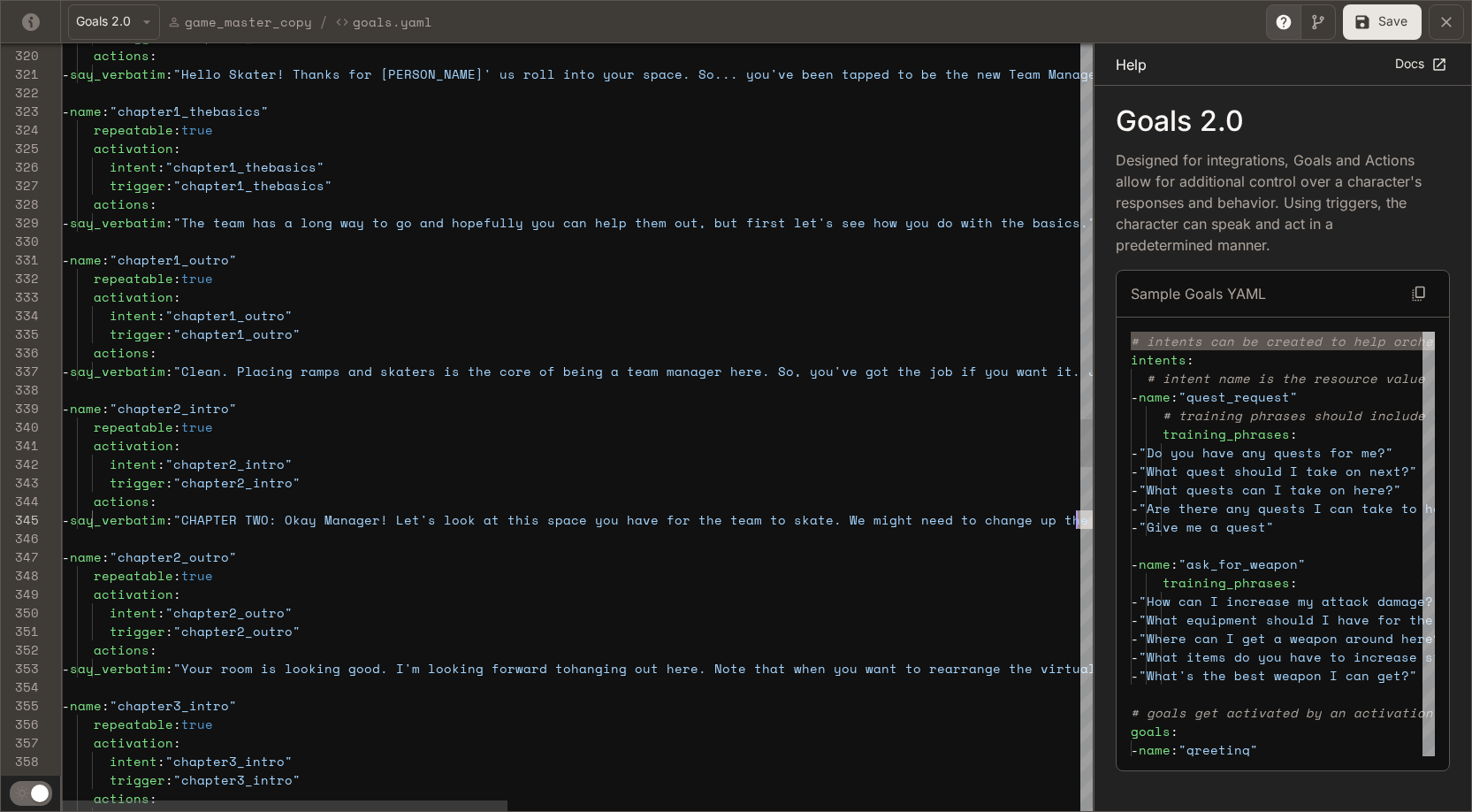
scroll to position [74, 1007]
drag, startPoint x: 353, startPoint y: 523, endPoint x: 1072, endPoint y: 527, distance: 719.0
click at [838, 527] on div "trigger : "chapter1_intro" actions : - say_verbatim : "Hello Skater! Thanks for…" at bounding box center [1238, 179] width 2353 height 12110
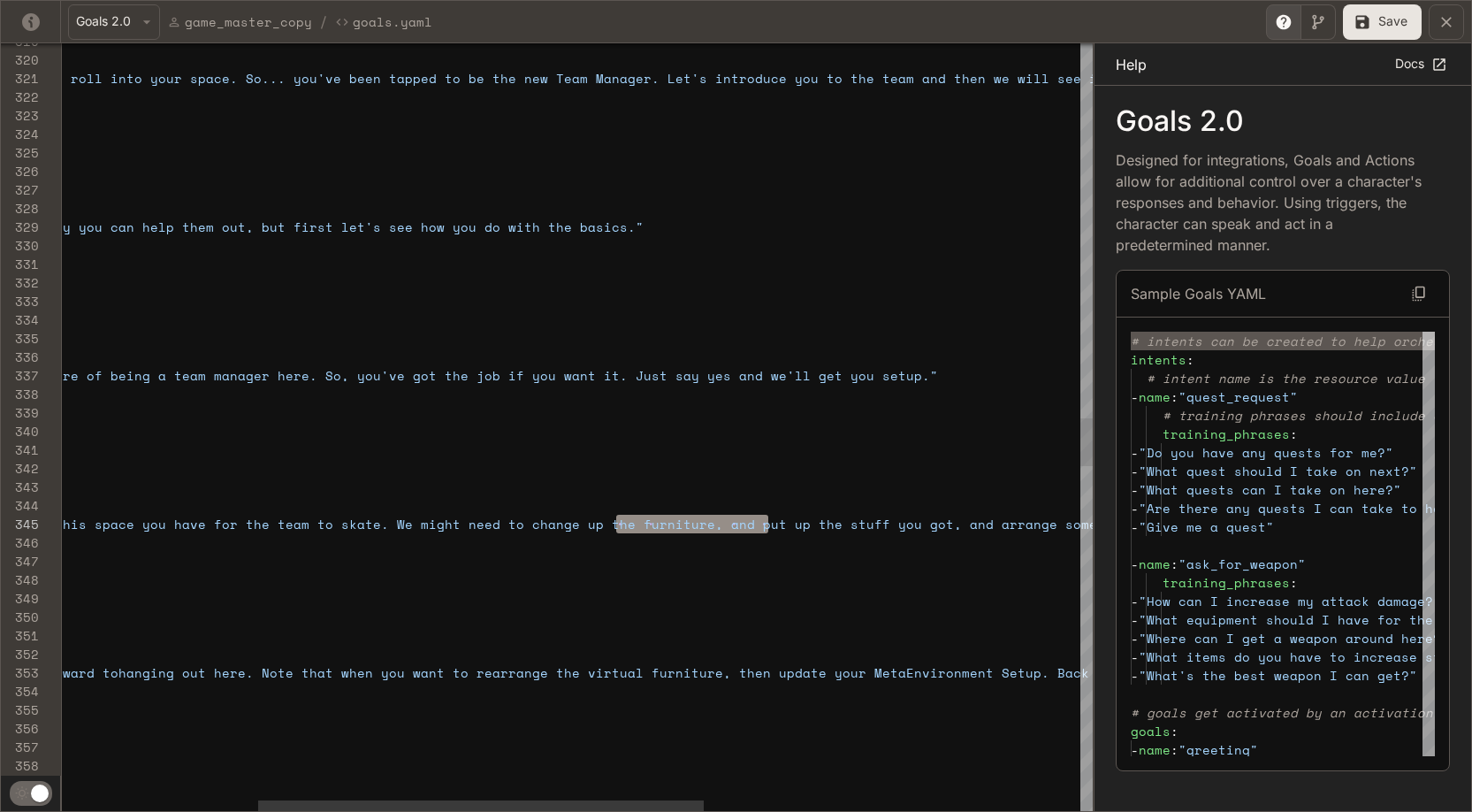
click at [798, 581] on div "trigger : "chapter1_intro" actions : - say_verbatim : "Hello Skater! Thanks for…" at bounding box center [786, 184] width 2353 height 12110
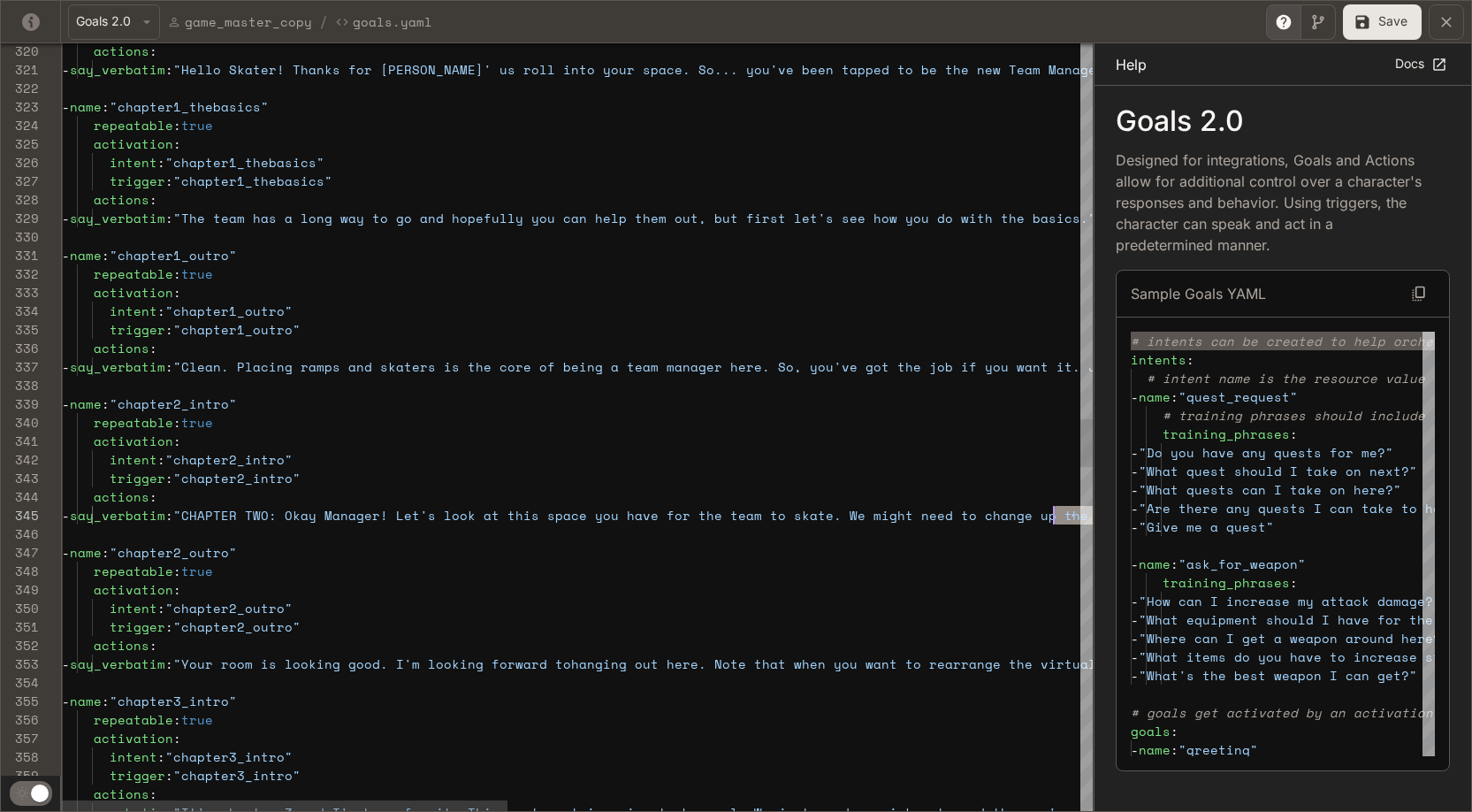
scroll to position [74, 2098]
drag, startPoint x: 993, startPoint y: 518, endPoint x: 1115, endPoint y: 517, distance: 122.0
click at [838, 517] on div "actions : - say_verbatim : "Hello Skater! Thanks for [PERSON_NAME]' us roll int…" at bounding box center [1238, 174] width 2353 height 12110
drag, startPoint x: 141, startPoint y: 519, endPoint x: 896, endPoint y: 524, distance: 755.0
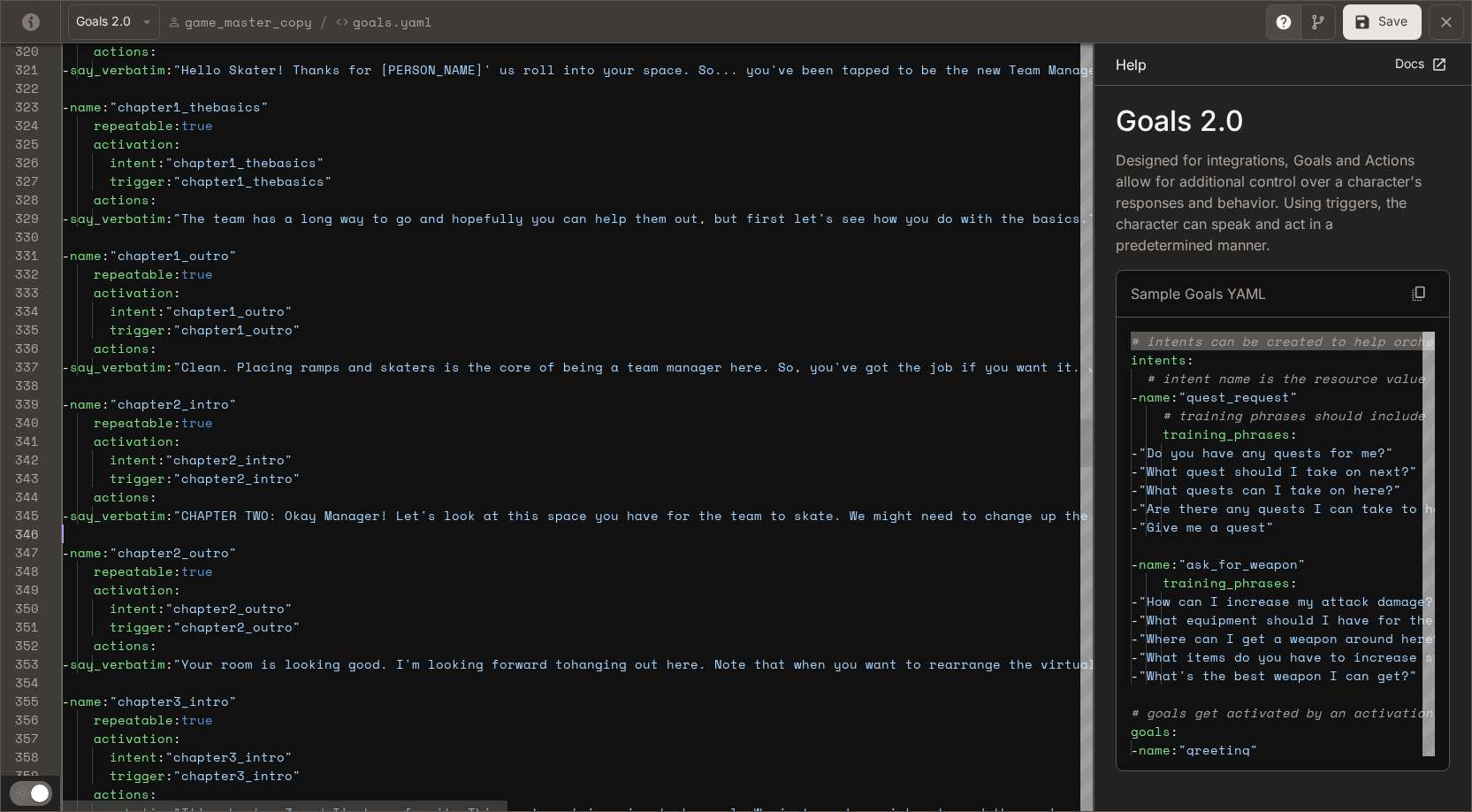
click at [838, 524] on div "actions : - say_verbatim : "Hello Skater! Thanks for [PERSON_NAME]' us roll int…" at bounding box center [1238, 174] width 2353 height 12110
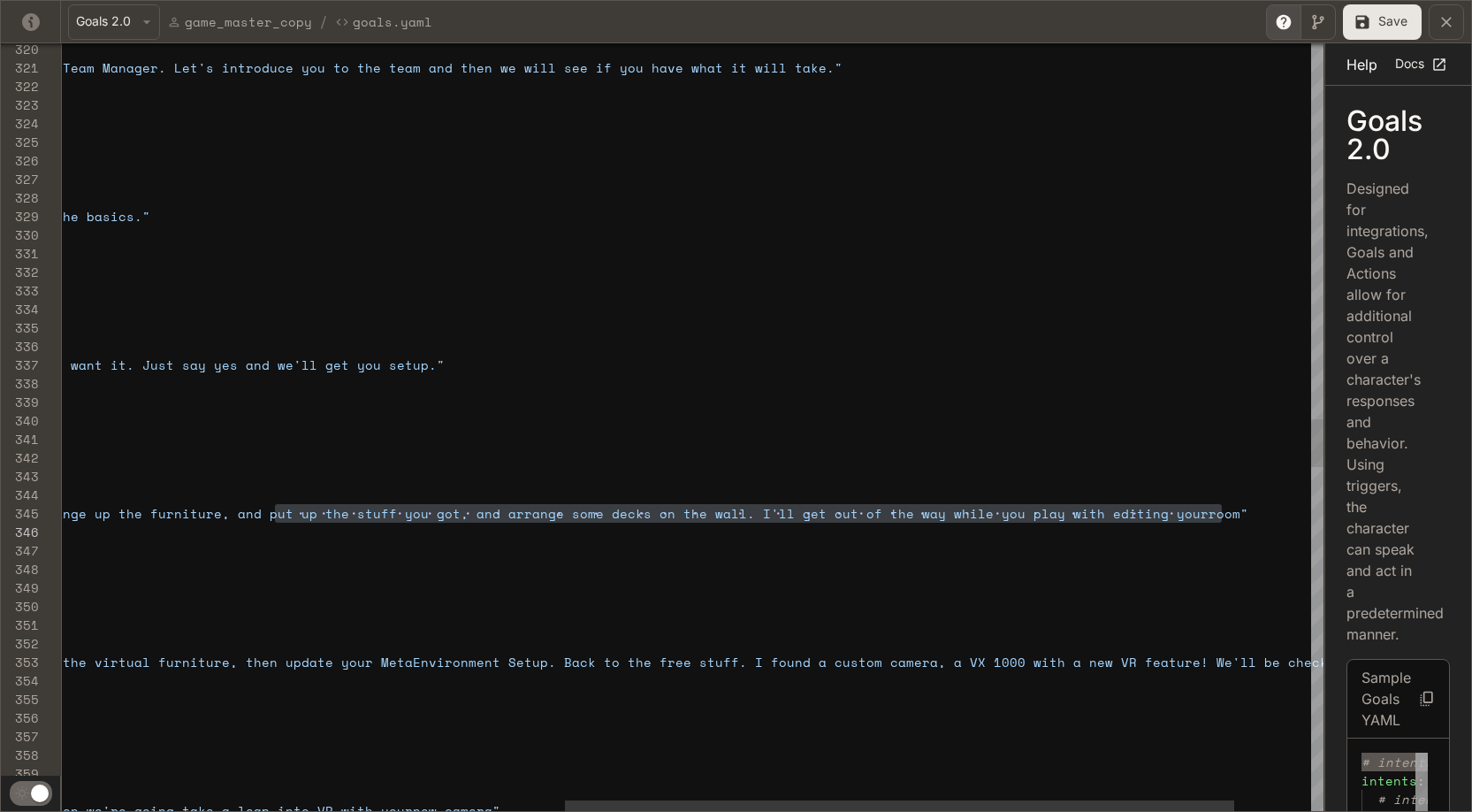
drag, startPoint x: 1097, startPoint y: 364, endPoint x: 1408, endPoint y: 364, distance: 311.0
click at [764, 516] on div "actions : - say_verbatim : "Hello Skater! Thanks for [PERSON_NAME]' us roll int…" at bounding box center [293, 172] width 2353 height 12110
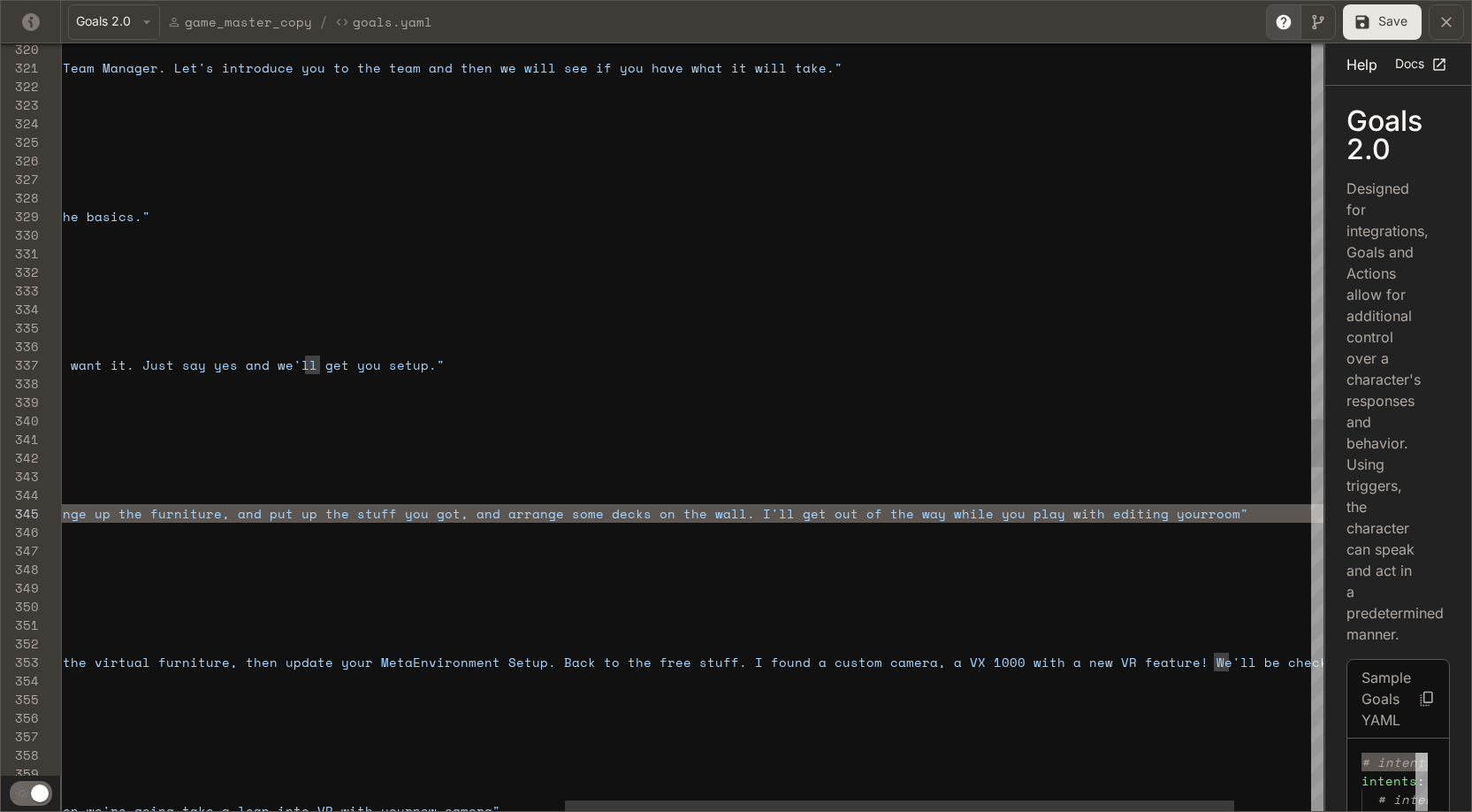
click at [472, 513] on div "actions : - say_verbatim : "Hello Skater! Thanks for [PERSON_NAME]' us roll int…" at bounding box center [293, 172] width 2353 height 12110
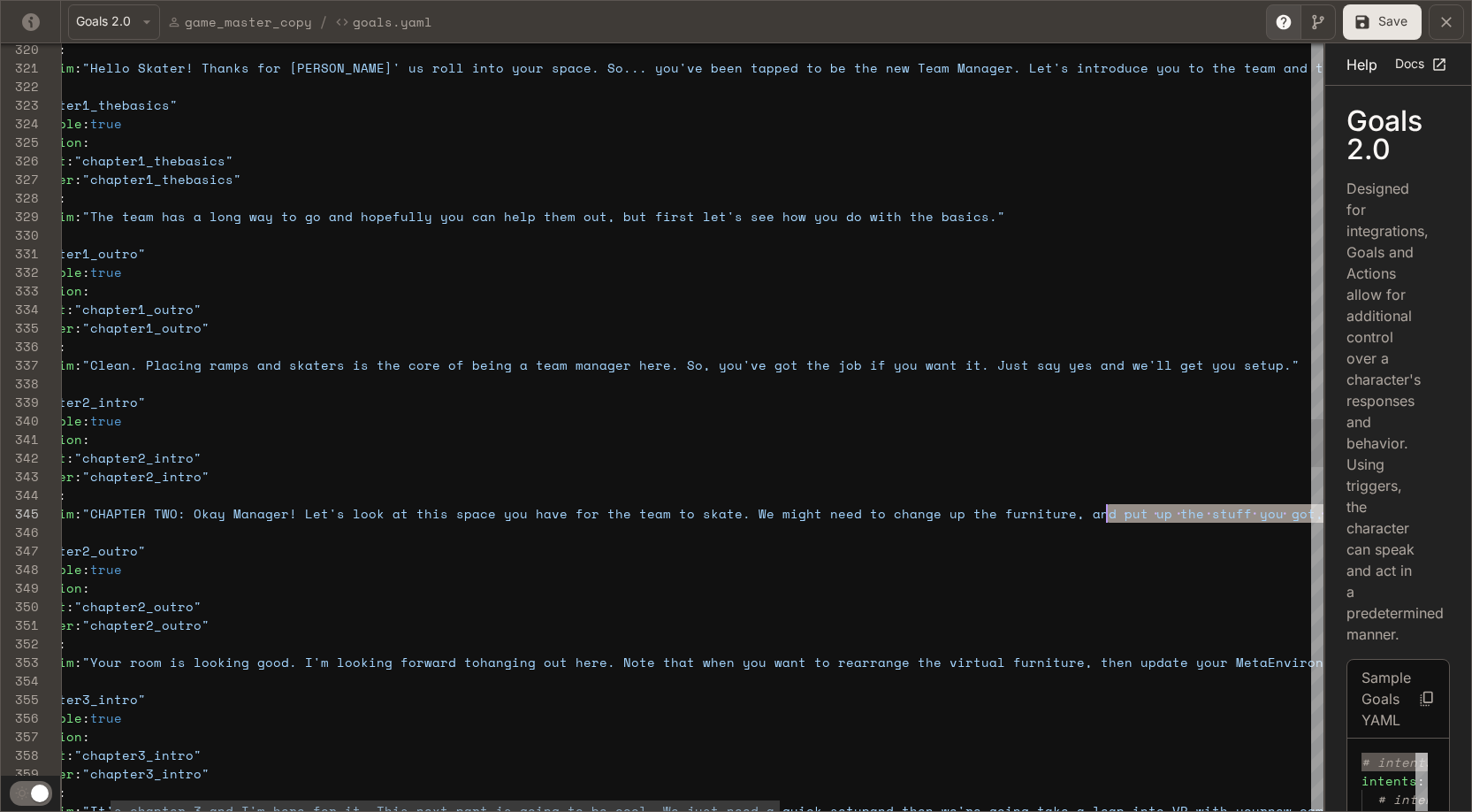
scroll to position [74, 1128]
drag, startPoint x: 1209, startPoint y: 511, endPoint x: 1102, endPoint y: 515, distance: 107.1
click at [838, 515] on div "actions : - say_verbatim : "Hello Skater! Thanks for [PERSON_NAME]' us roll int…" at bounding box center [1147, 172] width 2353 height 12110
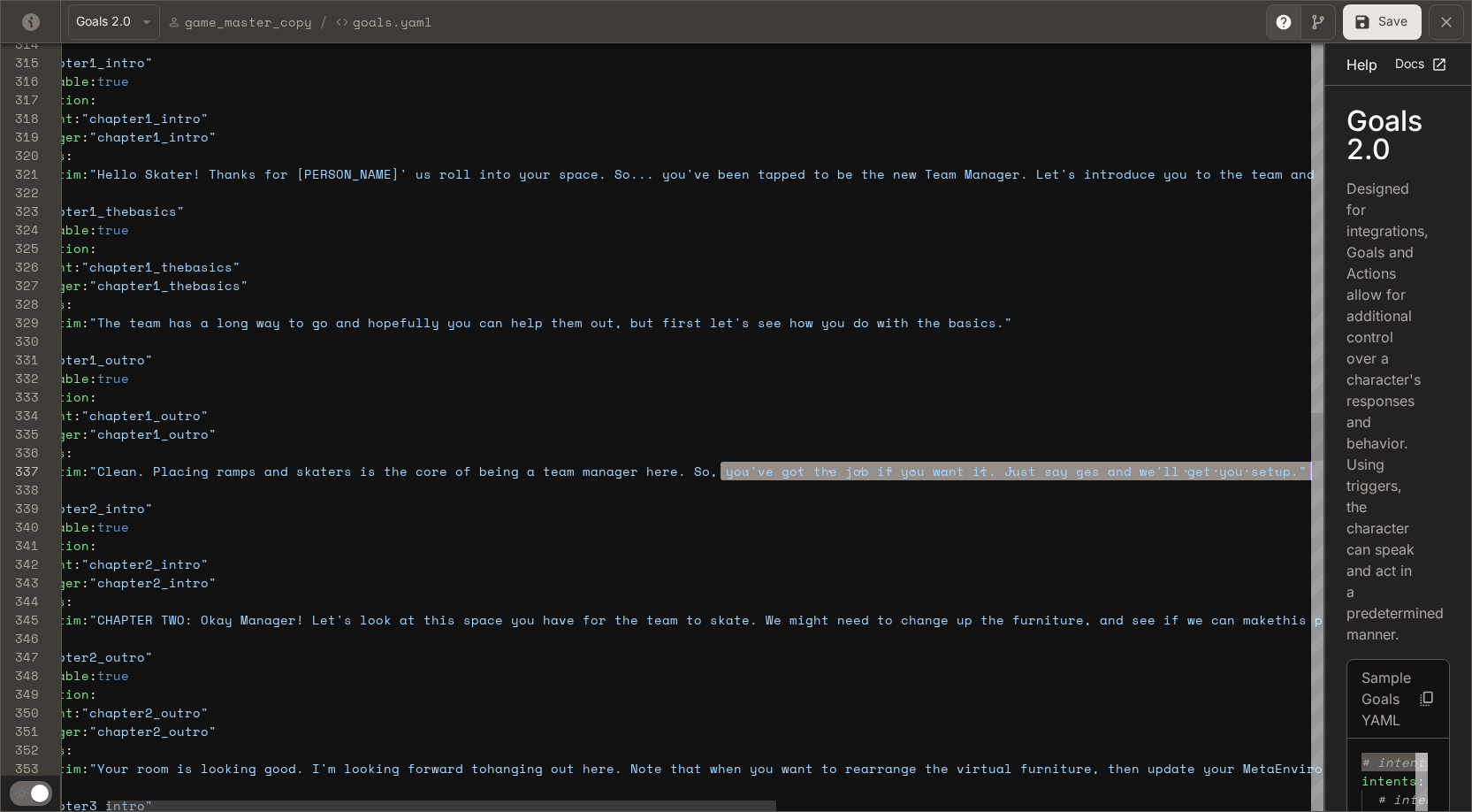
scroll to position [112, 1325]
drag, startPoint x: 617, startPoint y: 473, endPoint x: 1306, endPoint y: 475, distance: 689.0
click at [838, 475] on div "actions : - say_verbatim : "Hello Skater! Thanks for [PERSON_NAME]' us roll int…" at bounding box center [1155, 279] width 2353 height 12110
click at [830, 475] on div "actions : - say_verbatim : "Hello Skater! Thanks for [PERSON_NAME]' us roll int…" at bounding box center [1155, 279] width 2353 height 12110
drag, startPoint x: 835, startPoint y: 474, endPoint x: 1301, endPoint y: 476, distance: 466.0
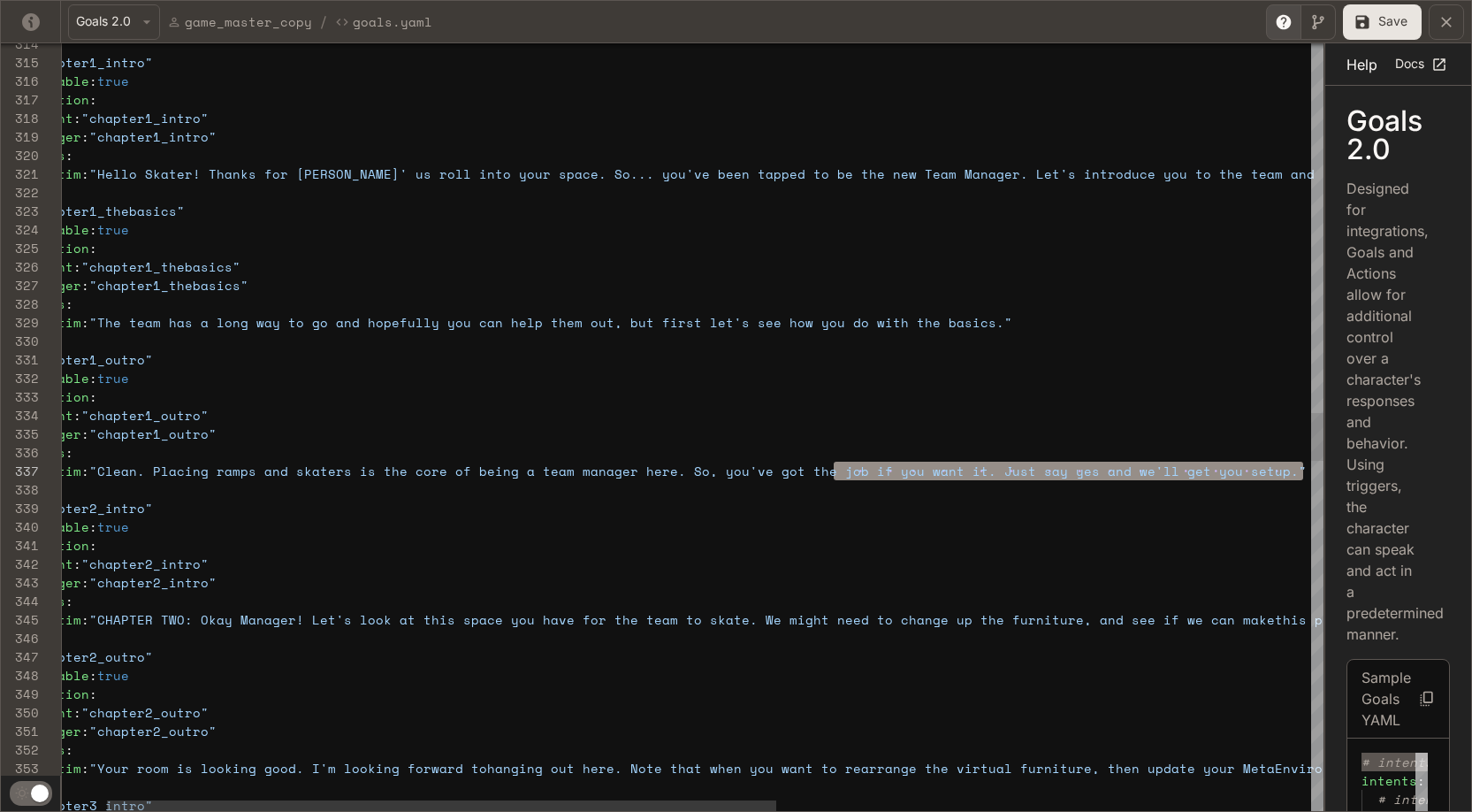
click at [838, 476] on div "actions : - say_verbatim : "Hello Skater! Thanks for [PERSON_NAME]' us roll int…" at bounding box center [1155, 279] width 2353 height 12110
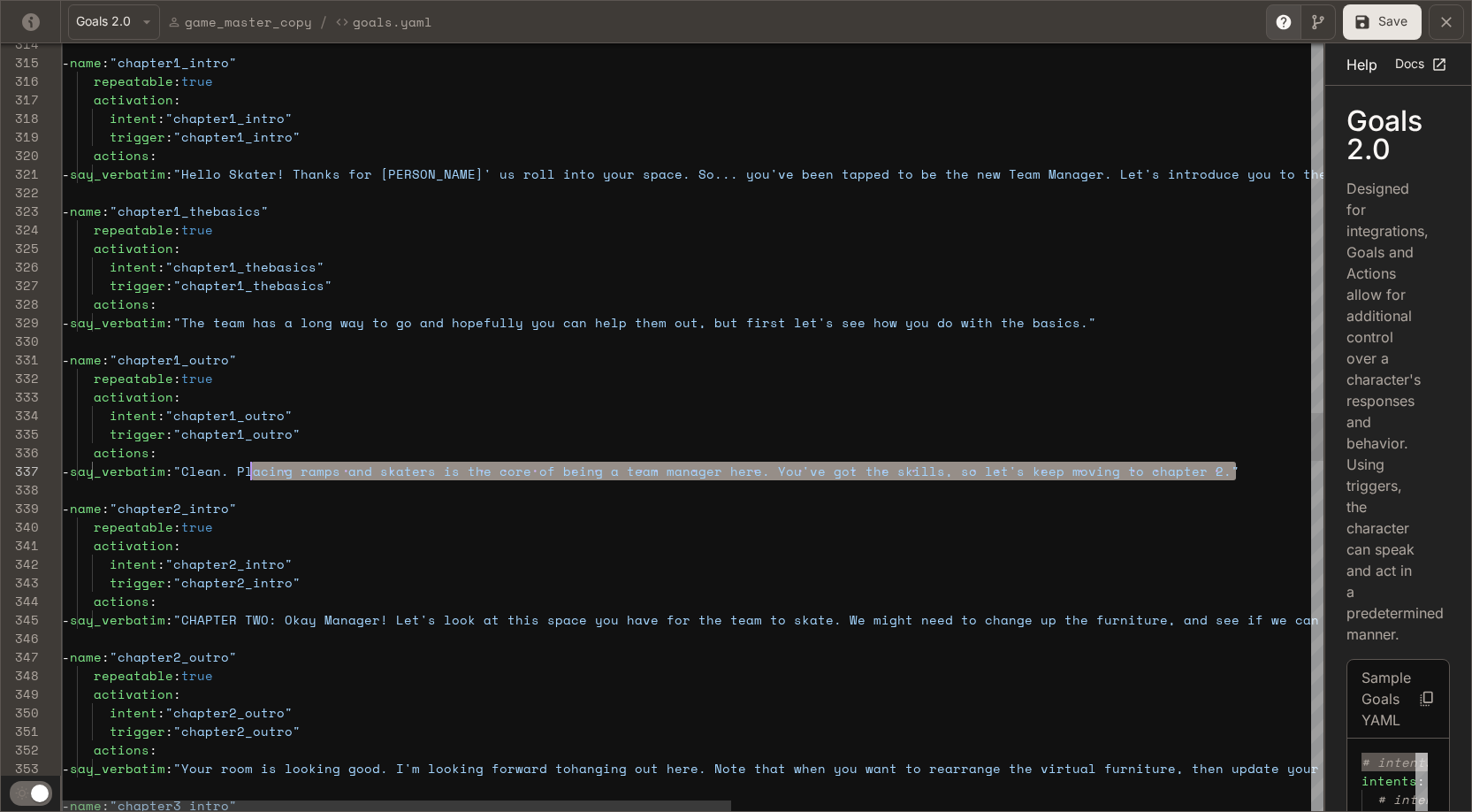
scroll to position [112, 174]
drag, startPoint x: 1152, startPoint y: 469, endPoint x: 236, endPoint y: 471, distance: 916.0
click at [236, 471] on div "actions : - say_verbatim : "Hello Skater! Thanks for [PERSON_NAME]' us roll int…" at bounding box center [1238, 279] width 2353 height 12110
click at [330, 613] on div "actions : - say_verbatim : "Hello Skater! Thanks for [PERSON_NAME]' us roll int…" at bounding box center [1238, 279] width 2353 height 12110
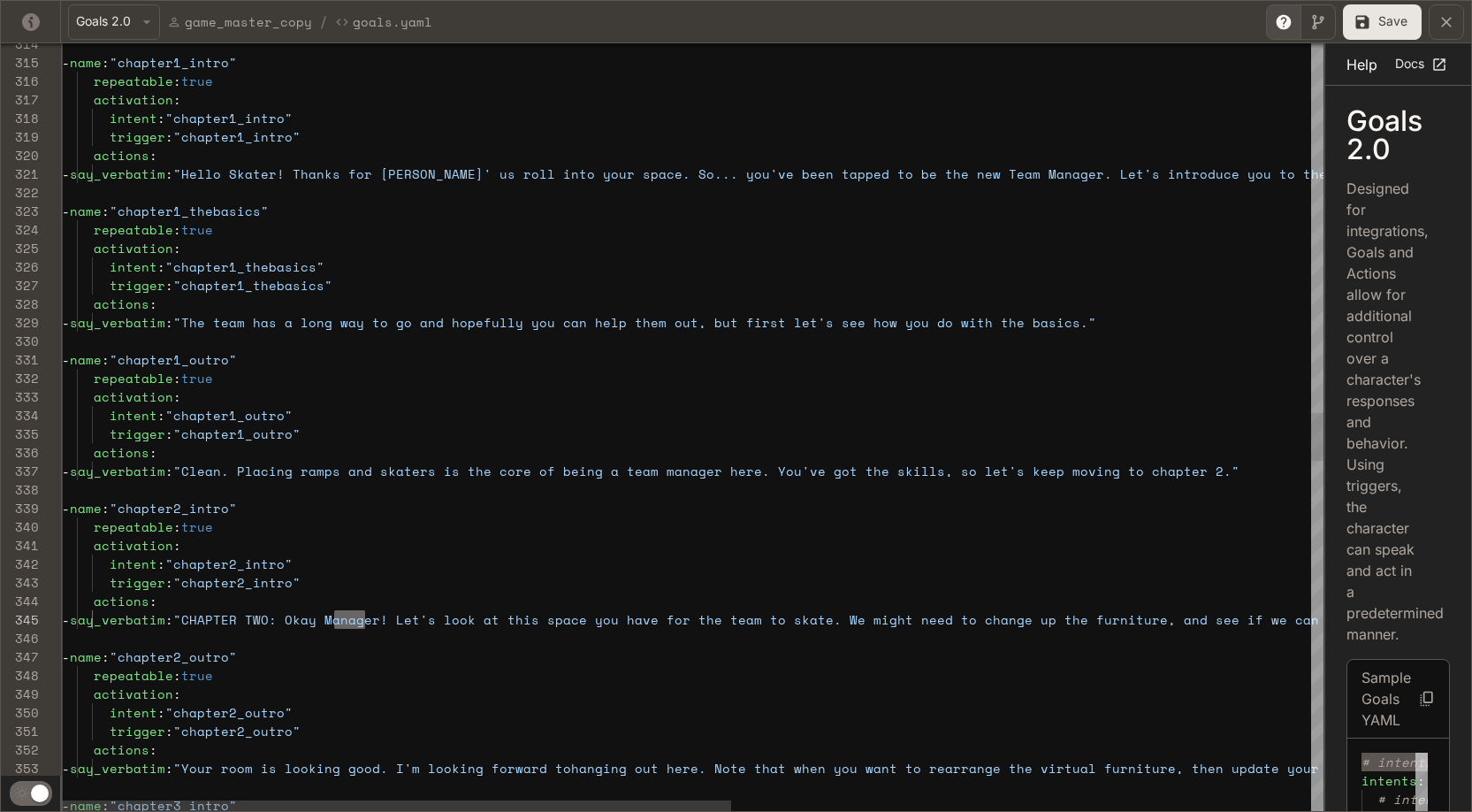
click at [331, 618] on div "actions : - say_verbatim : "Hello Skater! Thanks for [PERSON_NAME]' us roll int…" at bounding box center [1238, 279] width 2353 height 12110
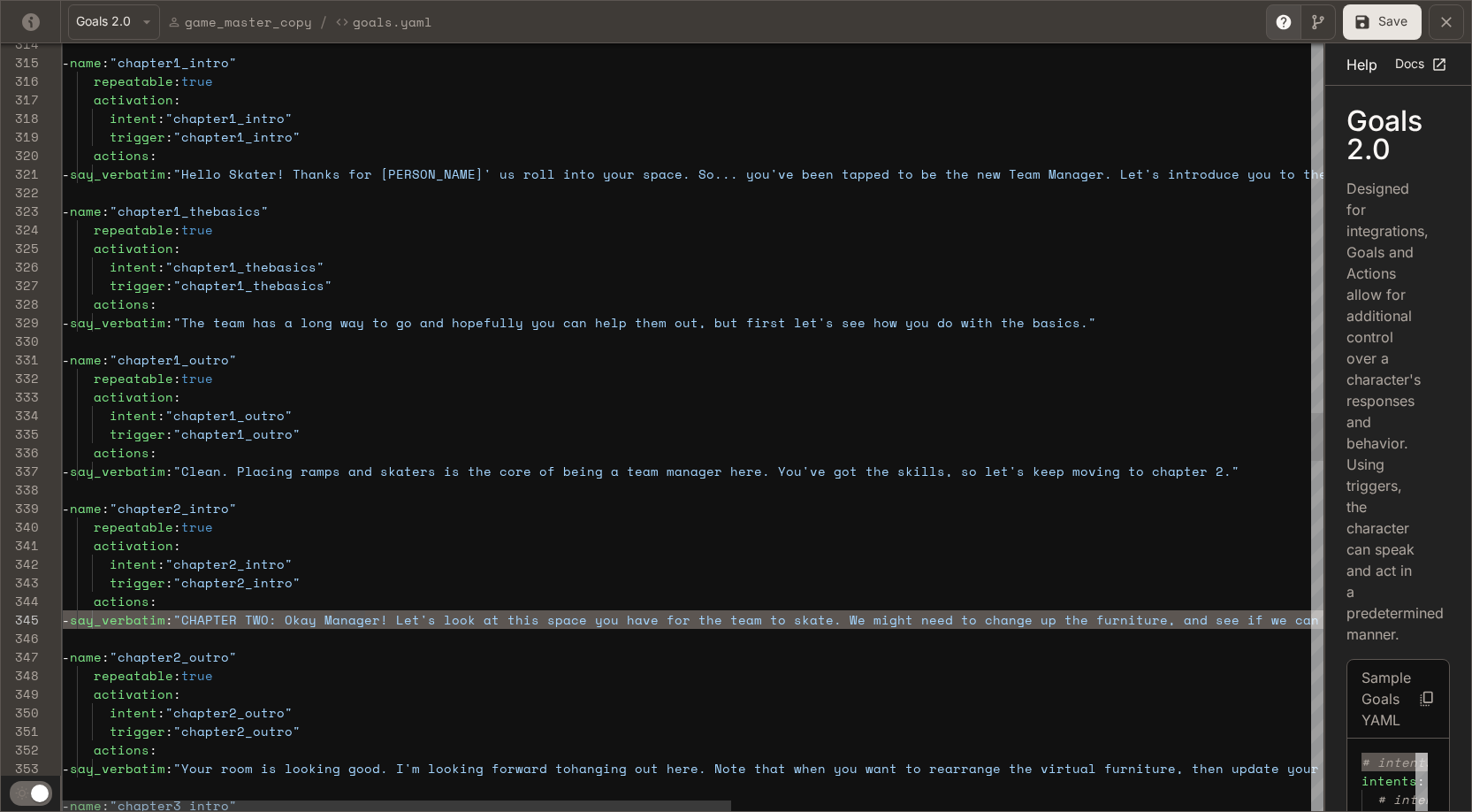
click at [331, 618] on div "actions : - say_verbatim : "Hello Skater! Thanks for [PERSON_NAME]' us roll int…" at bounding box center [1238, 279] width 2353 height 12110
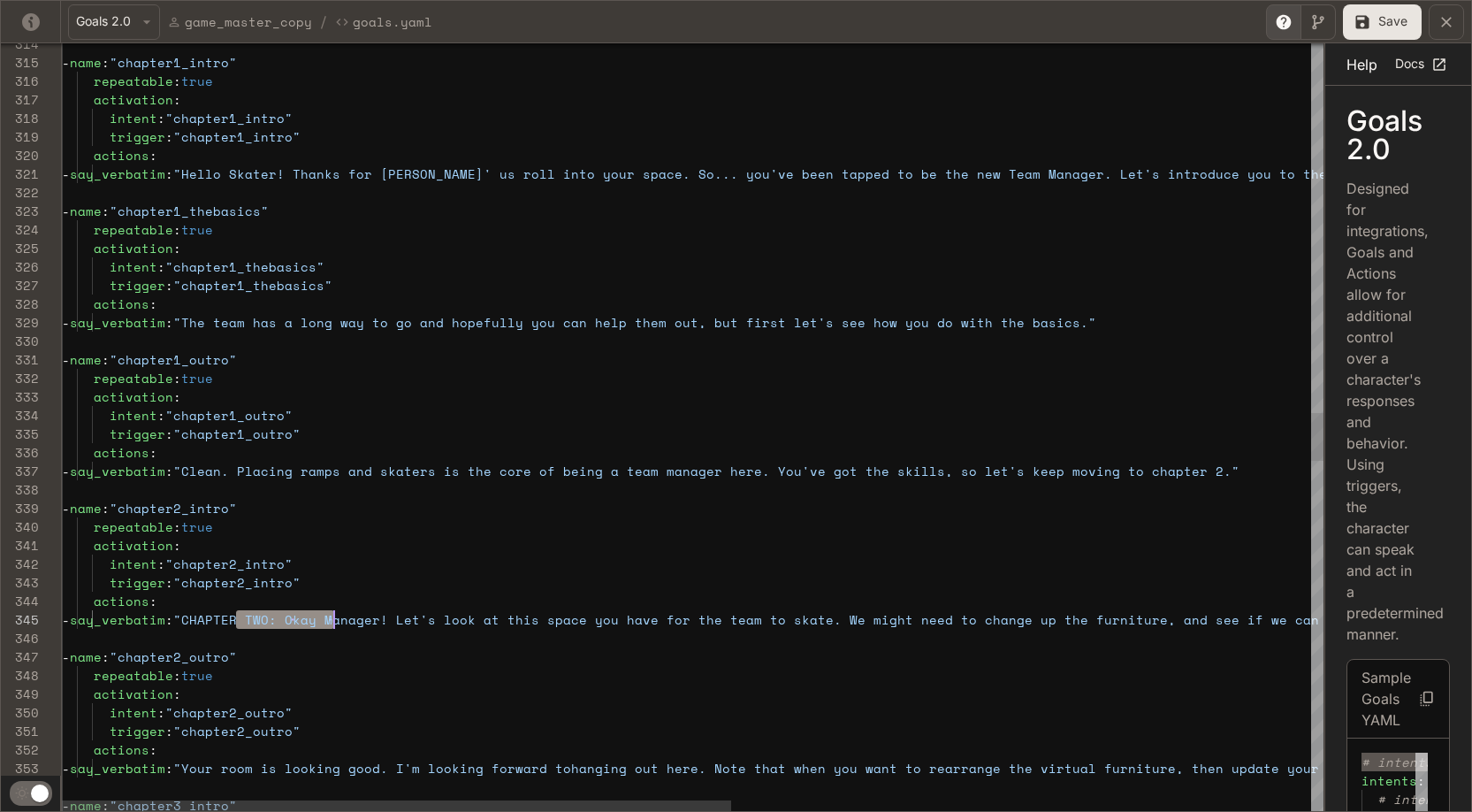
drag, startPoint x: 239, startPoint y: 620, endPoint x: 335, endPoint y: 621, distance: 96.0
click at [335, 621] on div "actions : - say_verbatim : "Hello Skater! Thanks for [PERSON_NAME]' us roll int…" at bounding box center [1238, 279] width 2353 height 12110
drag, startPoint x: 343, startPoint y: 621, endPoint x: 238, endPoint y: 613, distance: 105.3
click at [238, 613] on div "actions : - say_verbatim : "Hello Skater! Thanks for [PERSON_NAME]' us roll int…" at bounding box center [1238, 279] width 2353 height 12110
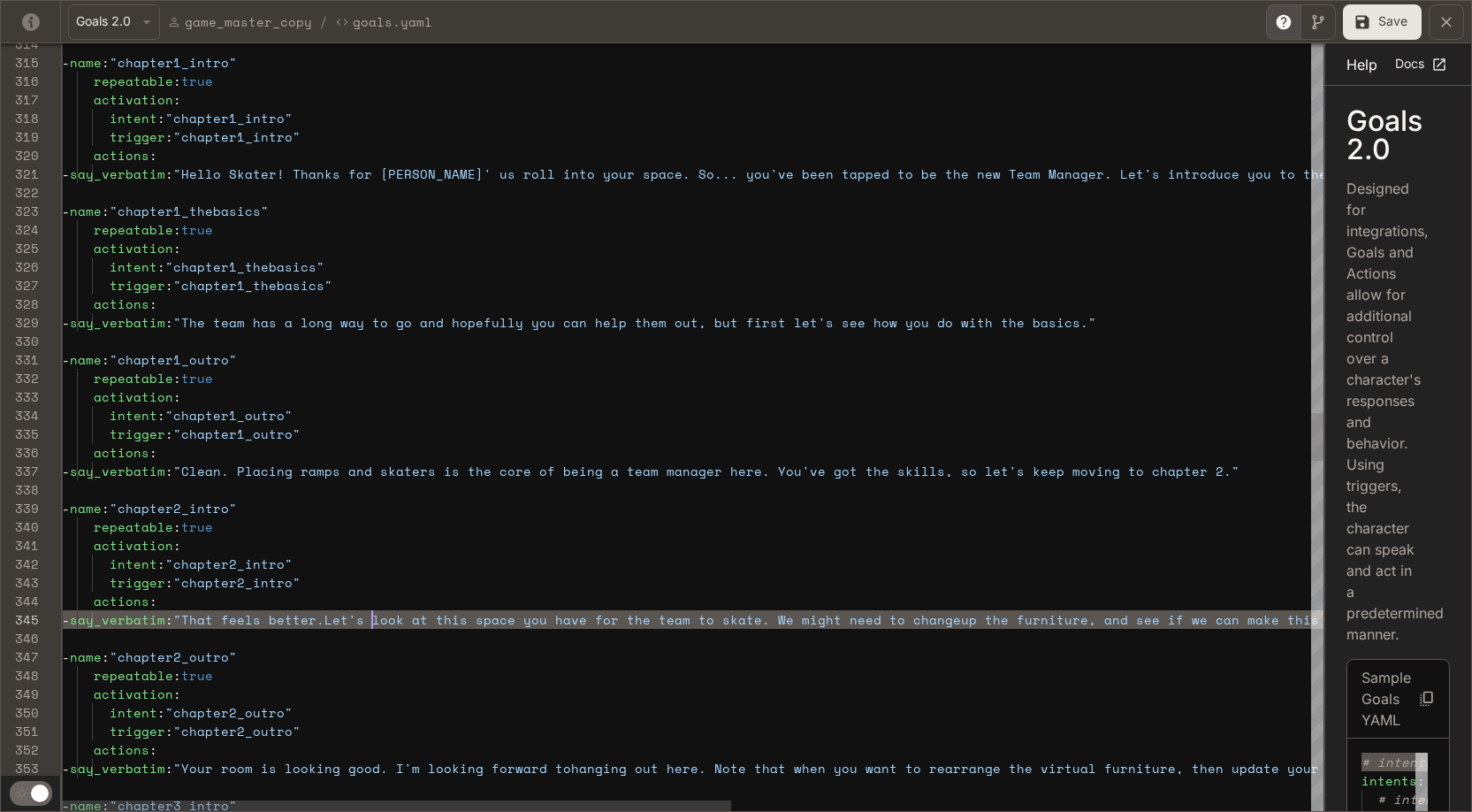
scroll to position [74, 318]
click at [838, 459] on div "actions : - say_verbatim : "Hello Skater! Thanks for [PERSON_NAME]' us roll int…" at bounding box center [1238, 279] width 2353 height 12110
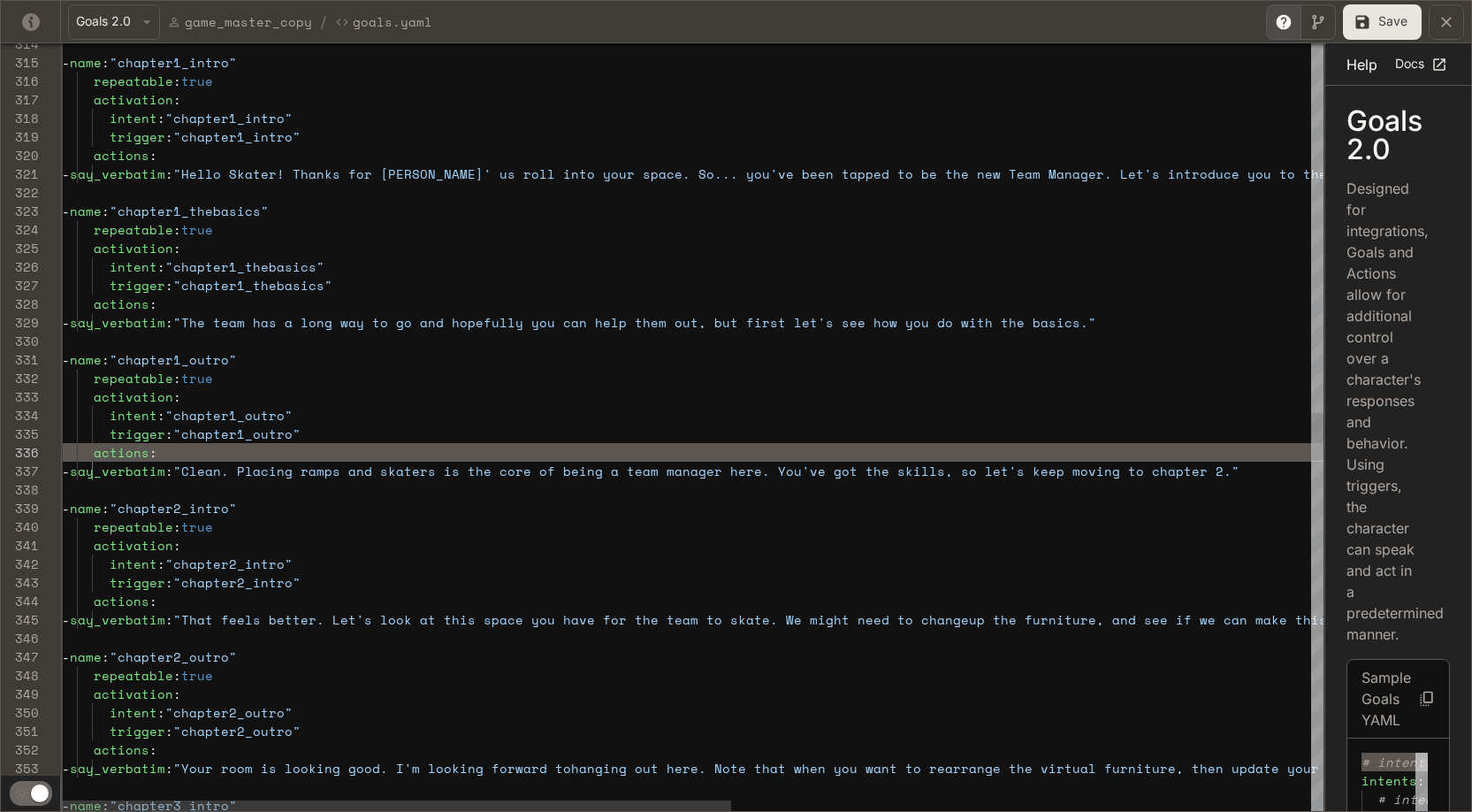
click at [838, 476] on div "actions : - say_verbatim : "Hello Skater! Thanks for [PERSON_NAME]' us roll int…" at bounding box center [1238, 279] width 2353 height 12110
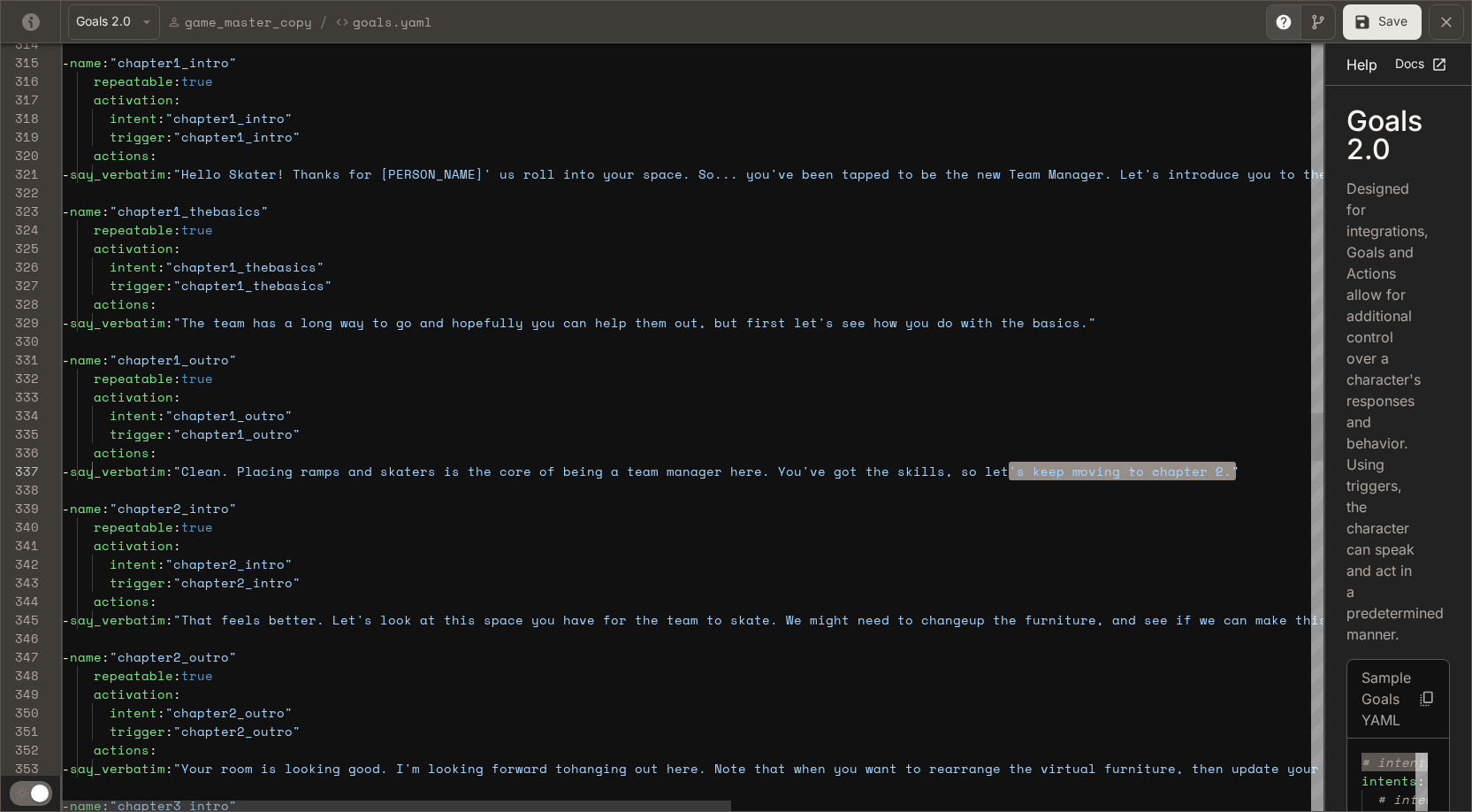
scroll to position [112, 939]
drag, startPoint x: 1234, startPoint y: 471, endPoint x: 1003, endPoint y: 467, distance: 231.0
click at [838, 467] on span "o let's keep moving to chapter 2."" at bounding box center [1105, 471] width 271 height 19
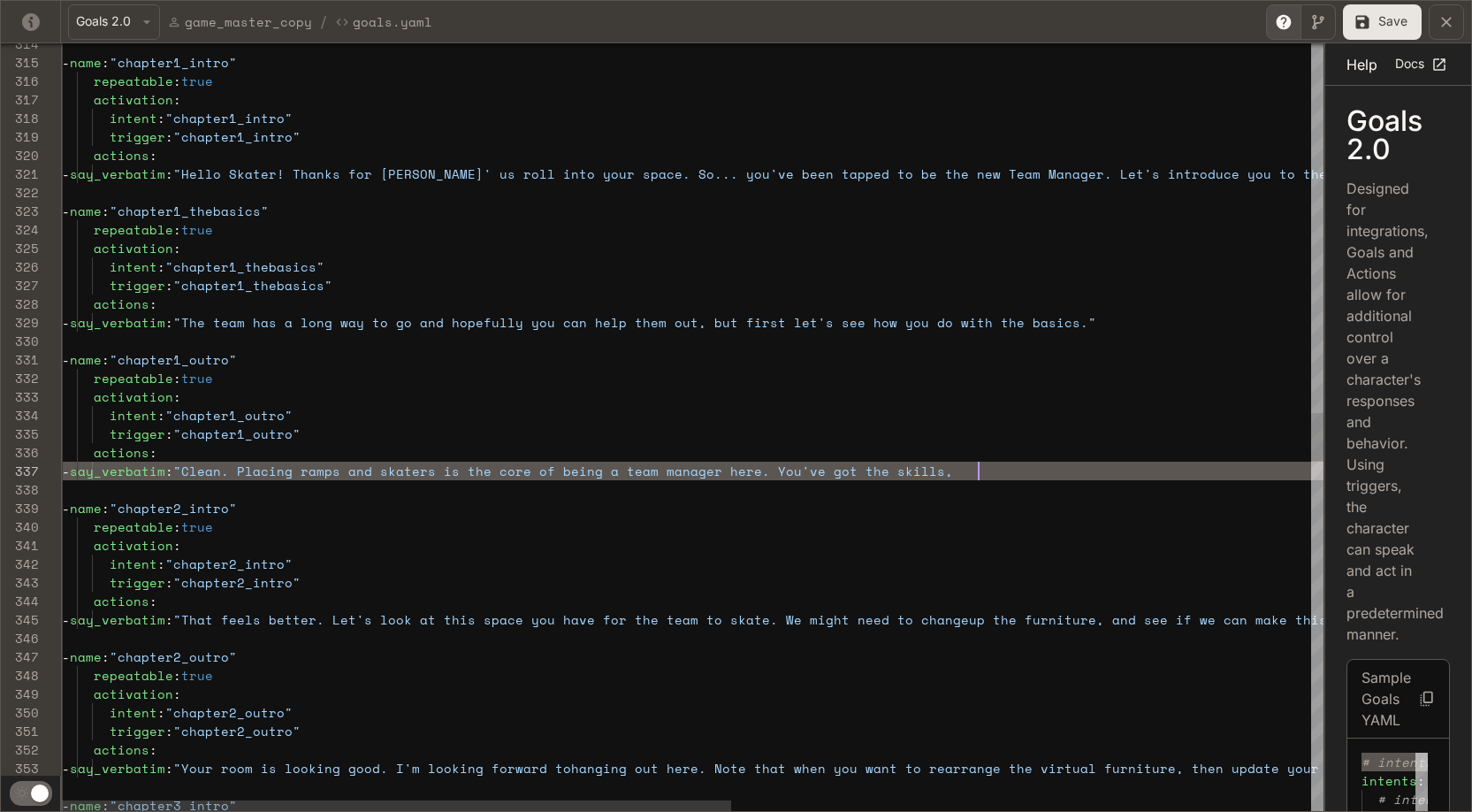
scroll to position [112, 916]
type textarea "**********"
click at [289, 489] on div "actions : - say_verbatim : "Hello Skater! Thanks for lettin' us roll into you r…" at bounding box center [1238, 279] width 2353 height 12110
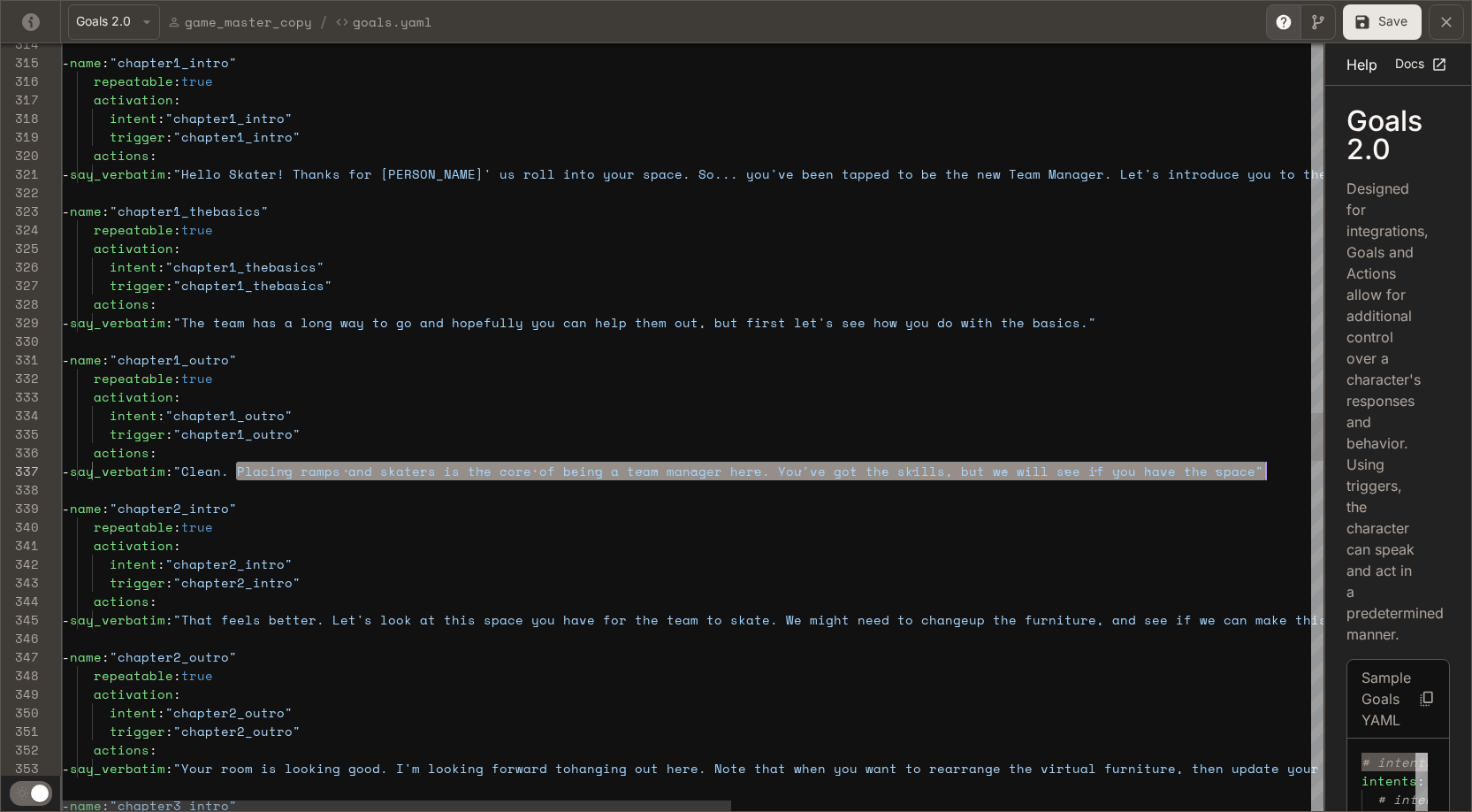
scroll to position [112, 1197]
drag, startPoint x: 239, startPoint y: 470, endPoint x: 1260, endPoint y: 466, distance: 1021.0
click at [1260, 466] on div "actions : - say_verbatim : "Hello Skater! Thanks for lettin' us roll into you r…" at bounding box center [1238, 279] width 2353 height 12110
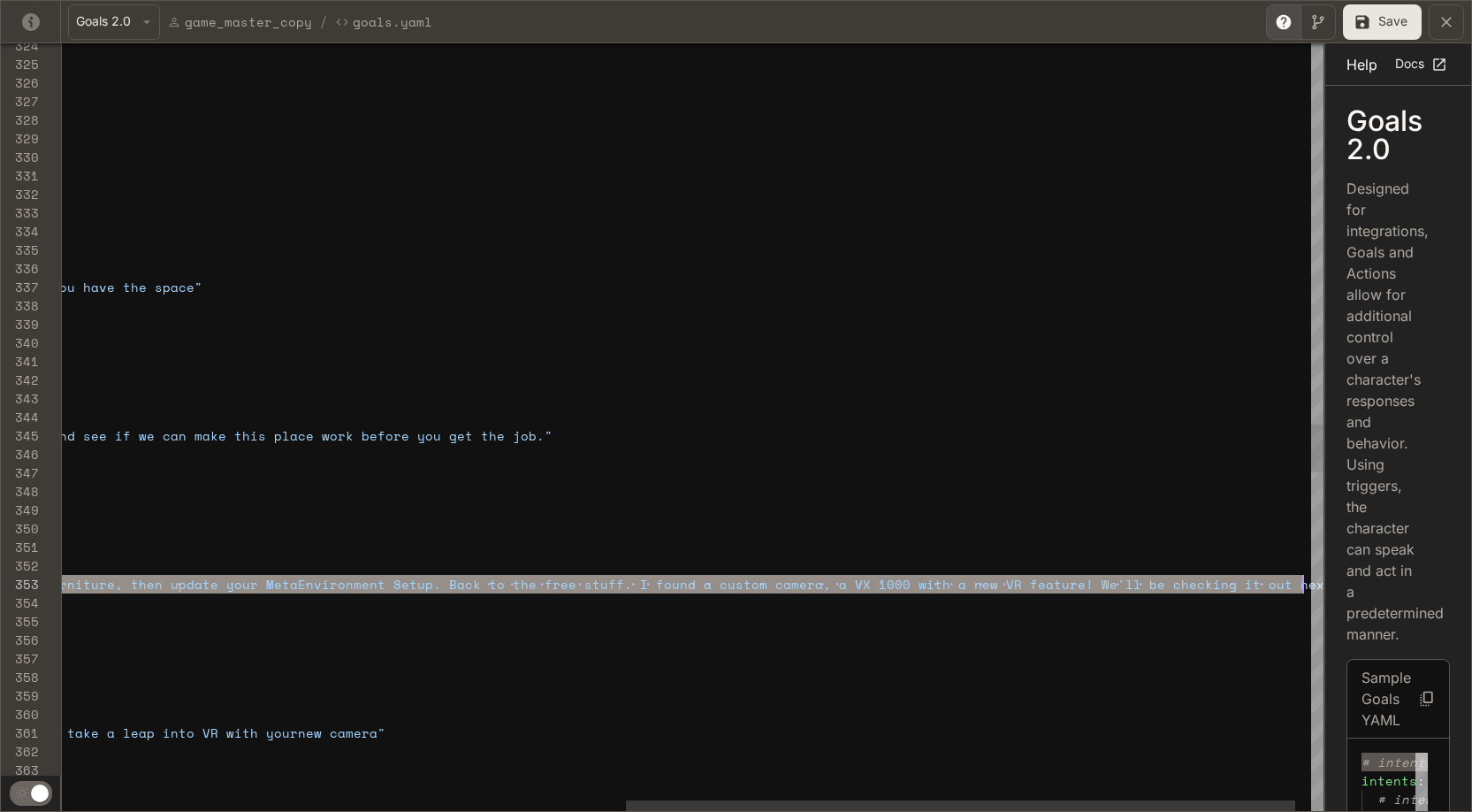
scroll to position [37, 2296]
drag, startPoint x: 225, startPoint y: 585, endPoint x: 1298, endPoint y: 583, distance: 1073.0
click at [1298, 583] on div "repeatable : true activation : intent : "chapter1_thebasics" trigger : "chapter…" at bounding box center [177, 95] width 2353 height 12110
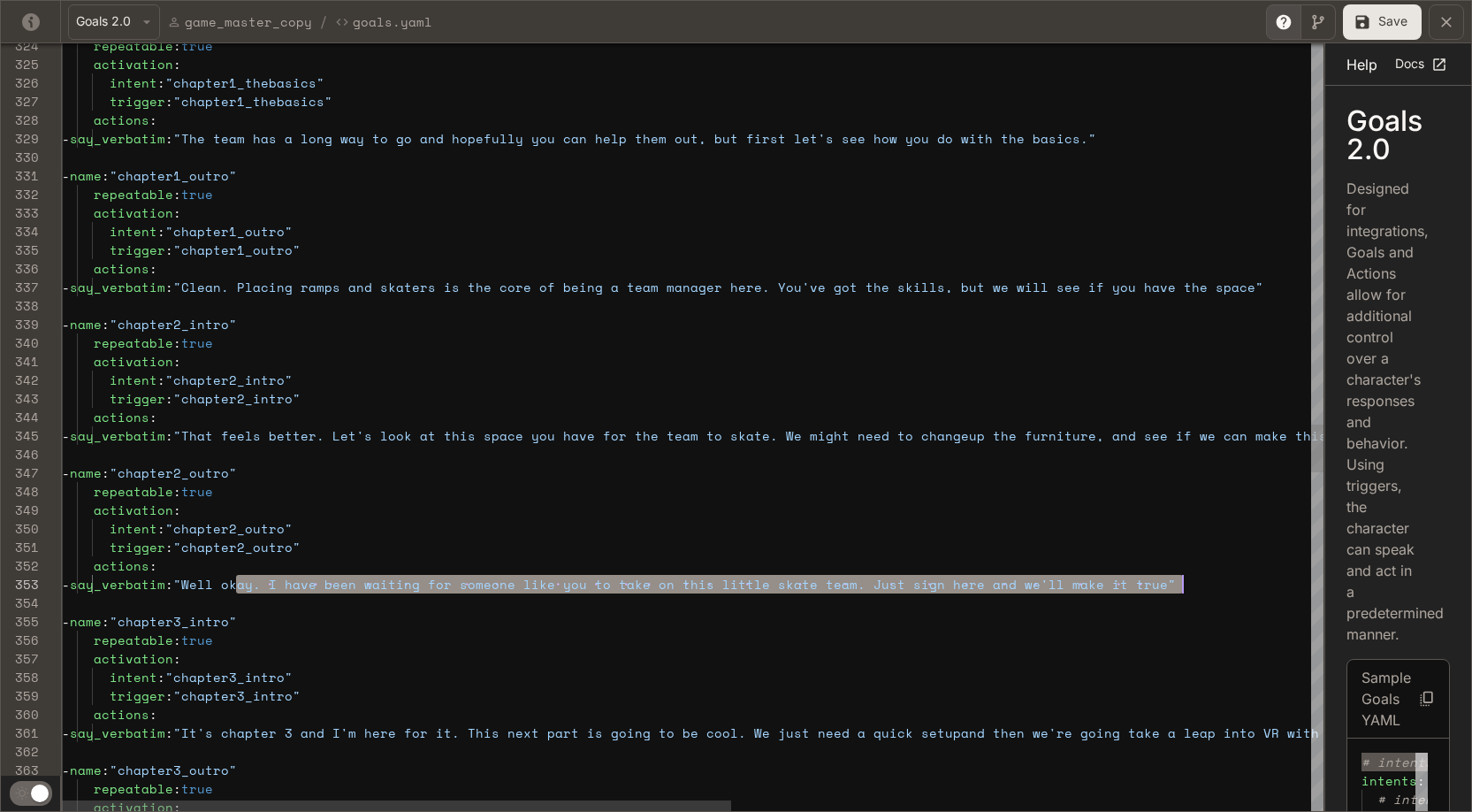
scroll to position [37, 1113]
drag, startPoint x: 234, startPoint y: 586, endPoint x: 1176, endPoint y: 581, distance: 942.0
click at [1176, 581] on div "repeatable : true activation : intent : "chapter1_thebasics" trigger : "chapter…" at bounding box center [1238, 95] width 2353 height 12110
type textarea "**********"
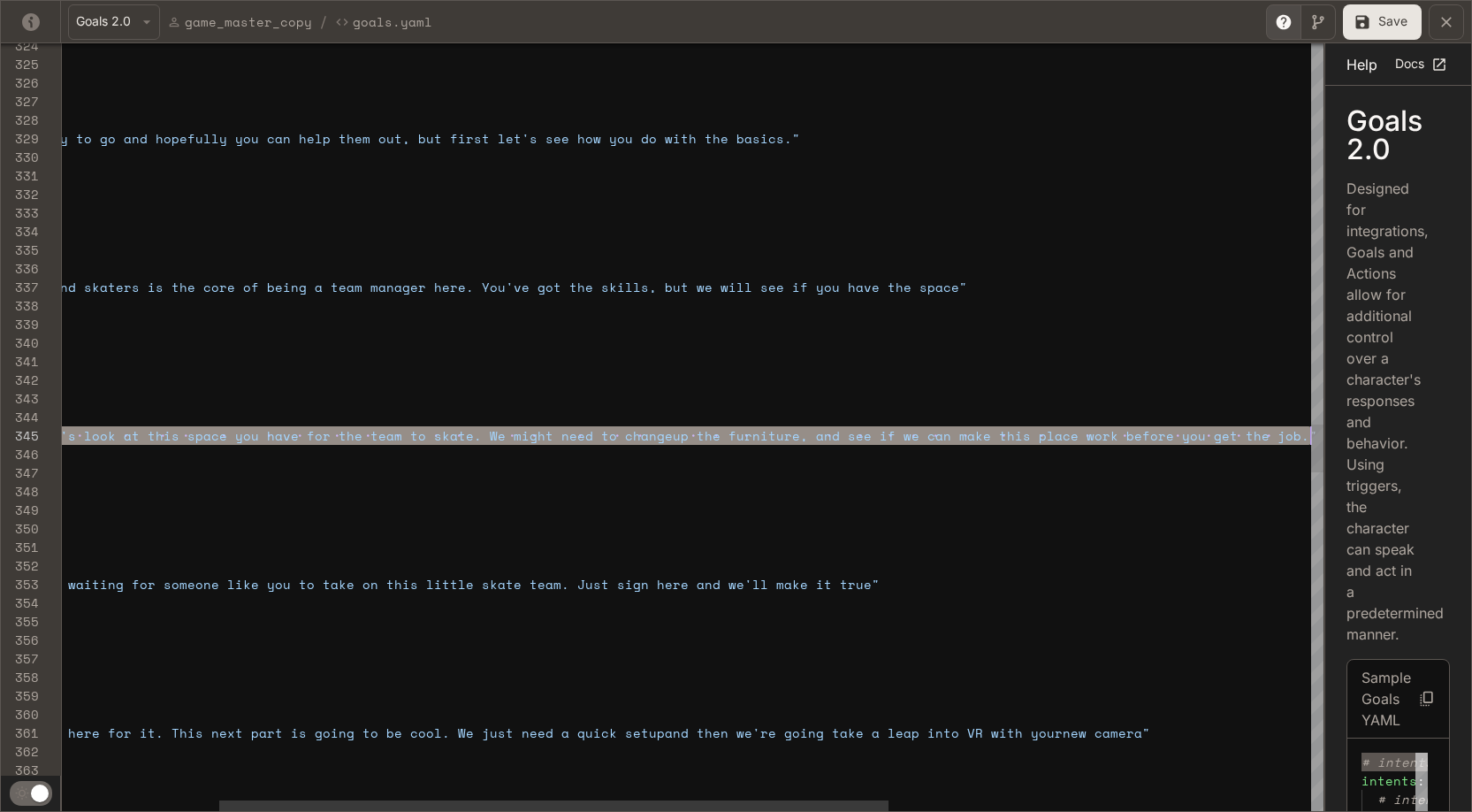
scroll to position [74, 1537]
drag, startPoint x: 238, startPoint y: 435, endPoint x: 1300, endPoint y: 433, distance: 1062.0
click at [1300, 433] on div "repeatable : true activation : intent : "chapter1_thebasics" trigger : "chapter…" at bounding box center [942, 95] width 2353 height 12110
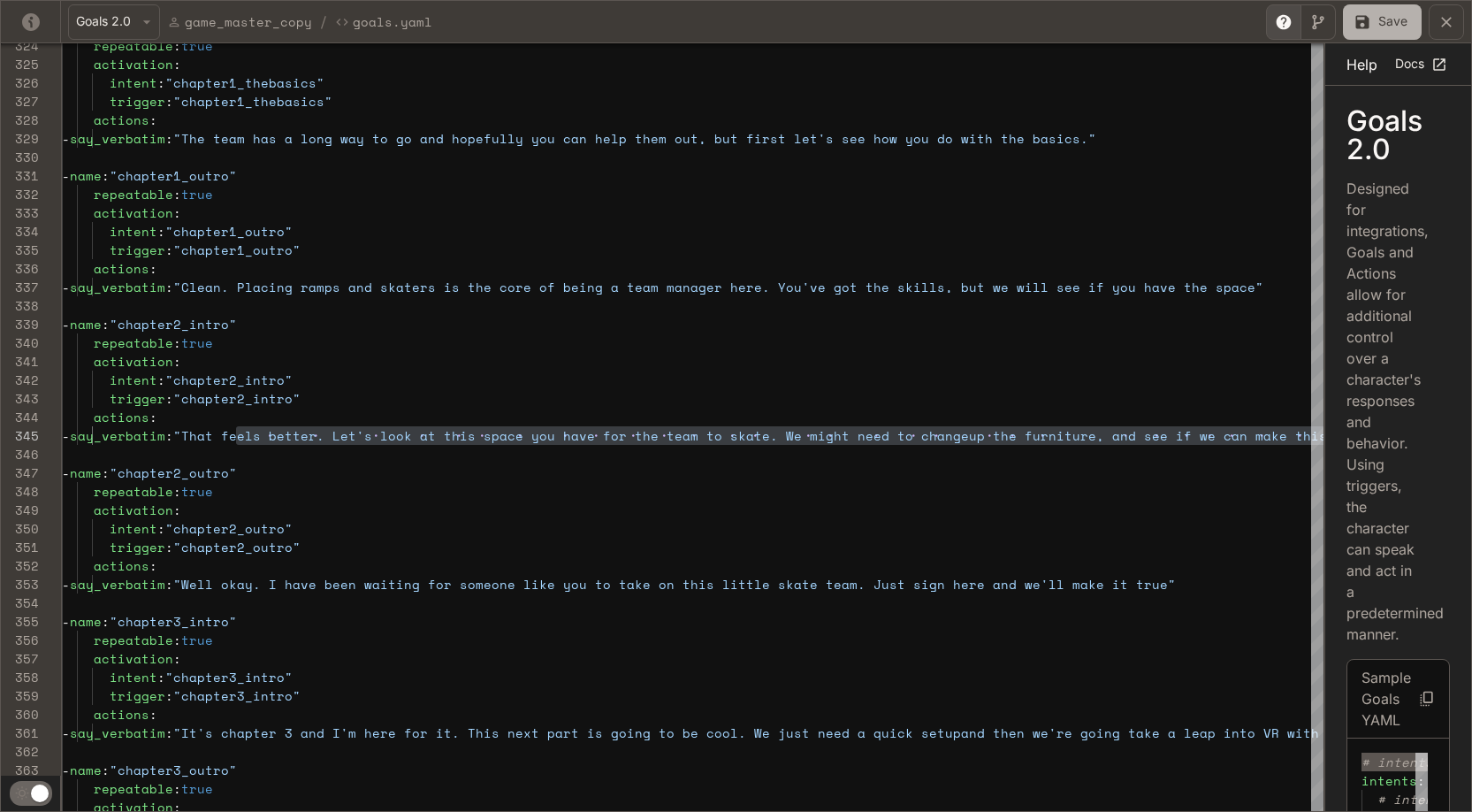
click at [1381, 21] on button "Save" at bounding box center [1382, 22] width 79 height 35
